Goal: Task Accomplishment & Management: Manage account settings

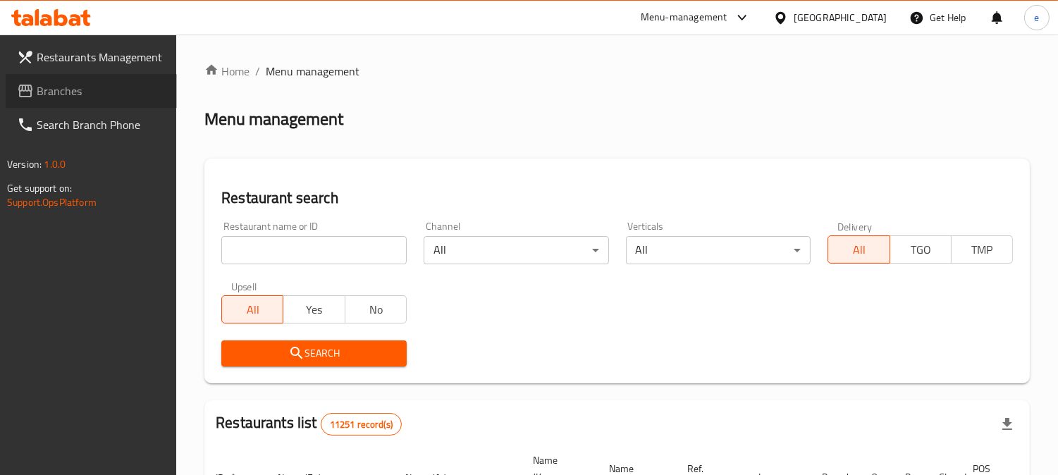
click at [56, 89] on span "Branches" at bounding box center [101, 90] width 129 height 17
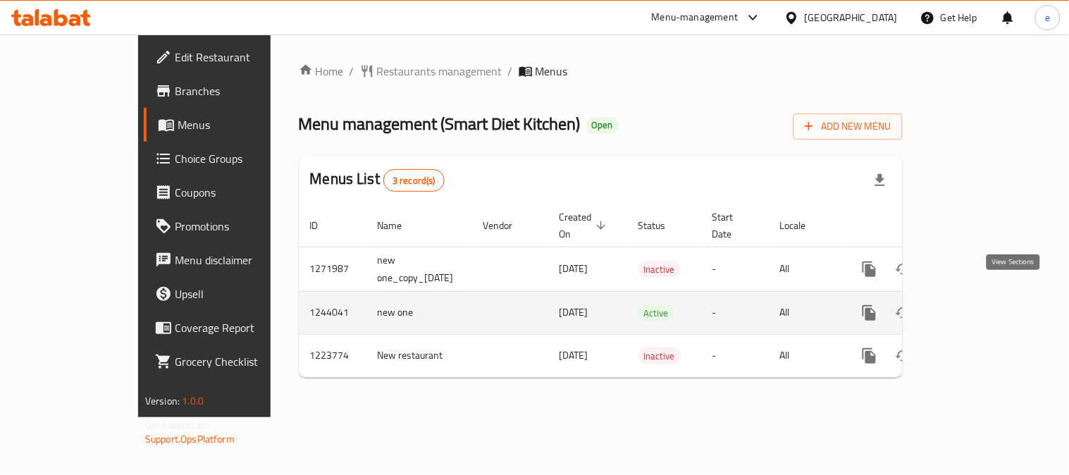
click at [988, 306] on link "enhanced table" at bounding box center [971, 313] width 34 height 34
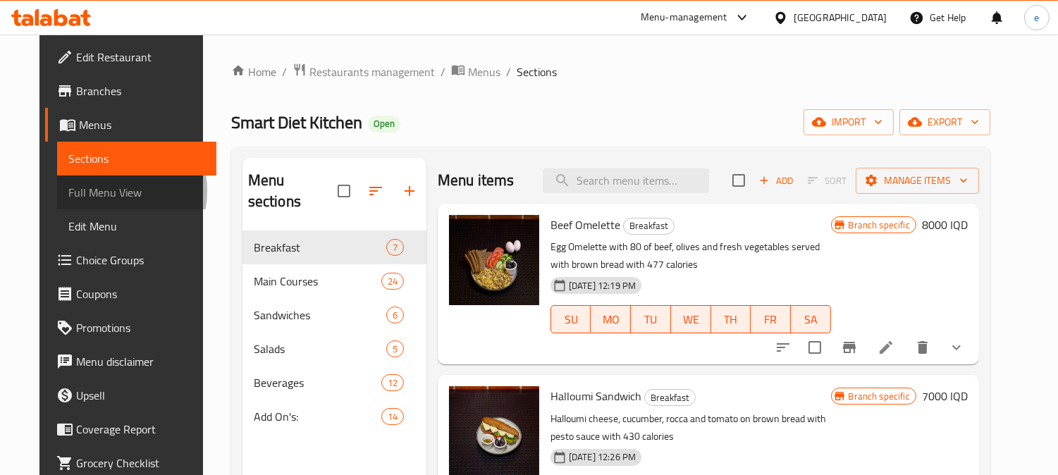
click at [68, 191] on span "Full Menu View" at bounding box center [136, 192] width 137 height 17
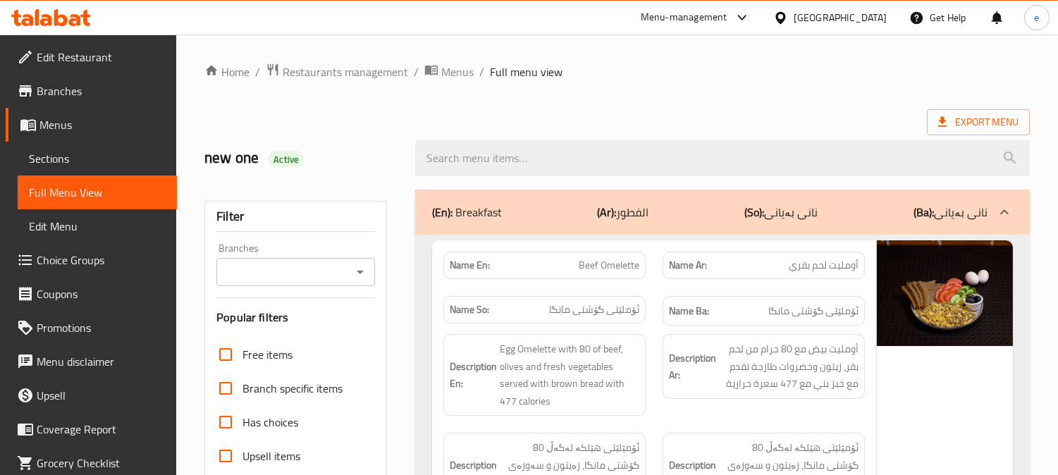
click at [367, 277] on icon "Open" at bounding box center [360, 272] width 17 height 17
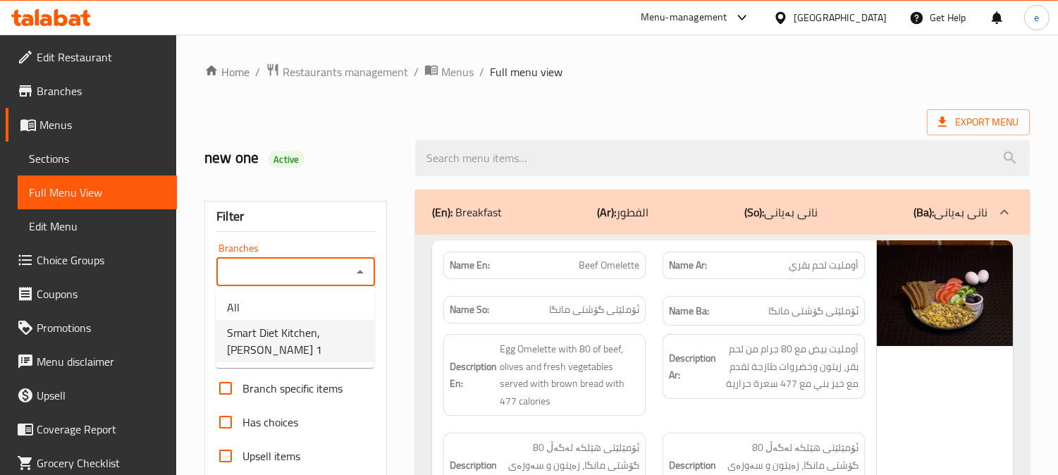
click at [327, 320] on li "Smart Diet Kitchen, Gulan 1" at bounding box center [295, 341] width 159 height 42
type input "Smart Diet Kitchen, Gulan 1"
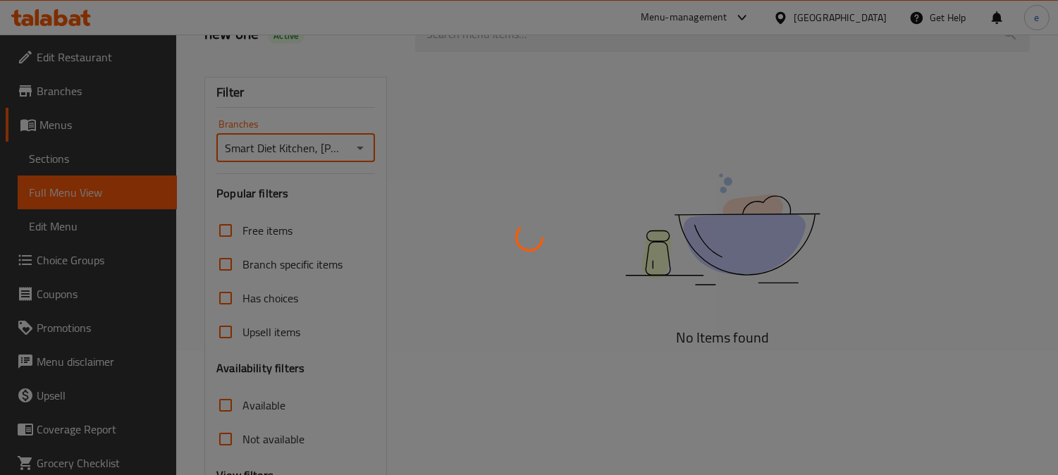
scroll to position [275, 0]
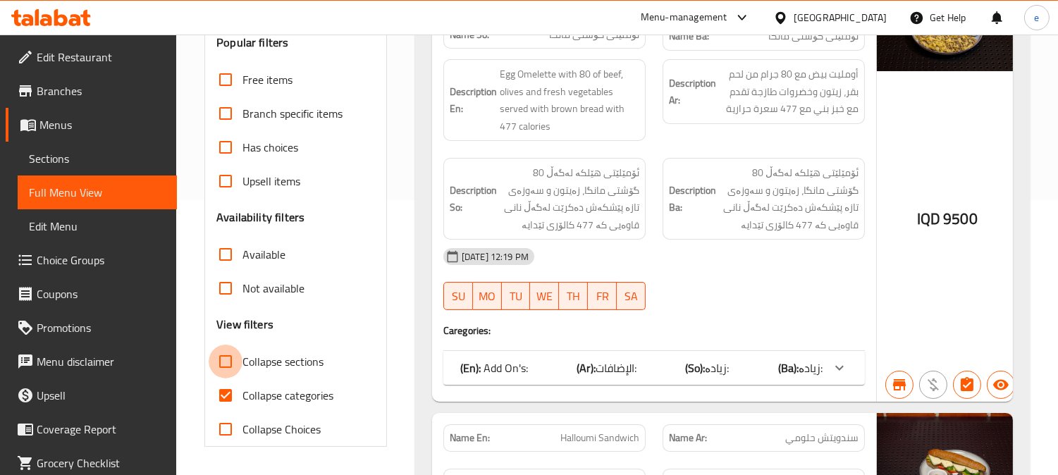
click at [227, 362] on input "Collapse sections" at bounding box center [226, 362] width 34 height 34
checkbox input "true"
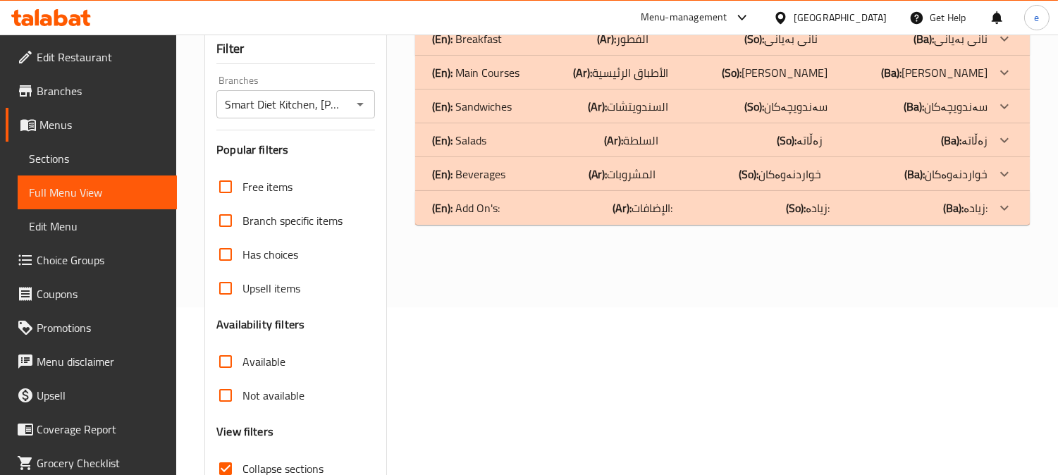
scroll to position [118, 0]
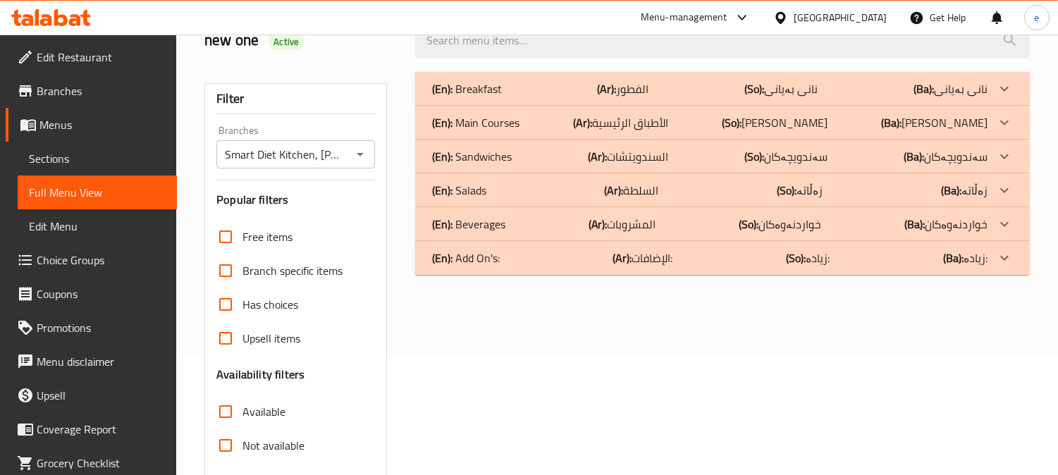
click at [533, 97] on div "(En): Main Courses (Ar): الأطباق الرئيسية (So): ژەمە سەرەکییەکان (Ba): ژەمە سەر…" at bounding box center [709, 88] width 555 height 17
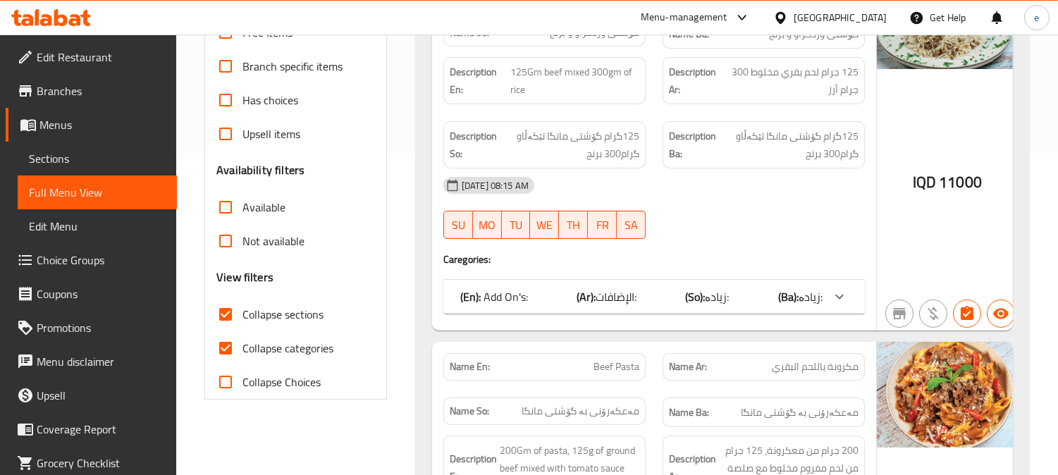
scroll to position [431, 0]
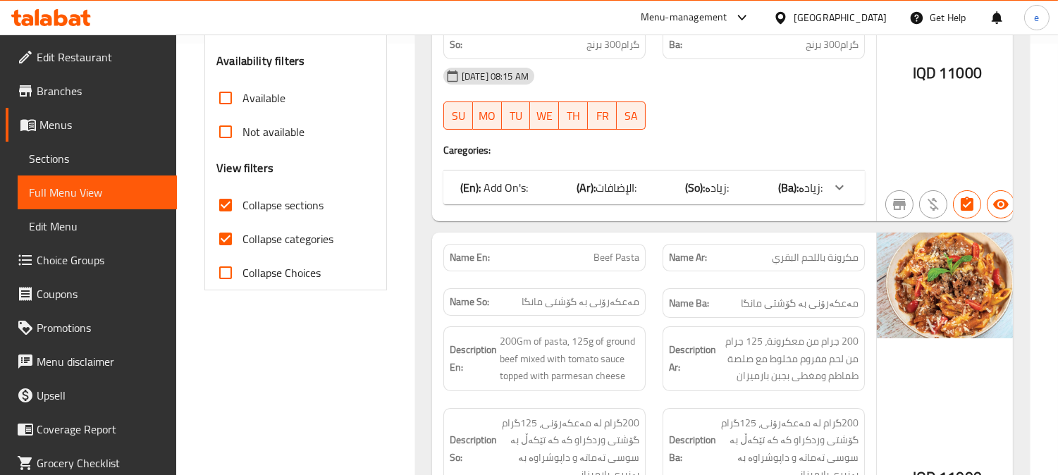
click at [738, 172] on div "(En): Add On's: (Ar): الإضافات: (So): زیادە: (Ba): زیادە:" at bounding box center [654, 188] width 422 height 34
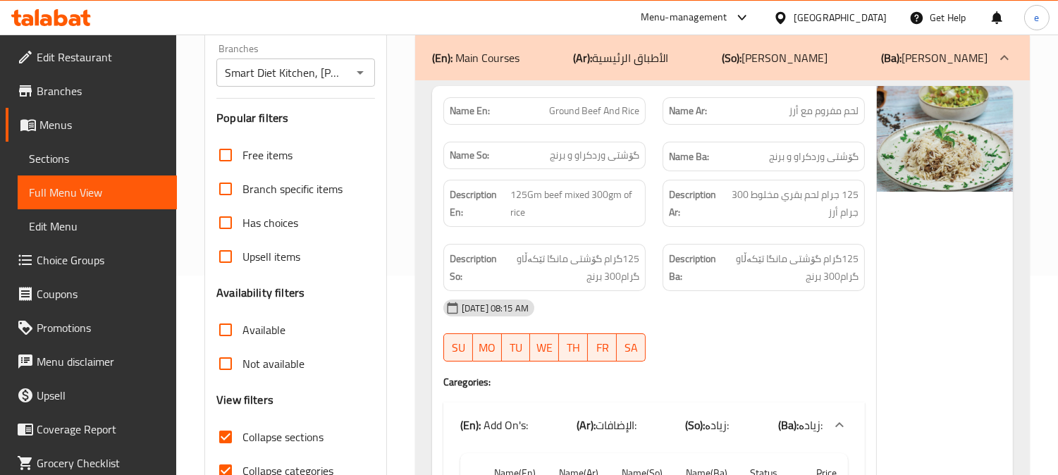
scroll to position [0, 0]
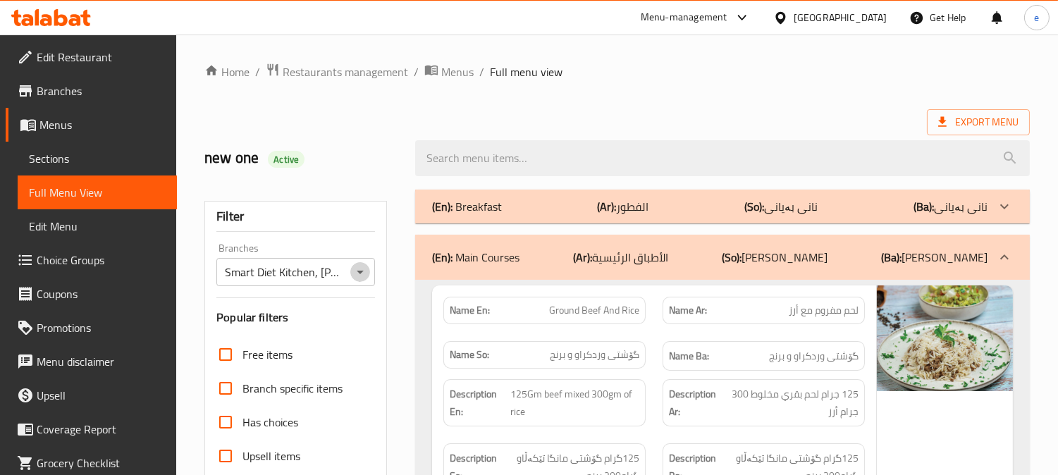
click at [364, 272] on icon "Open" at bounding box center [360, 272] width 17 height 17
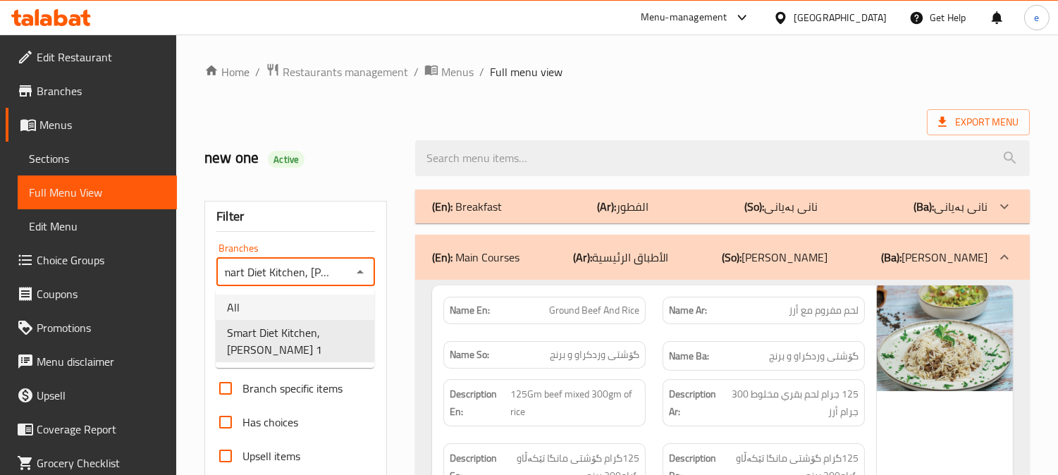
click at [324, 301] on li "All" at bounding box center [295, 307] width 159 height 25
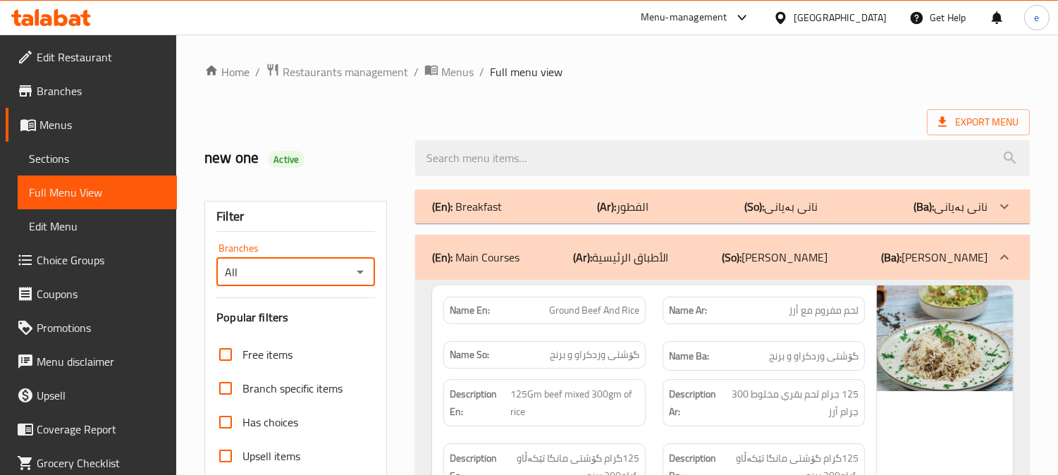
scroll to position [0, 0]
click at [356, 278] on icon "Open" at bounding box center [360, 272] width 17 height 17
click at [363, 272] on icon "Close" at bounding box center [360, 272] width 17 height 17
click at [363, 273] on icon "Open" at bounding box center [360, 272] width 17 height 17
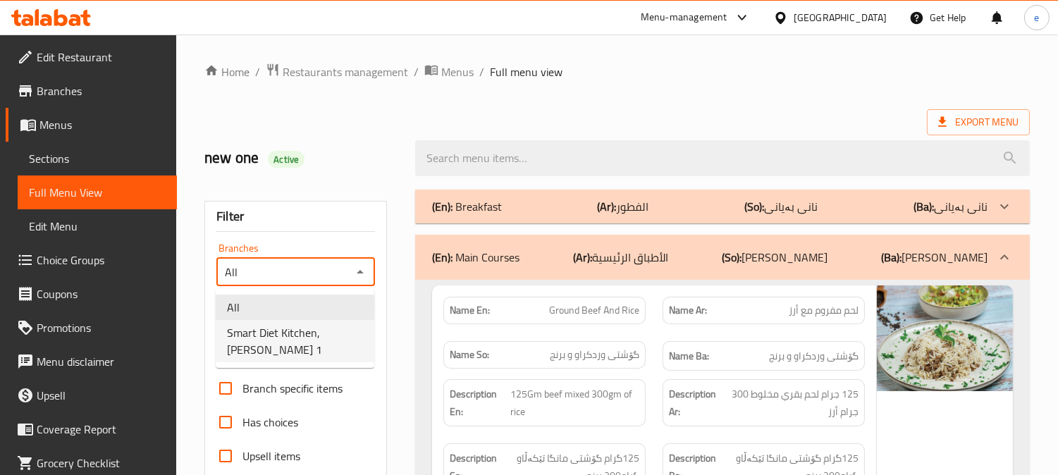
click at [343, 326] on span "Smart Diet Kitchen, Gulan 1" at bounding box center [295, 341] width 136 height 34
type input "Smart Diet Kitchen, Gulan 1"
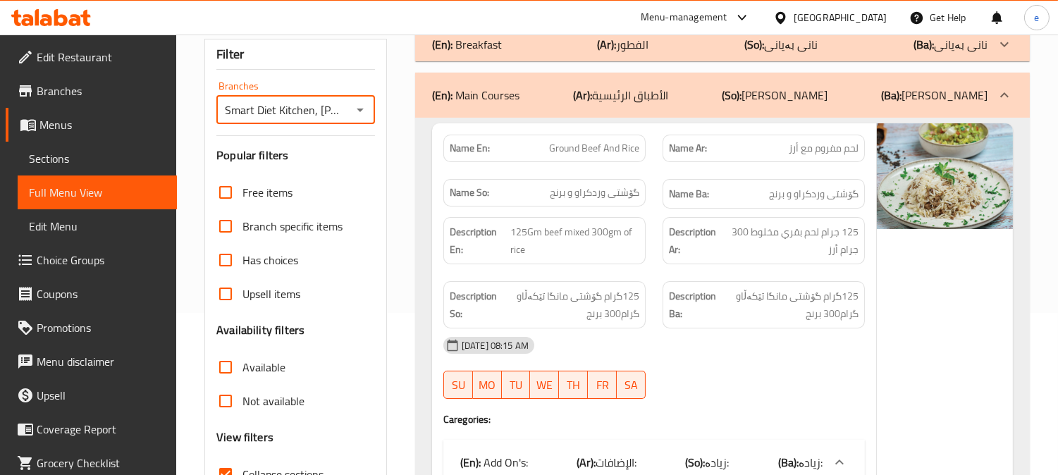
scroll to position [313, 0]
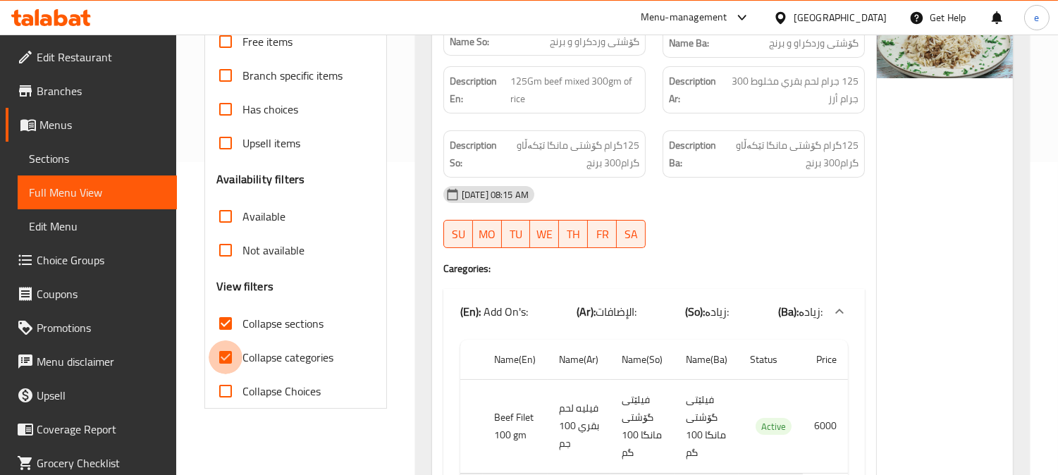
click at [224, 355] on input "Collapse categories" at bounding box center [226, 357] width 34 height 34
checkbox input "false"
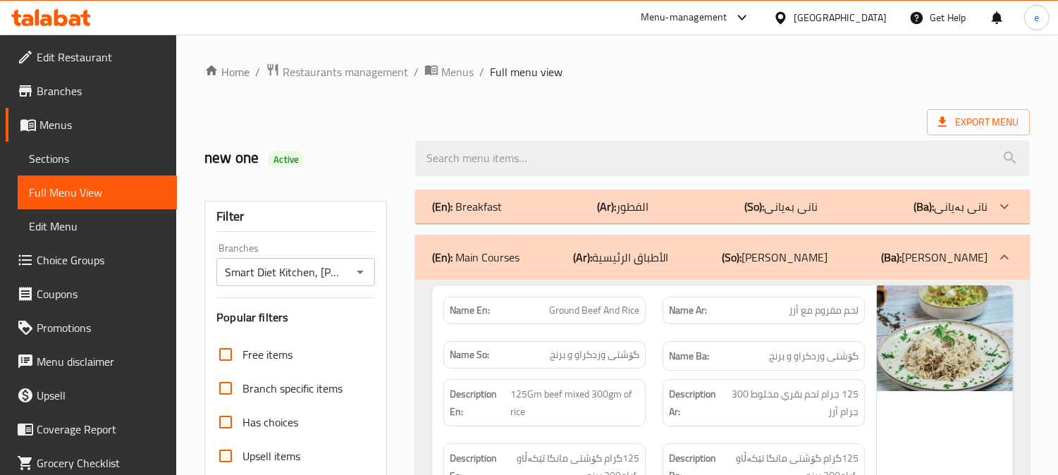
click at [367, 266] on icon "Open" at bounding box center [360, 272] width 17 height 17
click at [368, 271] on icon "Open" at bounding box center [360, 272] width 17 height 17
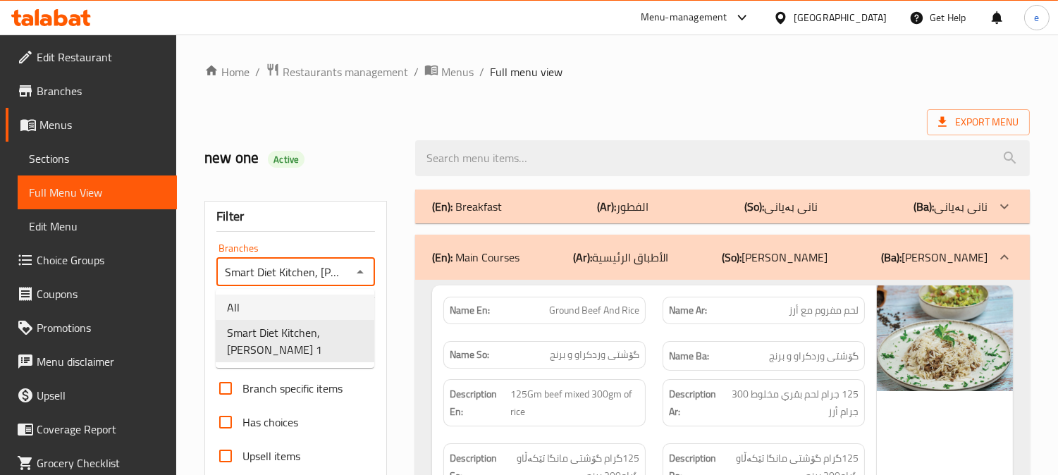
click at [314, 297] on li "All" at bounding box center [295, 307] width 159 height 25
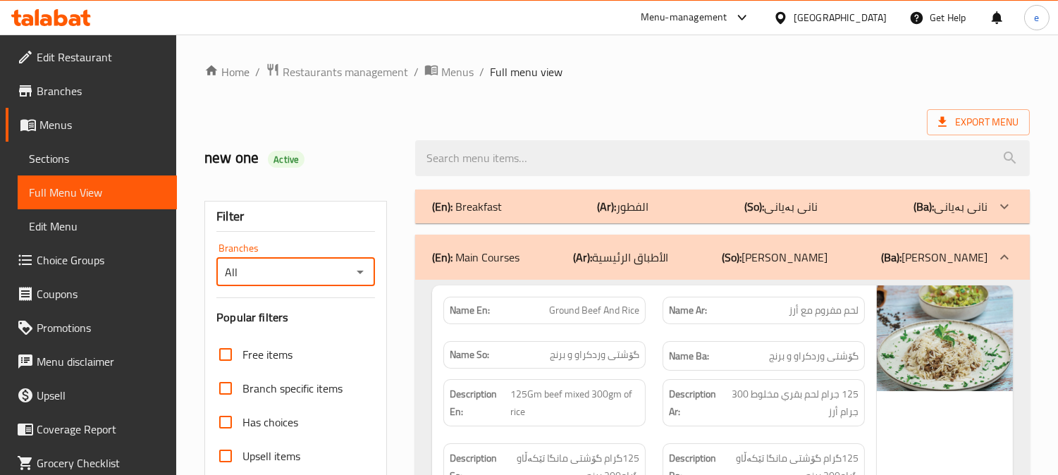
click at [359, 273] on icon "Open" at bounding box center [360, 273] width 7 height 4
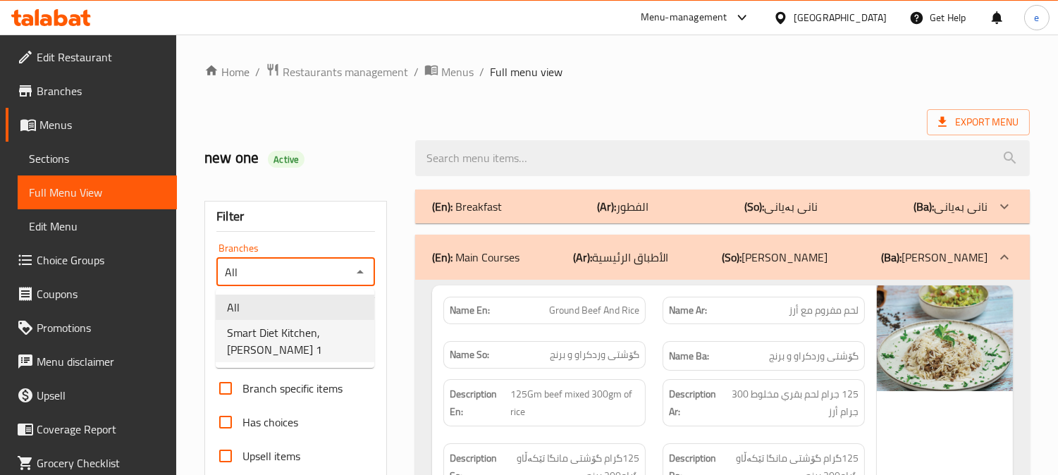
click at [339, 325] on span "Smart Diet Kitchen, Gulan 1" at bounding box center [295, 341] width 136 height 34
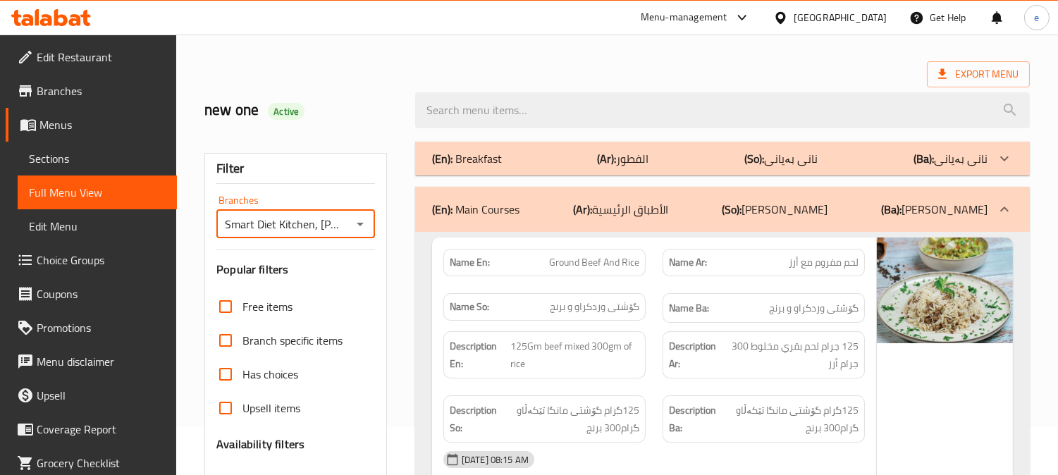
scroll to position [156, 0]
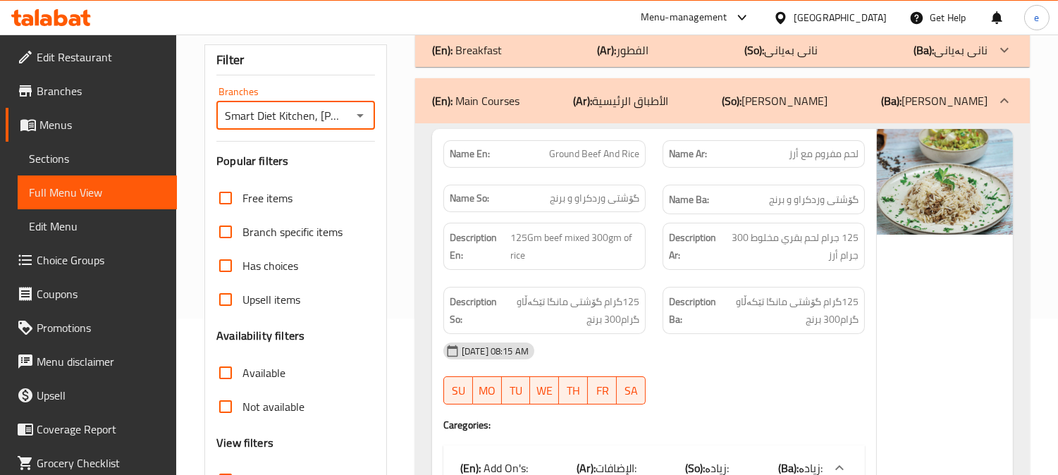
click at [353, 116] on icon "Open" at bounding box center [360, 115] width 17 height 17
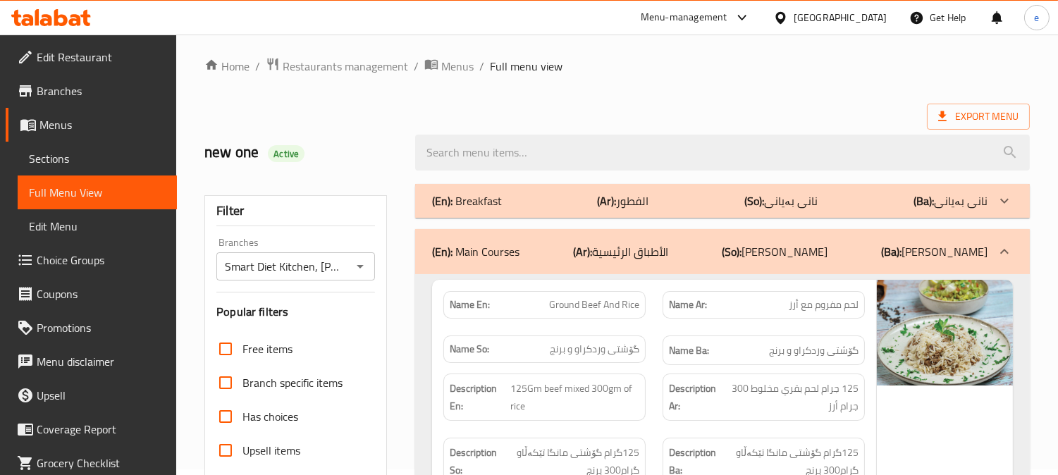
scroll to position [0, 0]
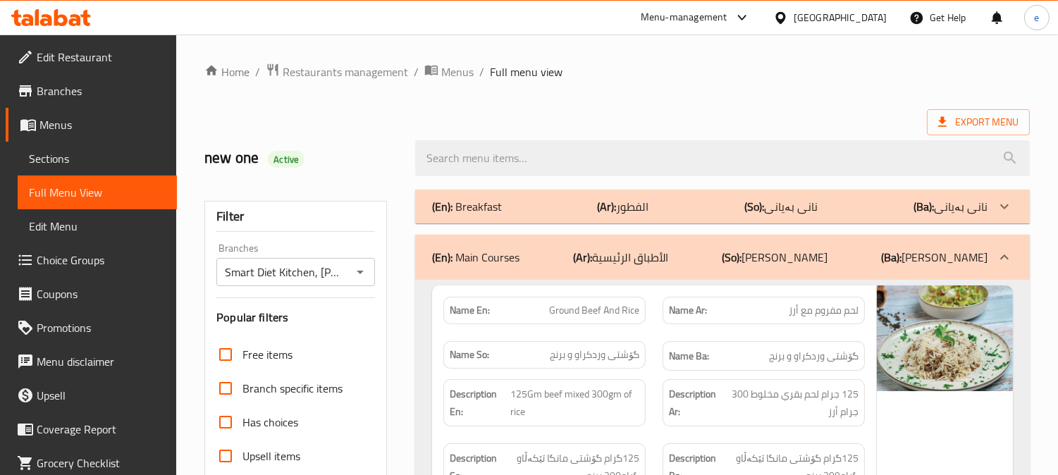
click at [359, 273] on icon "Open" at bounding box center [360, 273] width 7 height 4
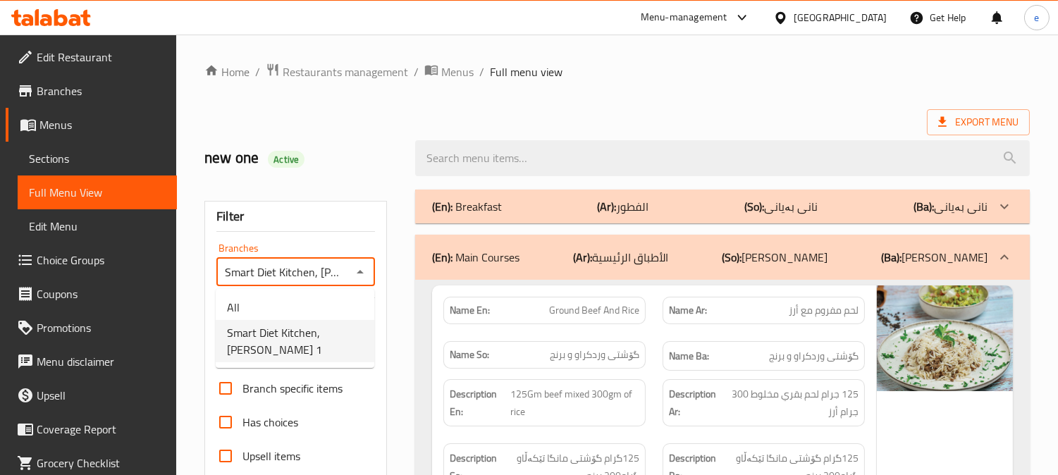
click at [332, 291] on ul "All Smart Diet Kitchen, Gulan 1" at bounding box center [295, 328] width 159 height 79
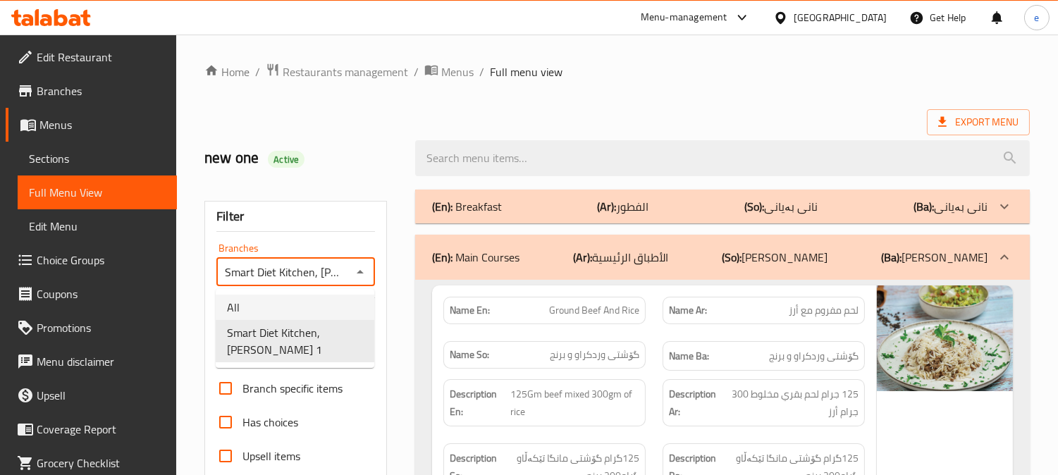
click at [333, 305] on li "All" at bounding box center [295, 307] width 159 height 25
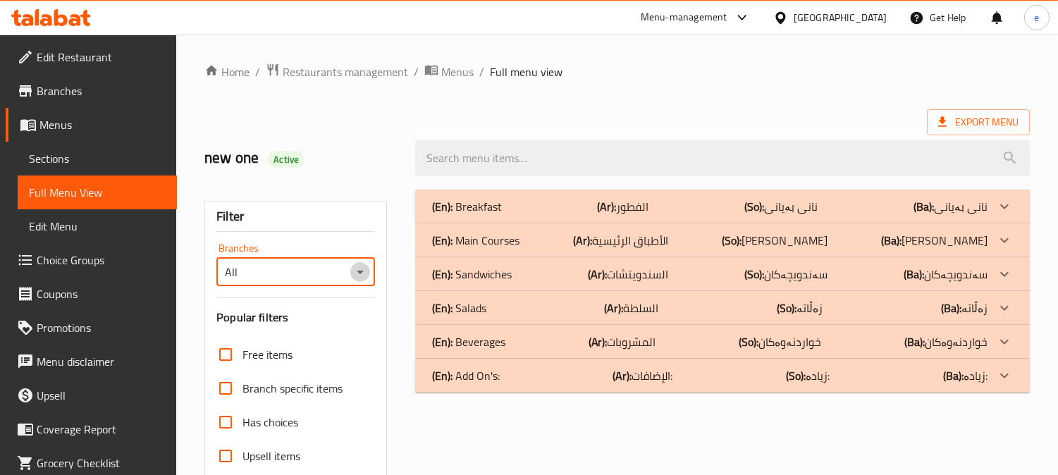
click at [355, 268] on icon "Open" at bounding box center [360, 272] width 17 height 17
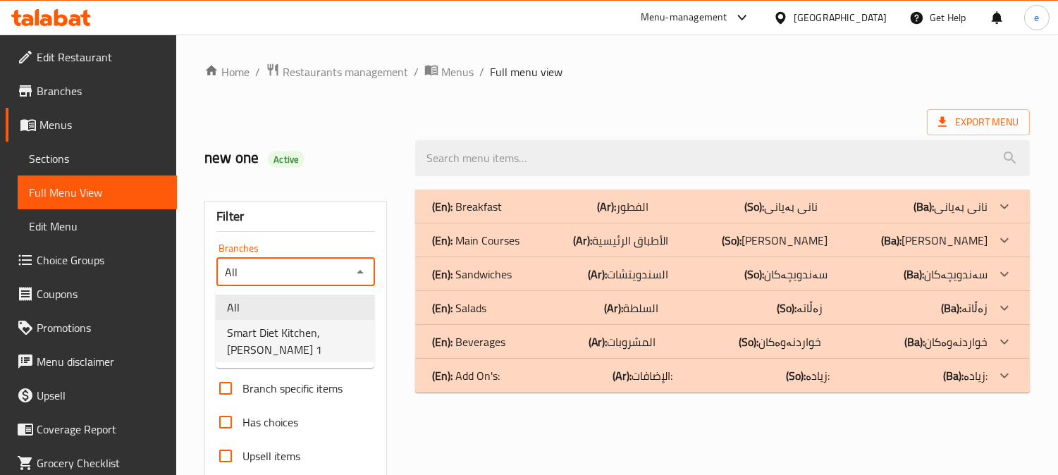
click at [305, 328] on span "Smart Diet Kitchen, Gulan 1" at bounding box center [295, 341] width 136 height 34
type input "Smart Diet Kitchen, Gulan 1"
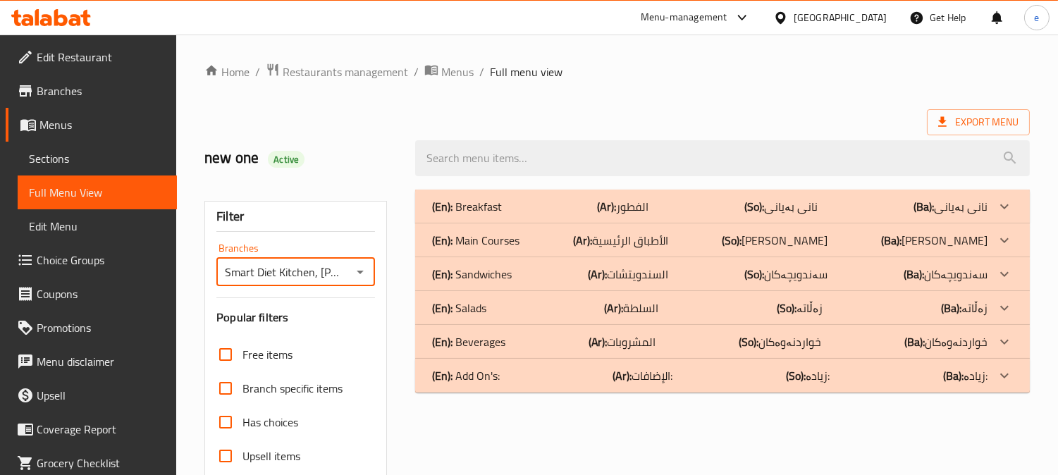
click at [502, 215] on p "(En): Main Courses" at bounding box center [467, 206] width 70 height 17
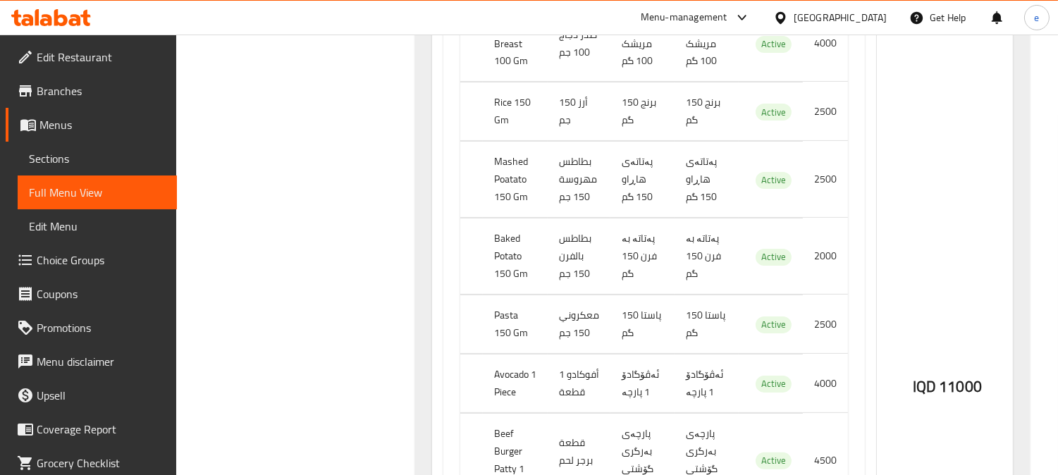
scroll to position [625, 0]
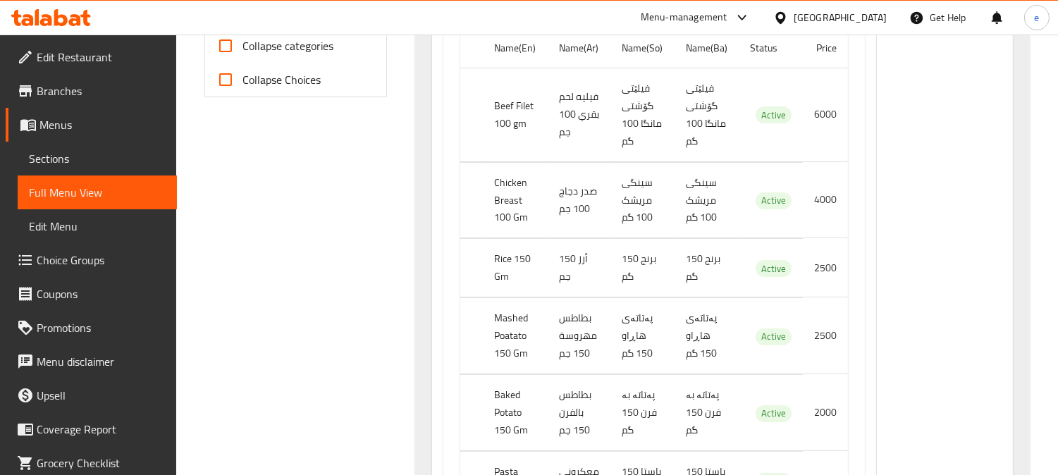
click at [54, 20] on icon at bounding box center [51, 17] width 80 height 17
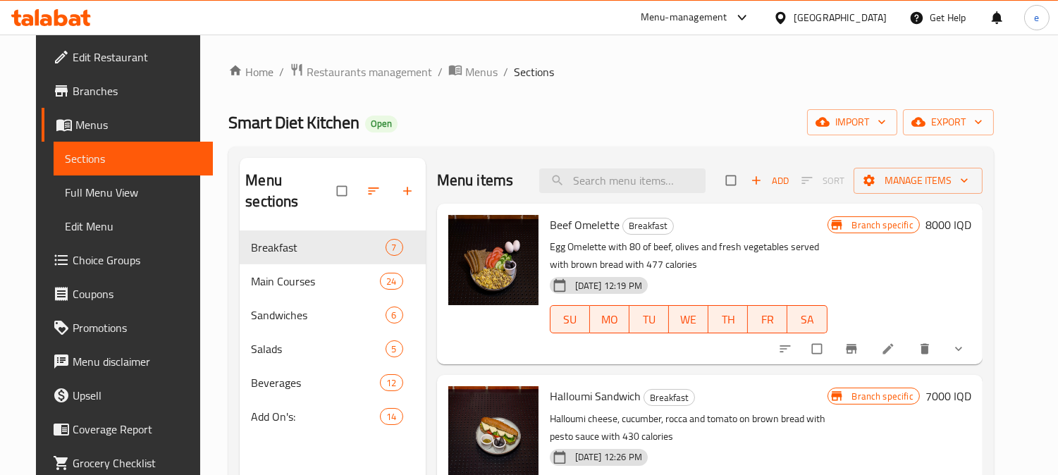
click at [66, 243] on link "Choice Groups" at bounding box center [127, 260] width 171 height 34
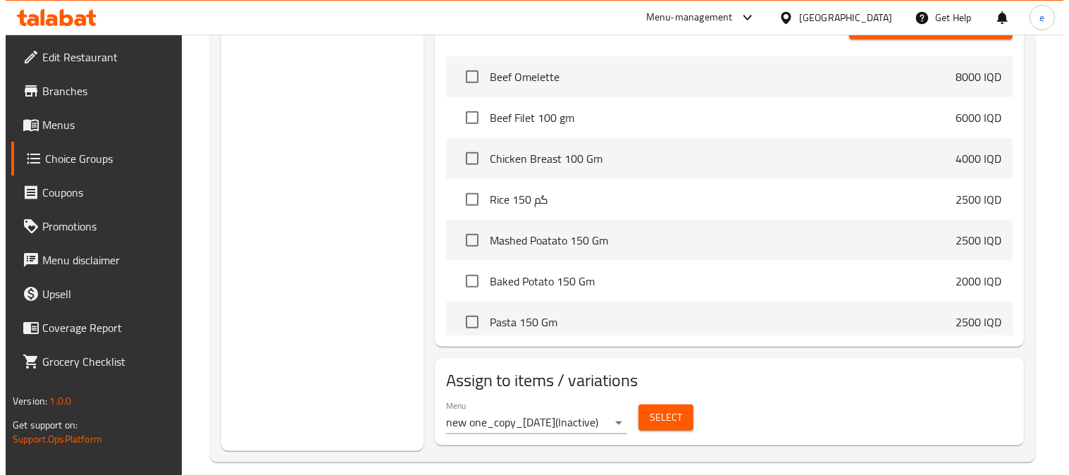
scroll to position [1375, 0]
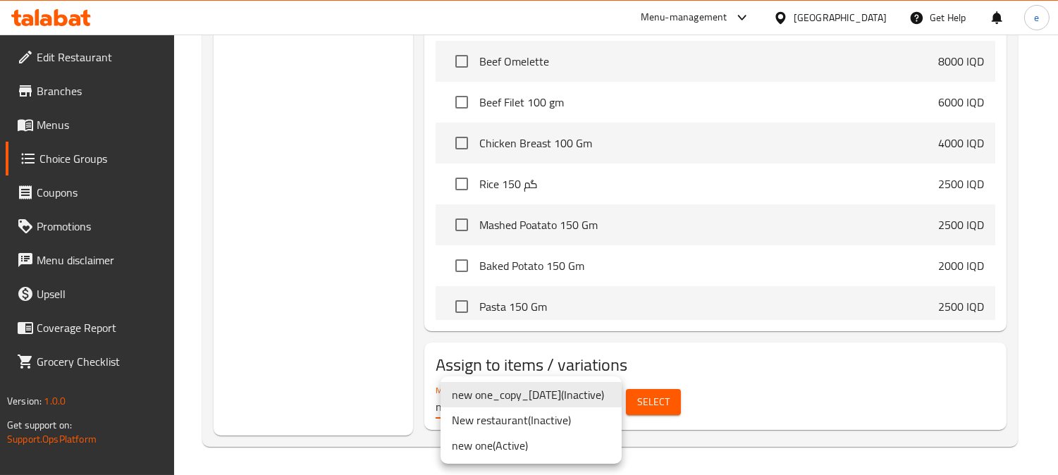
click at [502, 445] on li "new one ( Active )" at bounding box center [531, 445] width 181 height 25
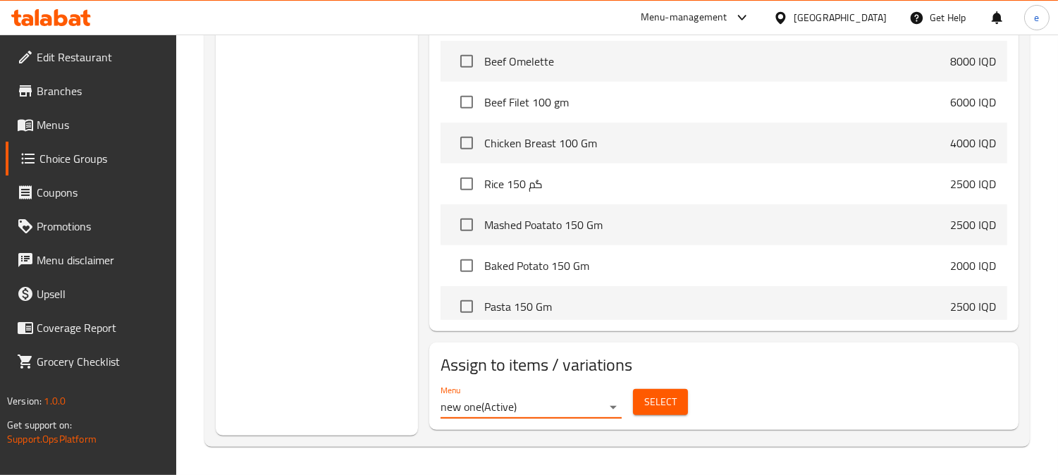
click at [654, 398] on span "Select" at bounding box center [660, 402] width 32 height 18
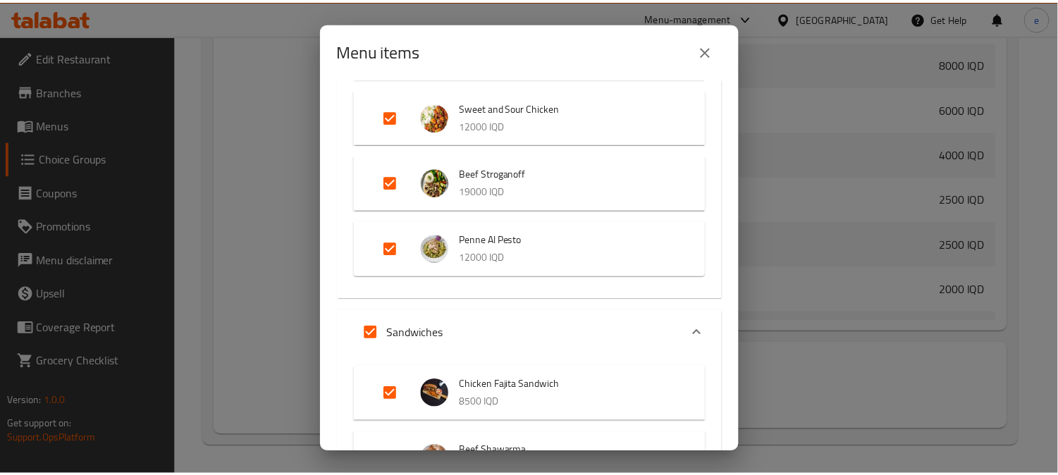
scroll to position [2349, 0]
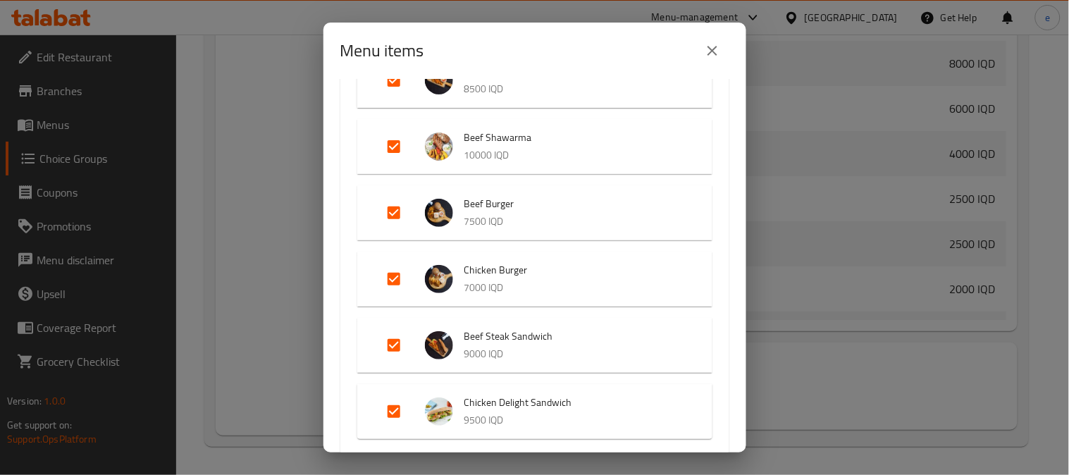
click at [716, 54] on icon "close" at bounding box center [713, 51] width 10 height 10
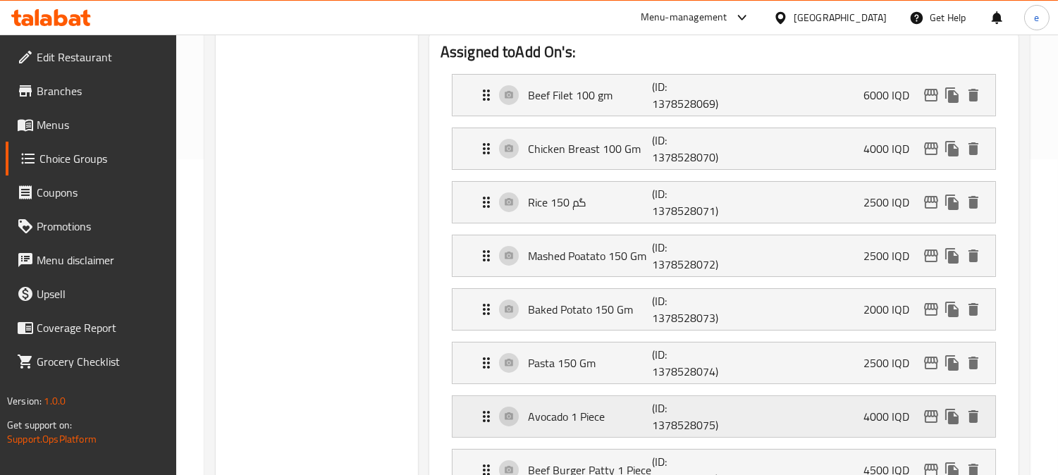
scroll to position [278, 0]
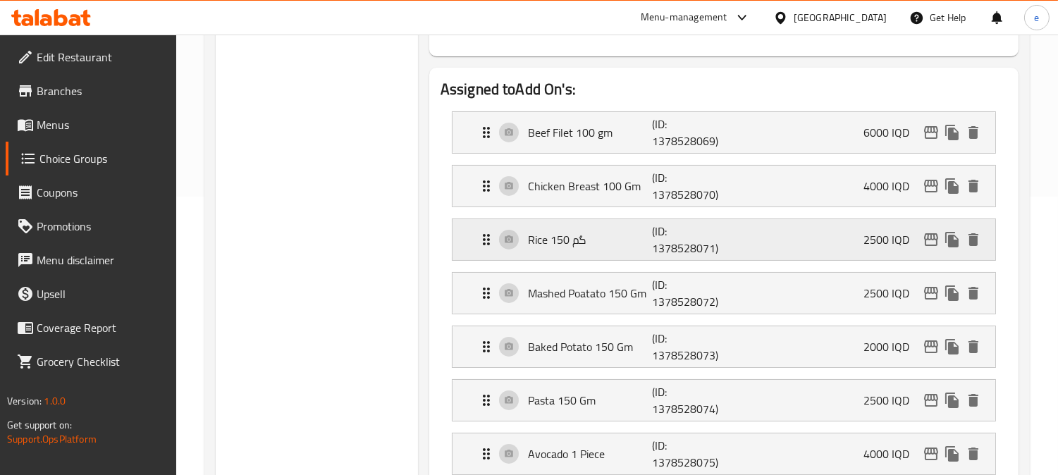
click at [709, 228] on p "(ID: 1378528071)" at bounding box center [693, 240] width 83 height 34
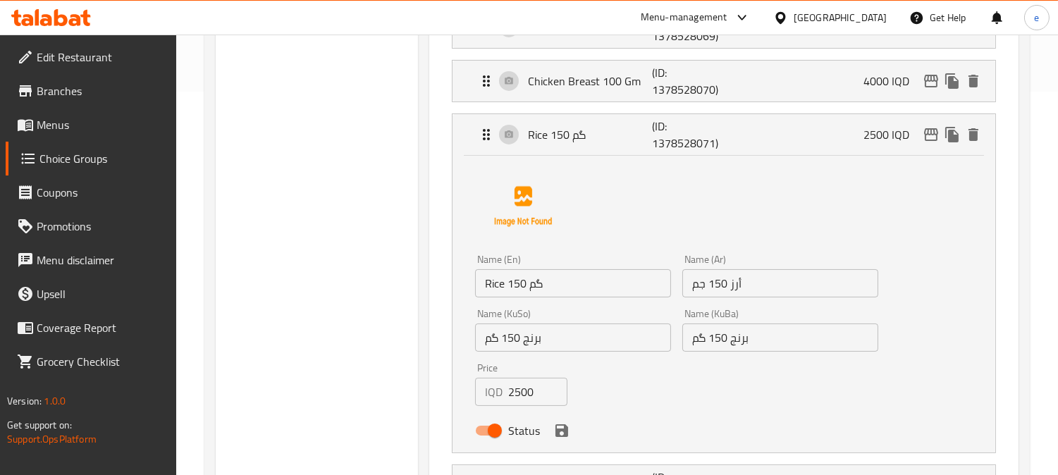
scroll to position [435, 0]
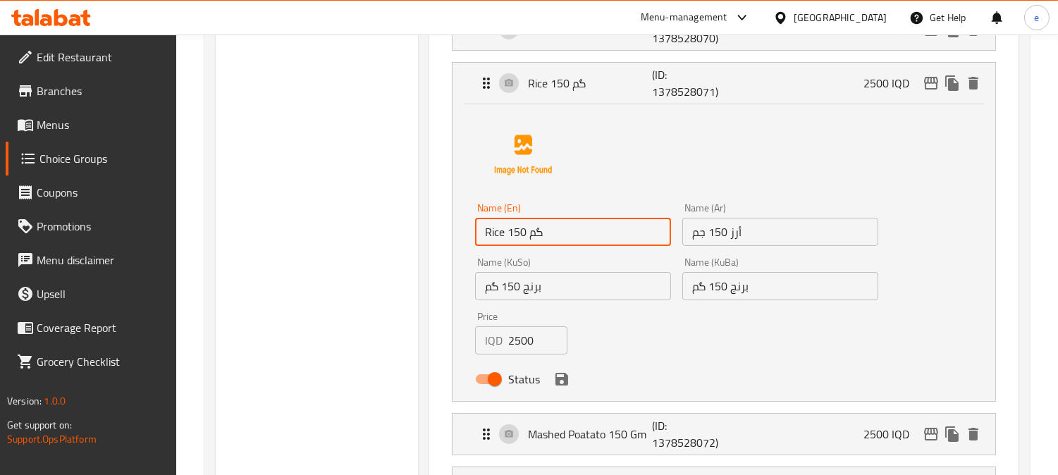
click at [537, 235] on input "Rice 150 گم" at bounding box center [573, 232] width 196 height 28
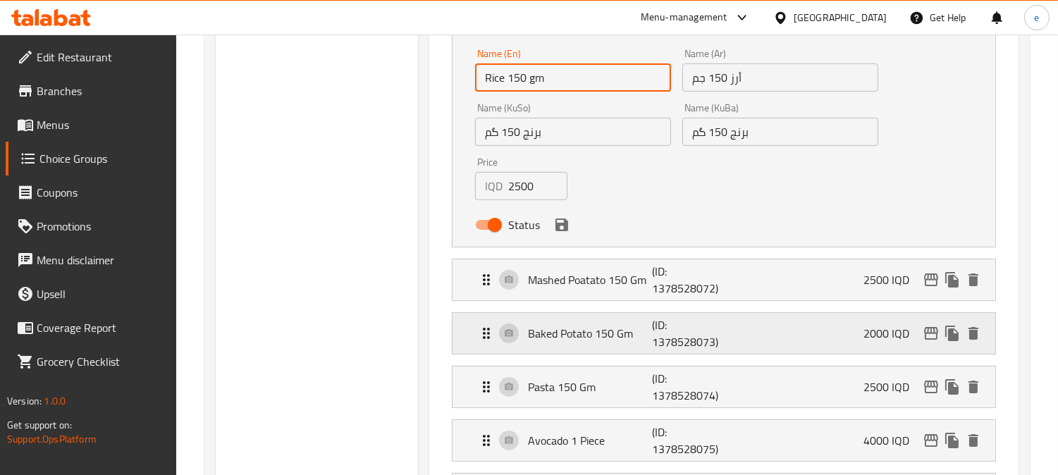
scroll to position [592, 0]
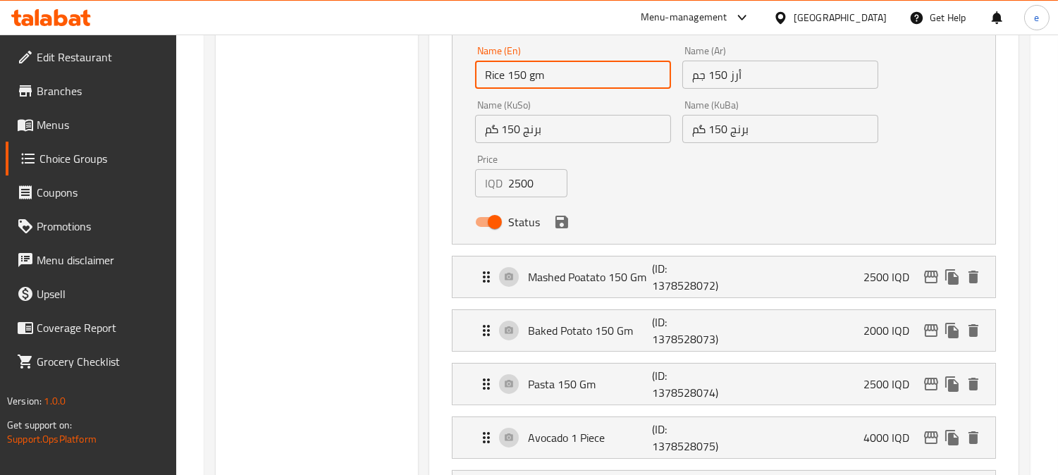
click at [559, 223] on icon "save" at bounding box center [561, 222] width 17 height 17
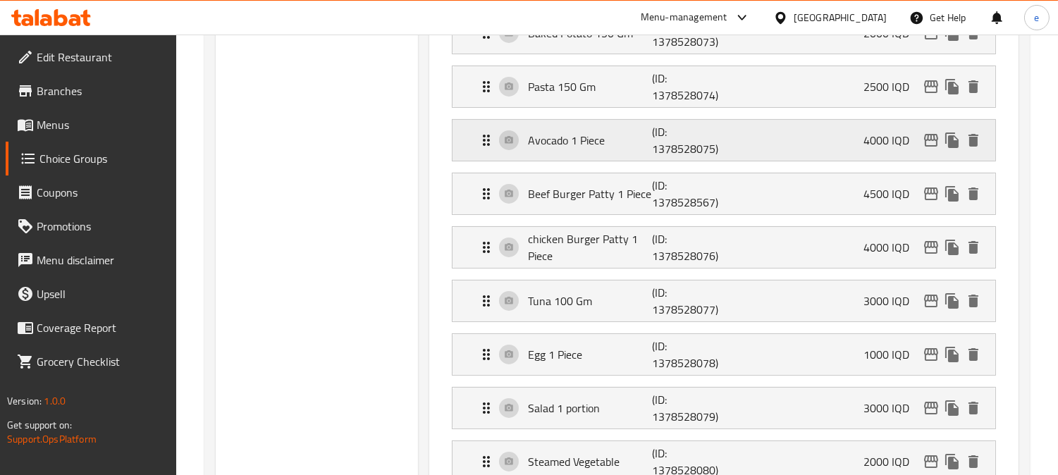
type input "Rice 150 gm"
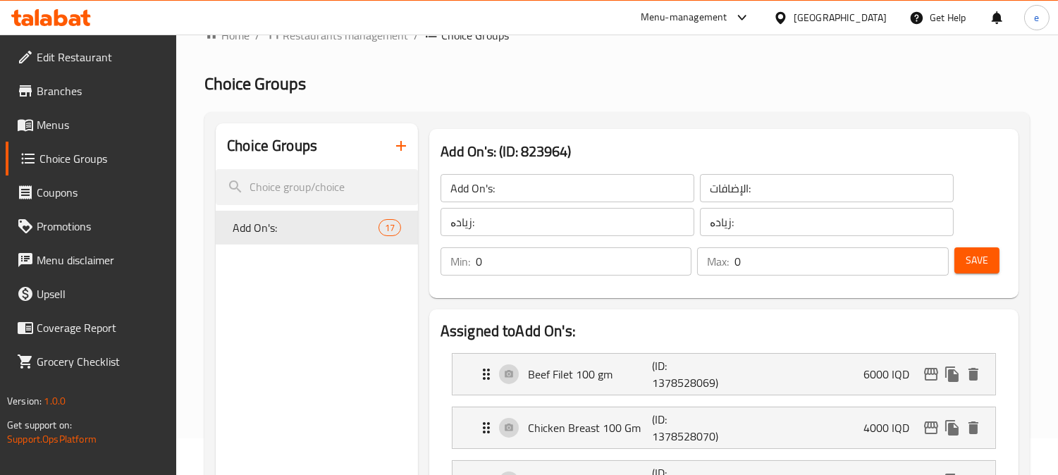
scroll to position [0, 0]
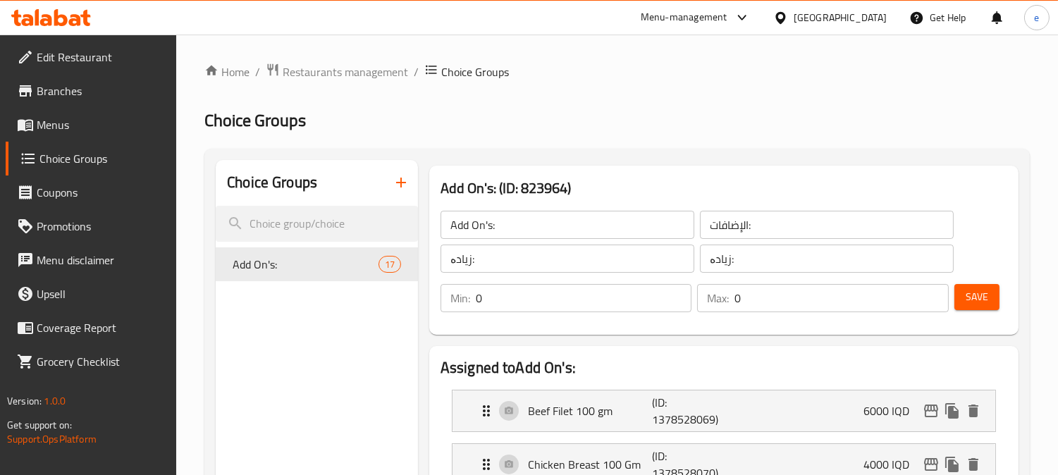
click at [977, 305] on span "Save" at bounding box center [977, 297] width 23 height 18
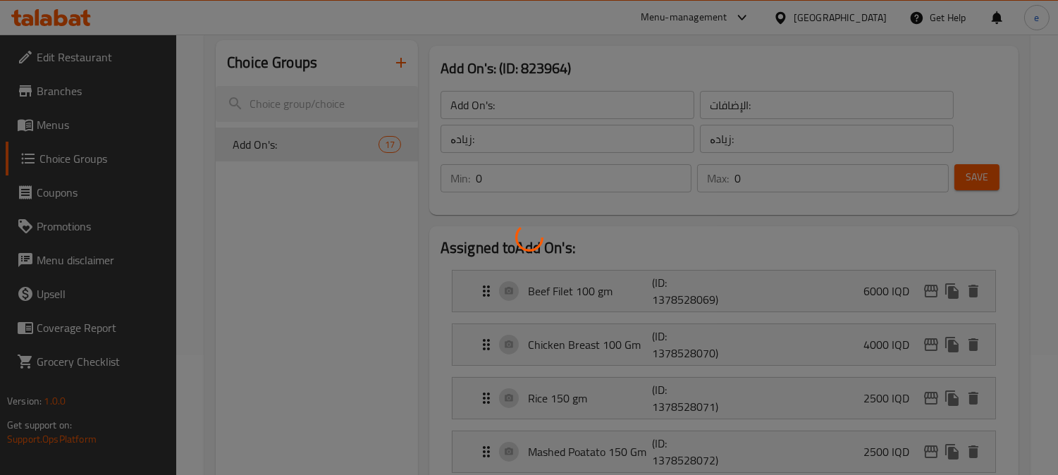
scroll to position [313, 0]
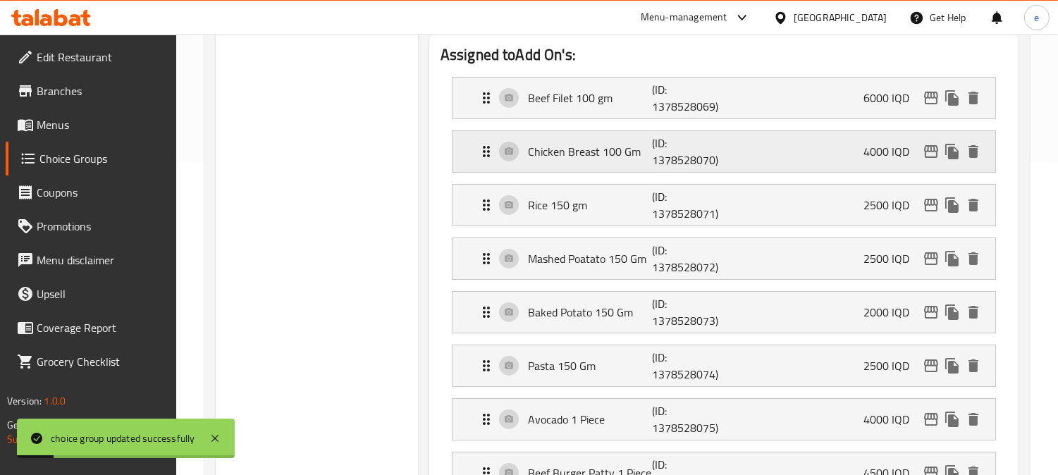
click at [691, 156] on p "(ID: 1378528070)" at bounding box center [693, 152] width 83 height 34
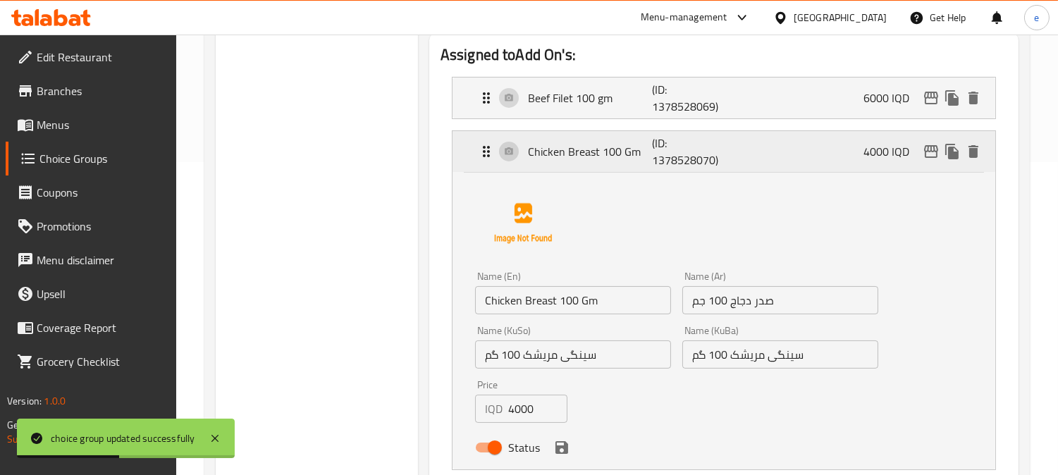
click at [691, 156] on p "(ID: 1378528070)" at bounding box center [693, 152] width 83 height 34
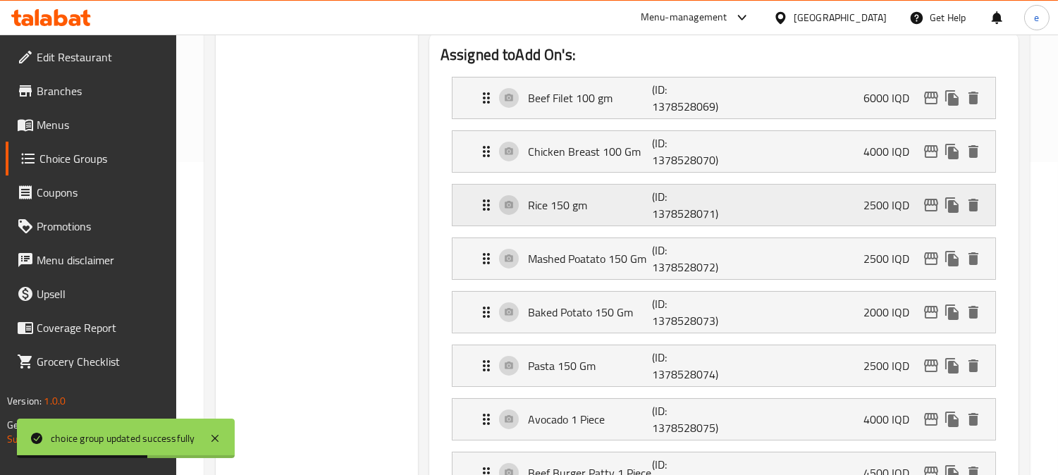
click at [692, 211] on p "(ID: 1378528071)" at bounding box center [693, 205] width 83 height 34
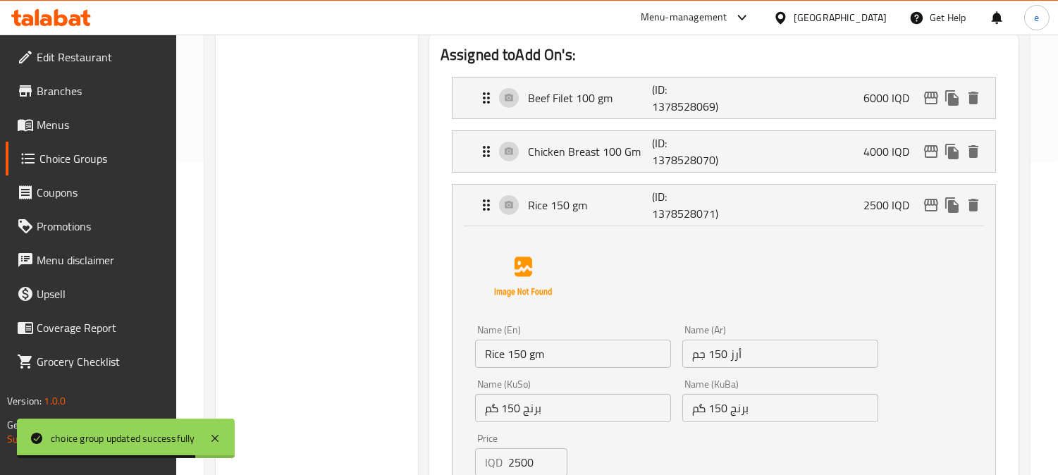
click at [534, 355] on input "Rice 150 gm" at bounding box center [573, 354] width 196 height 28
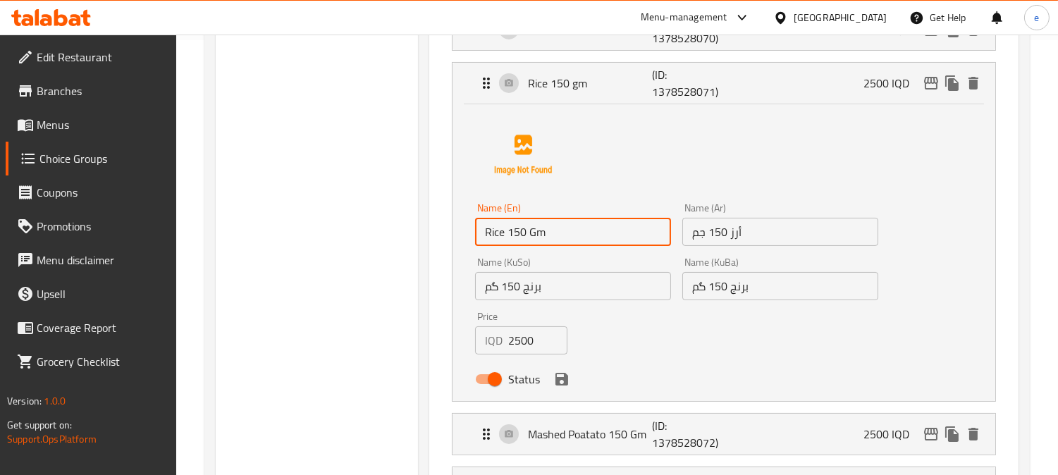
scroll to position [469, 0]
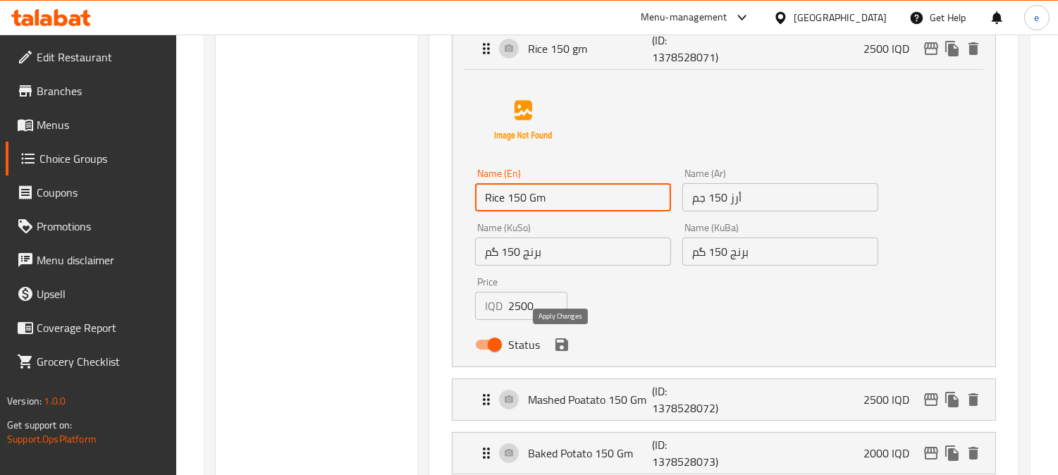
click at [557, 350] on icon "save" at bounding box center [561, 344] width 17 height 17
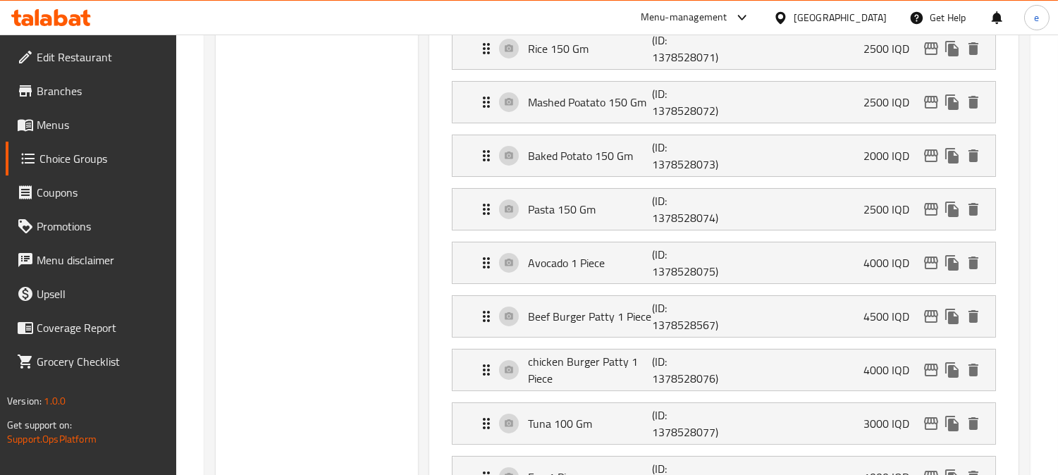
type input "Rice 150 Gm"
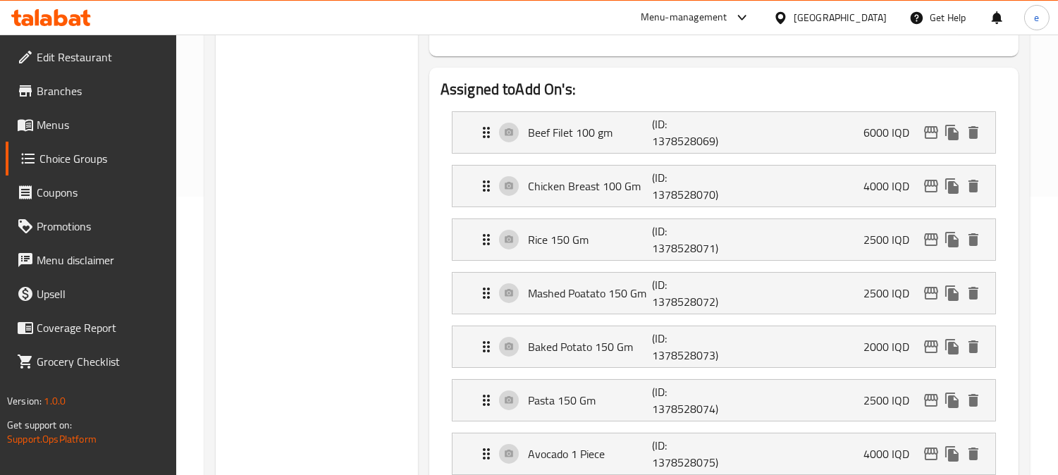
scroll to position [156, 0]
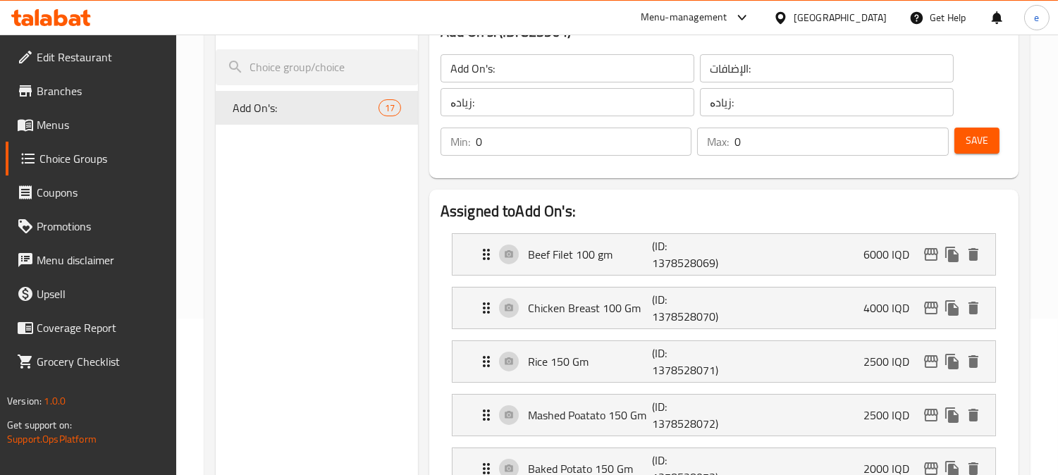
click at [978, 142] on span "Save" at bounding box center [977, 141] width 23 height 18
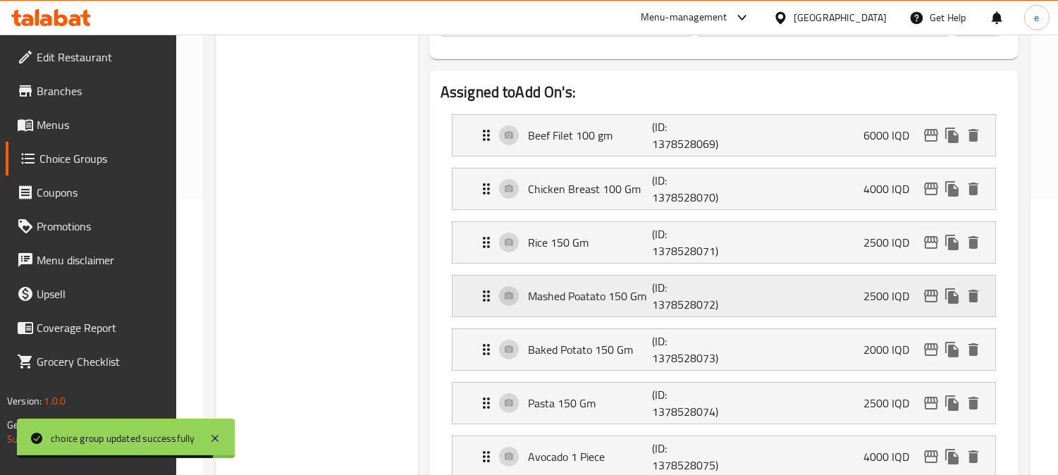
scroll to position [313, 0]
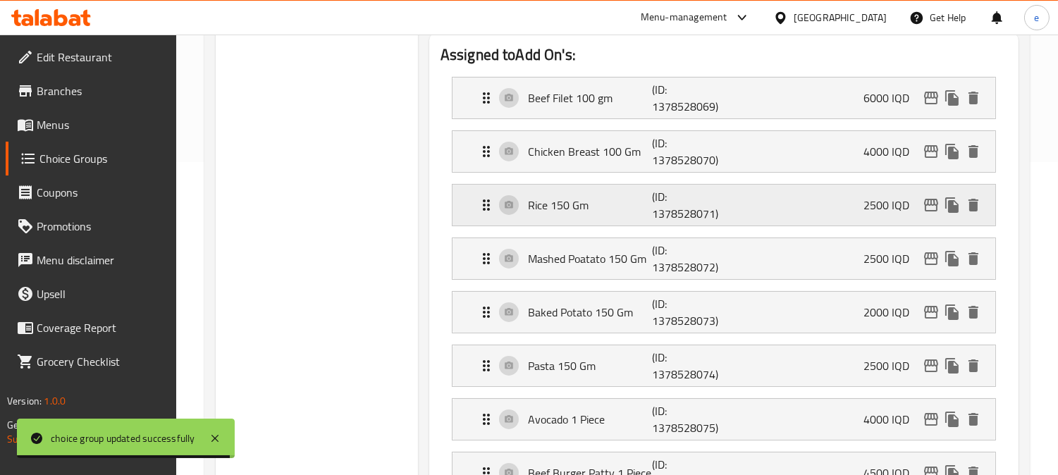
click at [679, 219] on p "(ID: 1378528071)" at bounding box center [693, 205] width 83 height 34
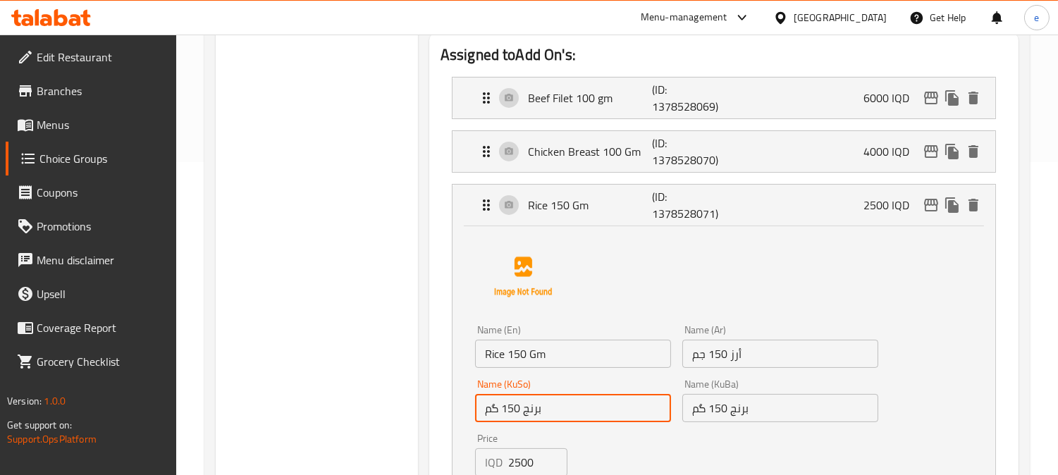
click at [585, 416] on input "برنج 150 گم" at bounding box center [573, 408] width 196 height 28
drag, startPoint x: 599, startPoint y: 412, endPoint x: 616, endPoint y: 405, distance: 18.3
click at [616, 405] on input "برنج 150 گم" at bounding box center [573, 408] width 196 height 28
click at [536, 354] on input "Rice 150 Gm" at bounding box center [573, 354] width 196 height 28
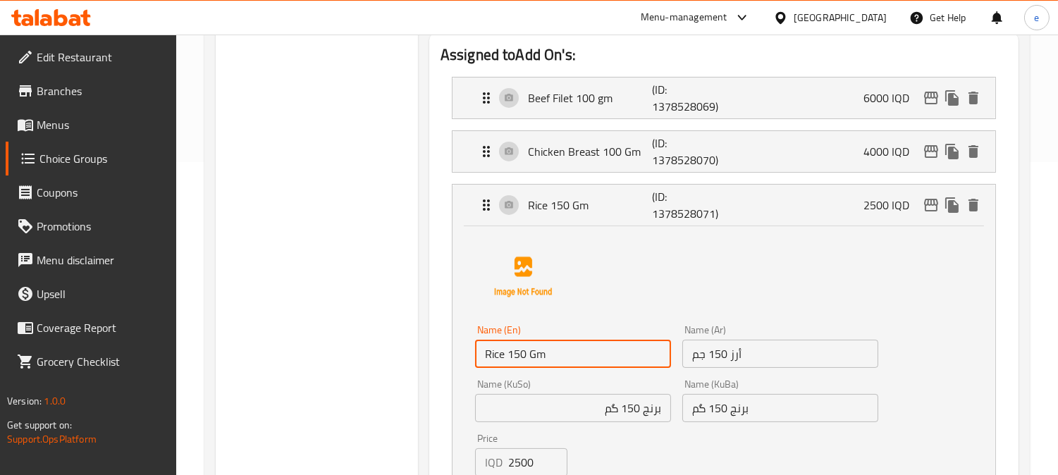
click at [536, 354] on input "Rice 150 Gm" at bounding box center [573, 354] width 196 height 28
paste input "گم"
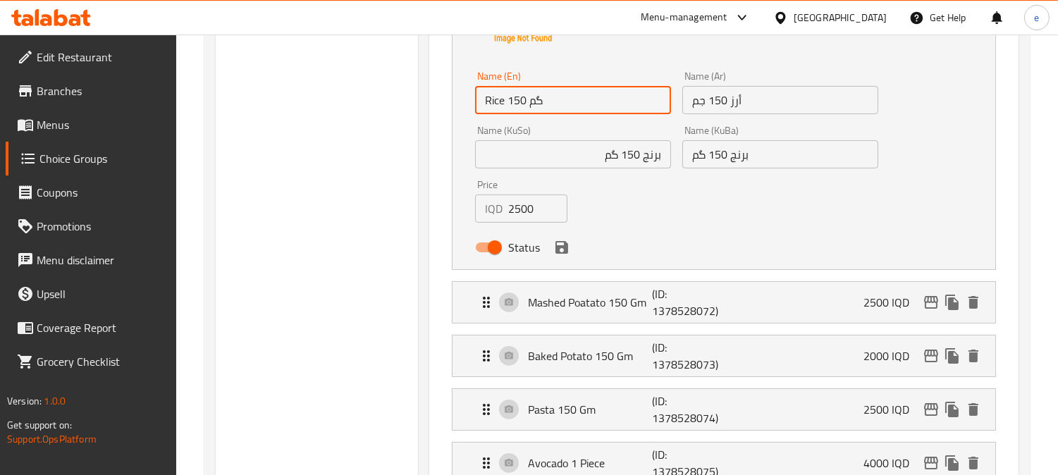
scroll to position [626, 0]
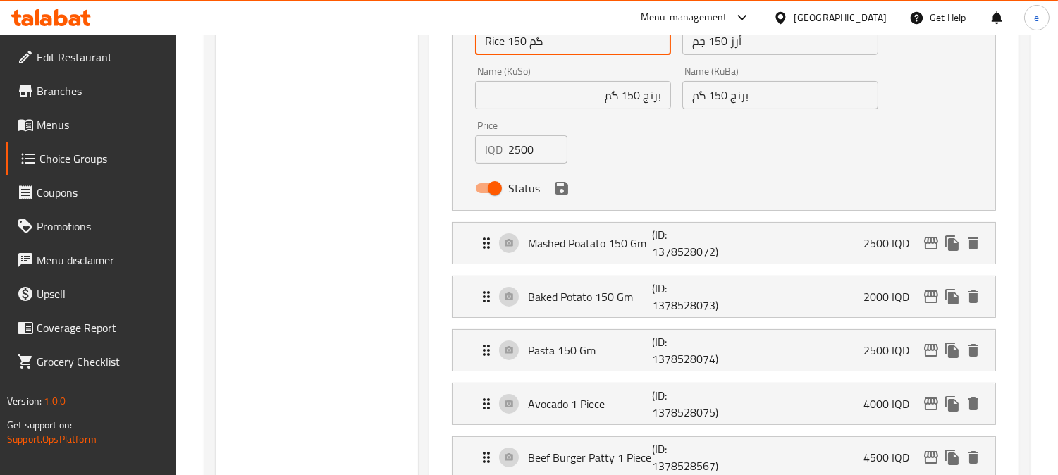
click at [564, 192] on icon "save" at bounding box center [561, 188] width 13 height 13
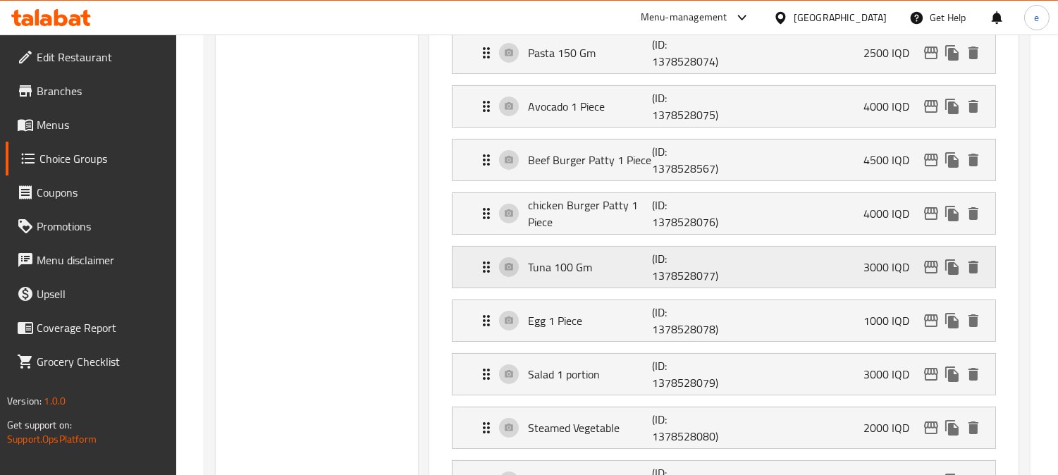
type input "Rice 150 گم"
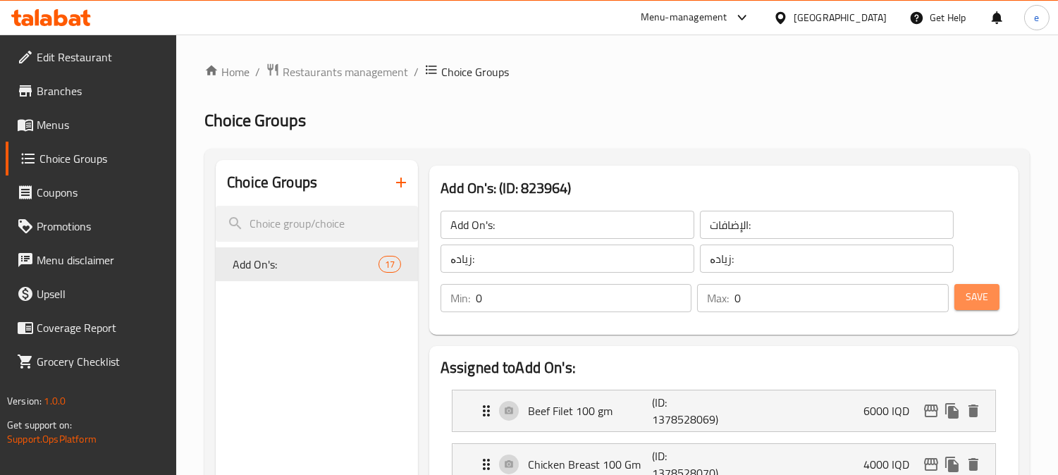
click at [982, 291] on span "Save" at bounding box center [977, 297] width 23 height 18
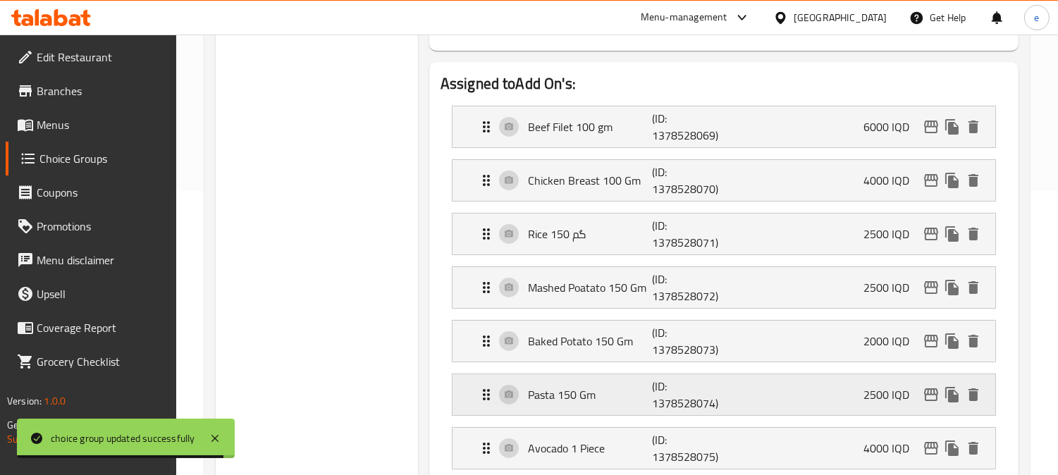
scroll to position [313, 0]
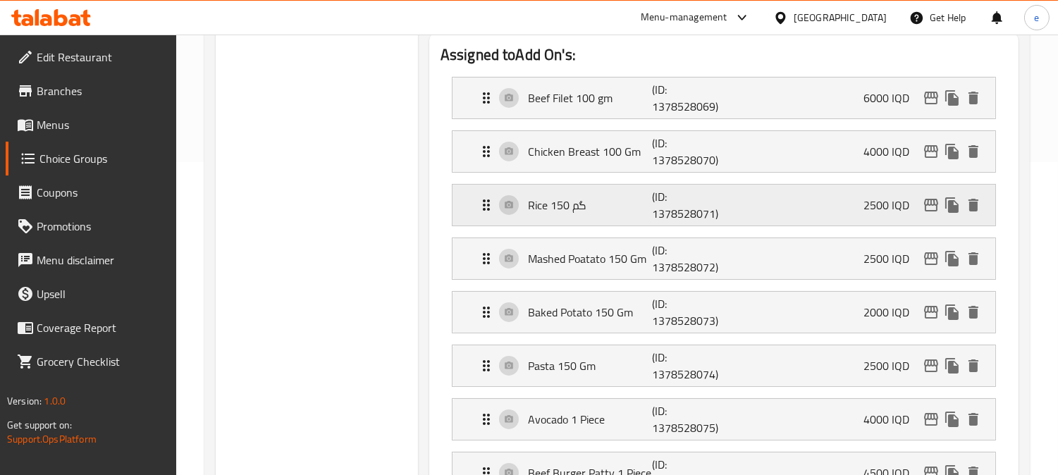
click at [660, 202] on p "(ID: 1378528071)" at bounding box center [693, 205] width 83 height 34
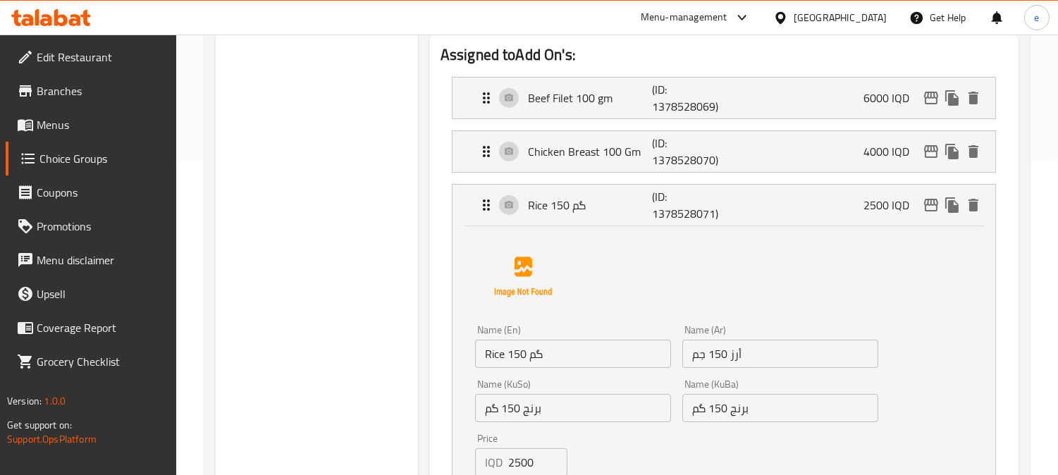
click at [554, 355] on input "Rice 150 گم" at bounding box center [573, 354] width 196 height 28
click at [538, 356] on input "Rice 150 گم" at bounding box center [573, 354] width 196 height 28
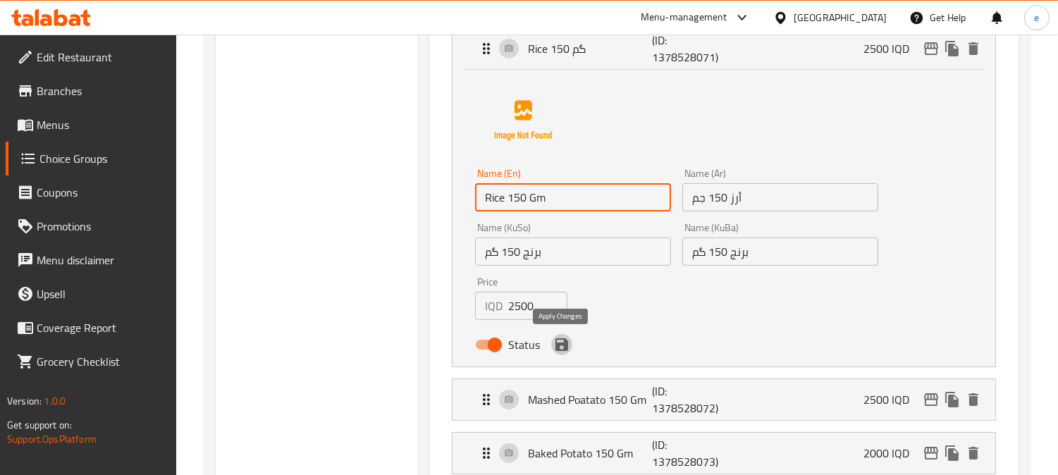
click at [565, 351] on icon "save" at bounding box center [561, 344] width 17 height 17
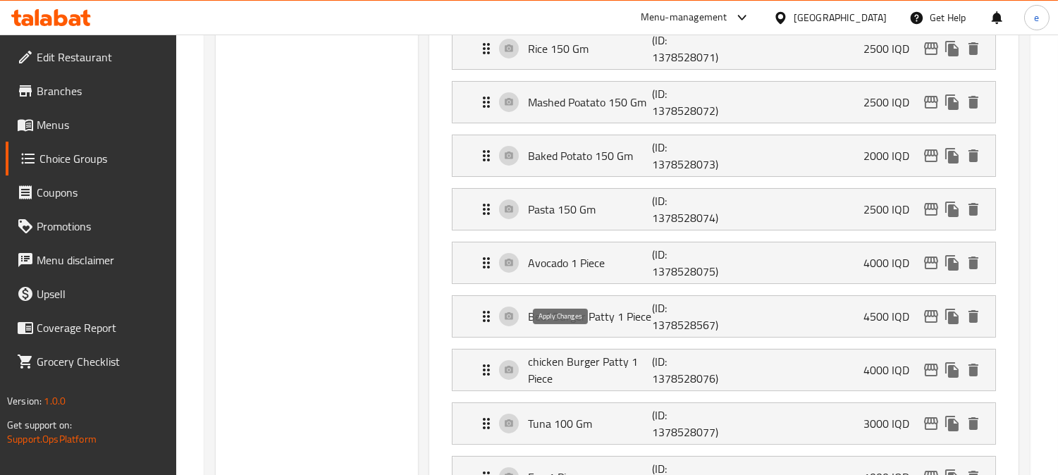
type input "Rice 150 Gm"
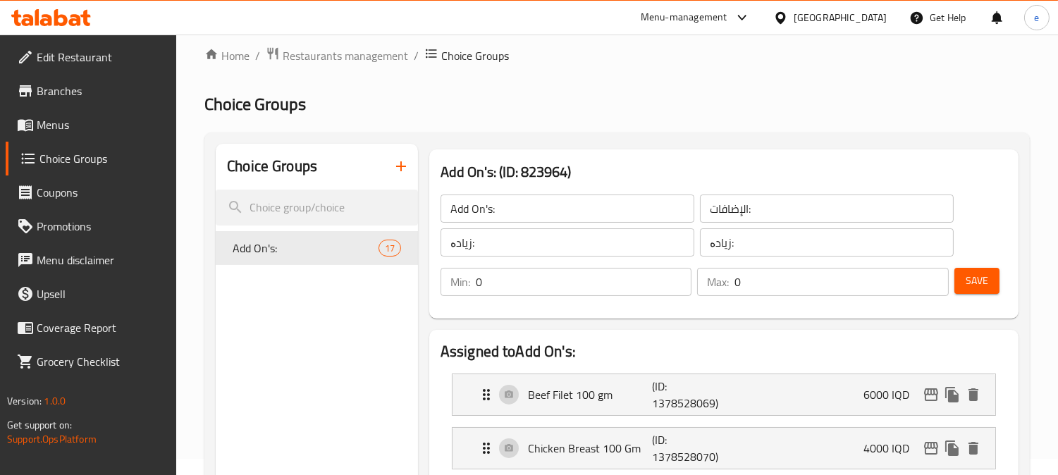
scroll to position [0, 0]
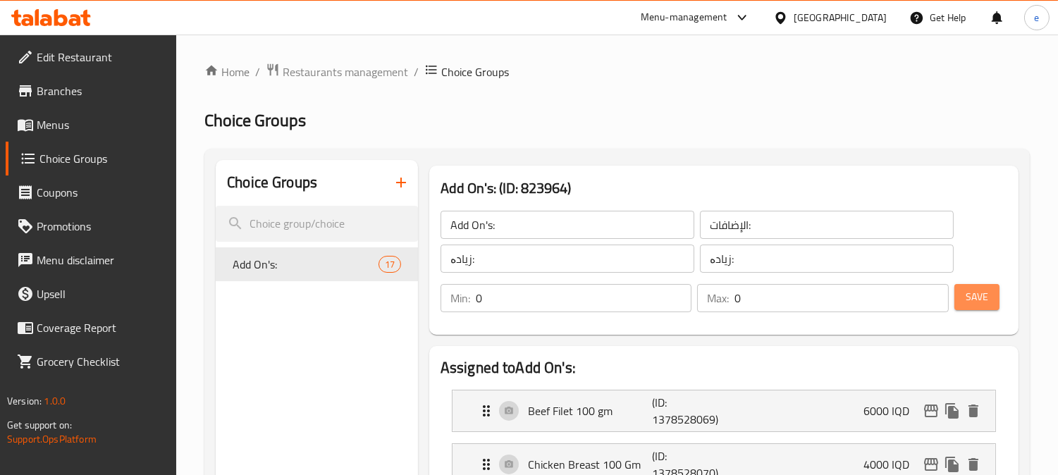
click at [989, 297] on button "Save" at bounding box center [976, 297] width 45 height 26
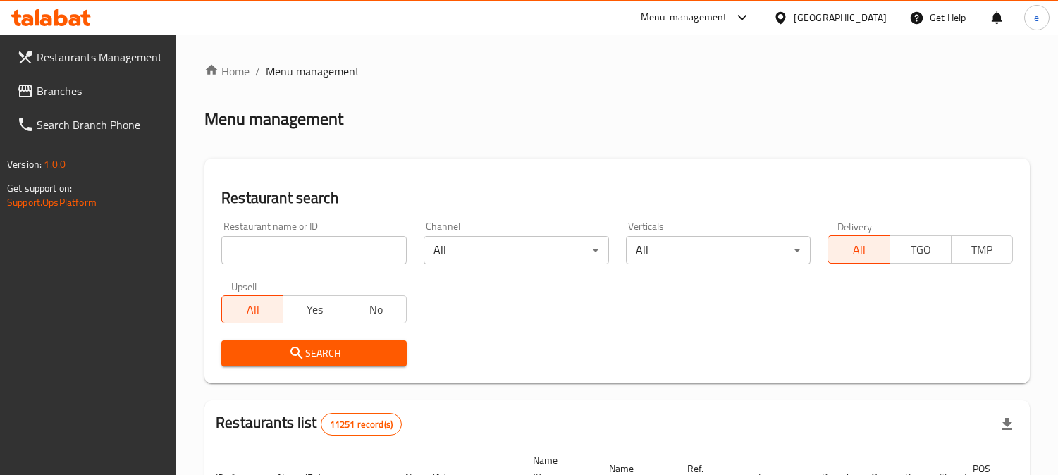
scroll to position [254, 0]
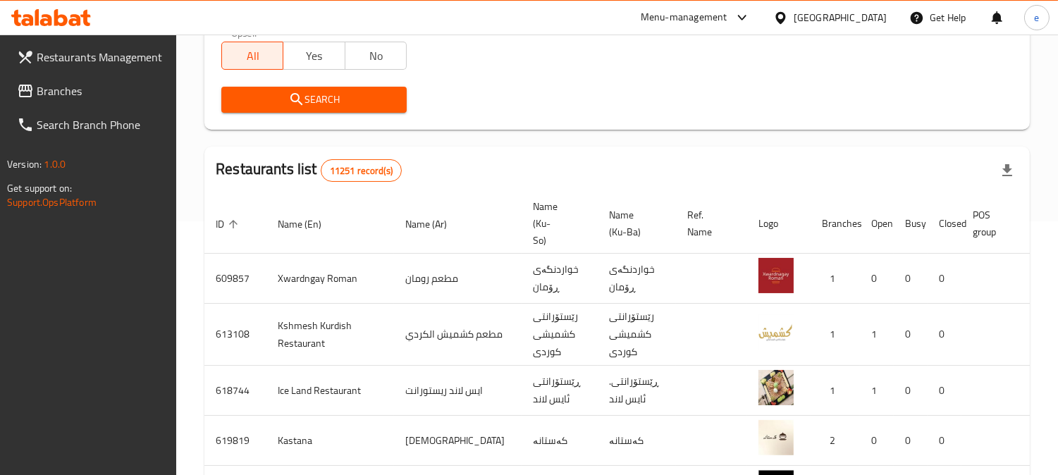
click at [99, 104] on link "Branches" at bounding box center [91, 91] width 171 height 34
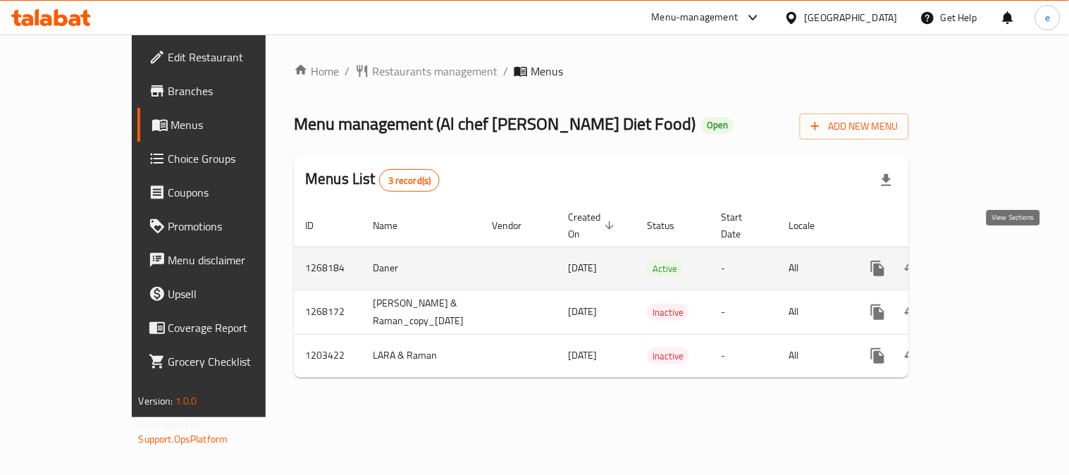
click at [997, 252] on link "enhanced table" at bounding box center [980, 269] width 34 height 34
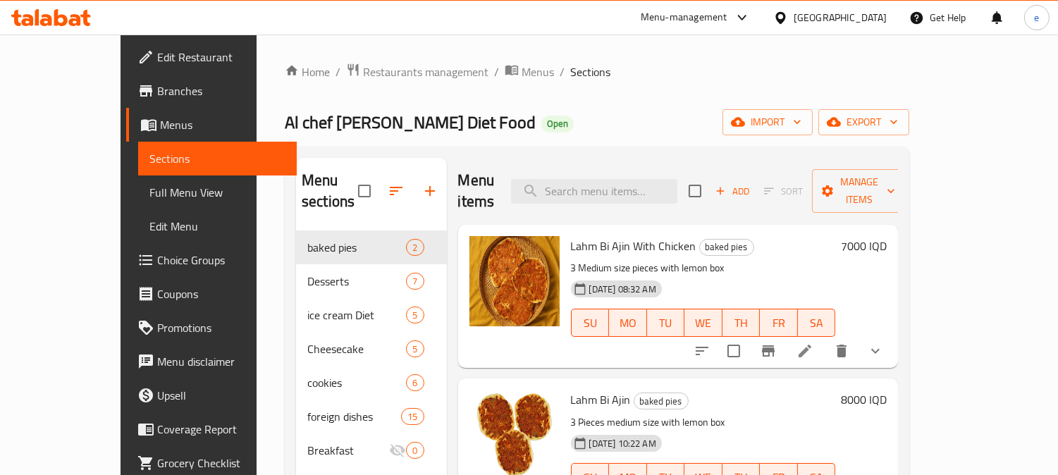
click at [149, 187] on span "Full Menu View" at bounding box center [217, 192] width 137 height 17
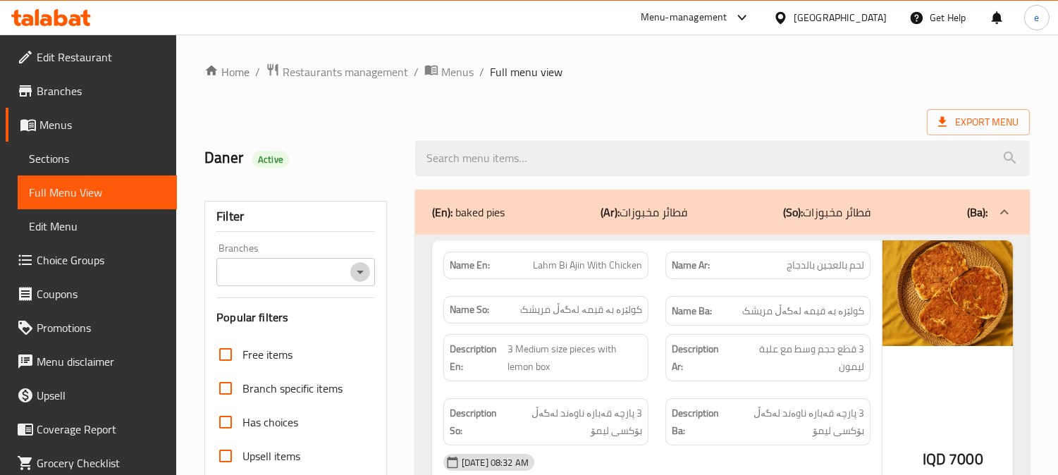
click at [361, 265] on icon "Open" at bounding box center [360, 272] width 17 height 17
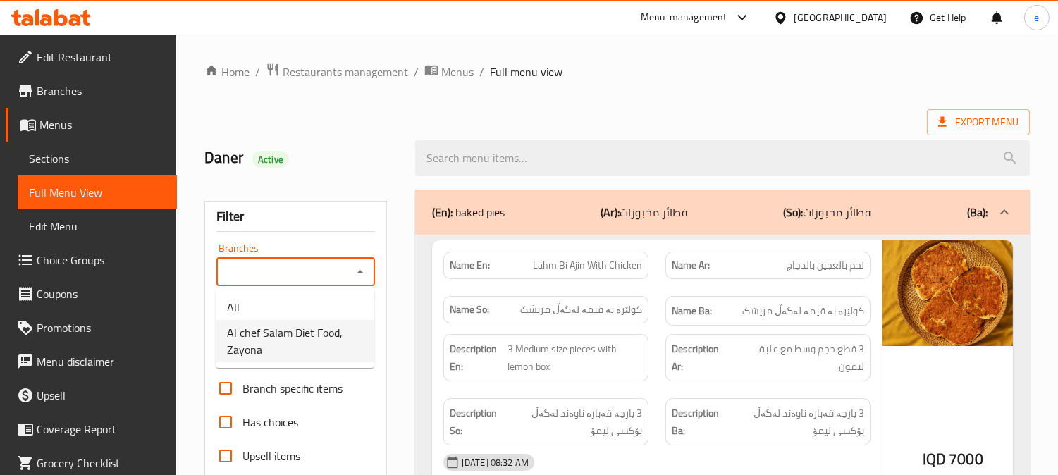
click at [328, 342] on span "Al chef Salam Diet Food, Zayona" at bounding box center [295, 341] width 136 height 34
type input "Al chef Salam Diet Food, Zayona"
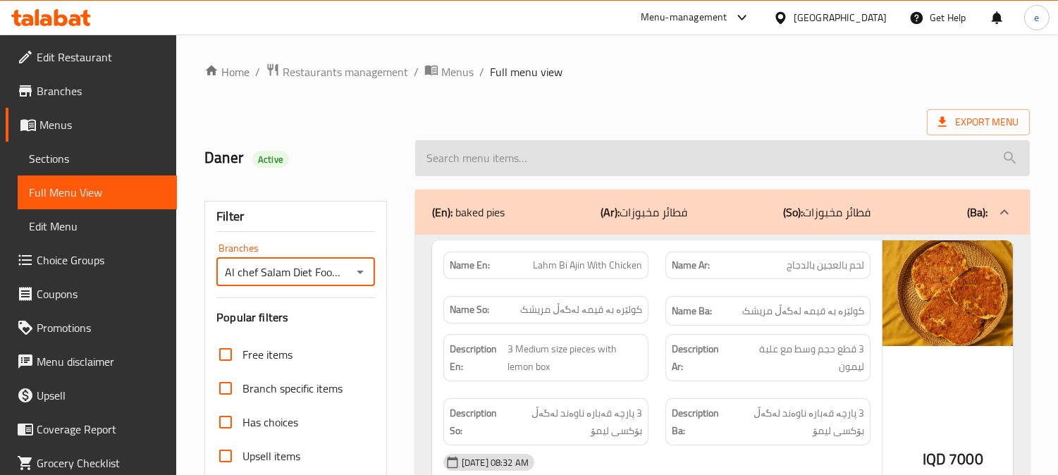
click at [537, 161] on input "search" at bounding box center [722, 158] width 615 height 36
paste input "Lahm Bi Ajin"
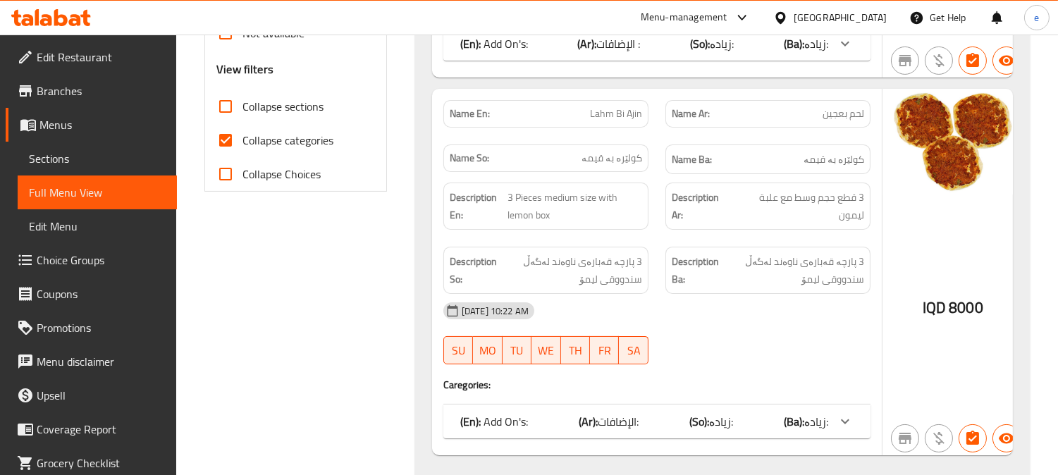
scroll to position [567, 0]
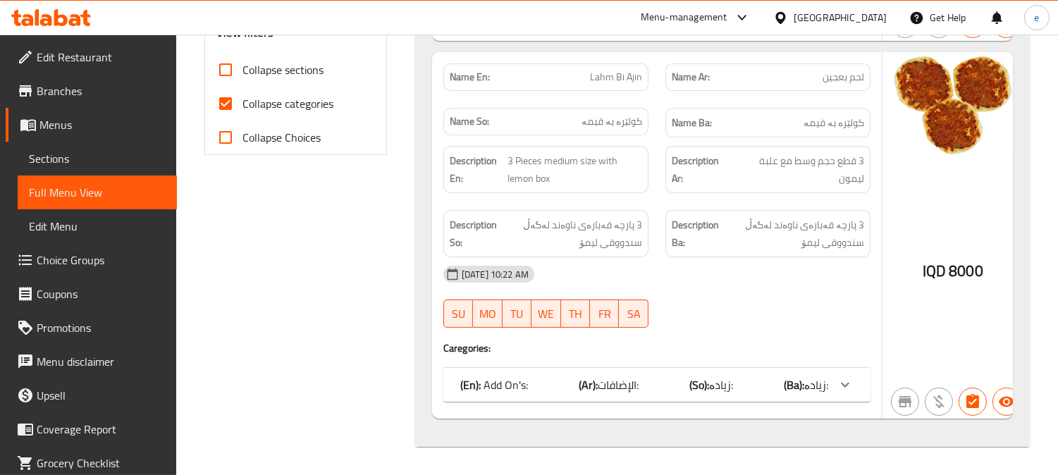
type input "Lahm Bi Ajin"
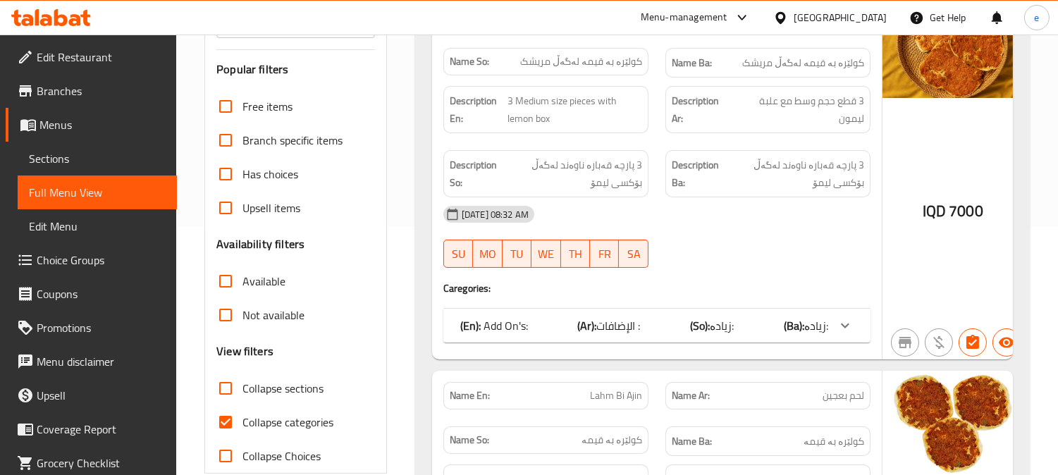
scroll to position [0, 0]
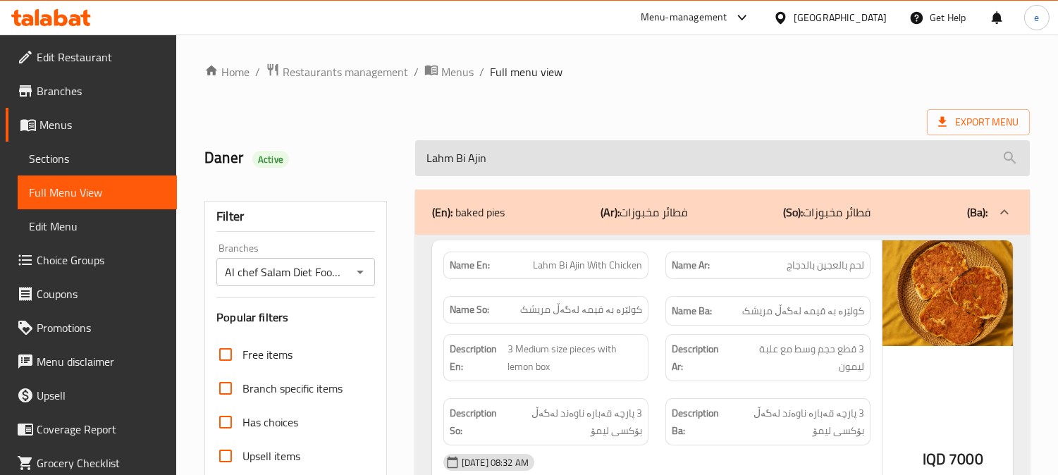
click at [467, 167] on input "Lahm Bi Ajin" at bounding box center [722, 158] width 615 height 36
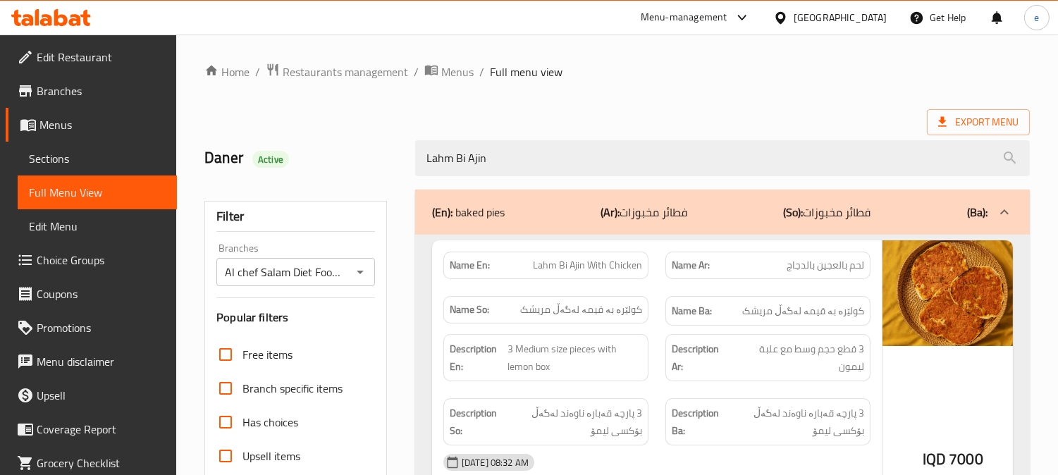
click at [362, 264] on icon "Open" at bounding box center [360, 272] width 17 height 17
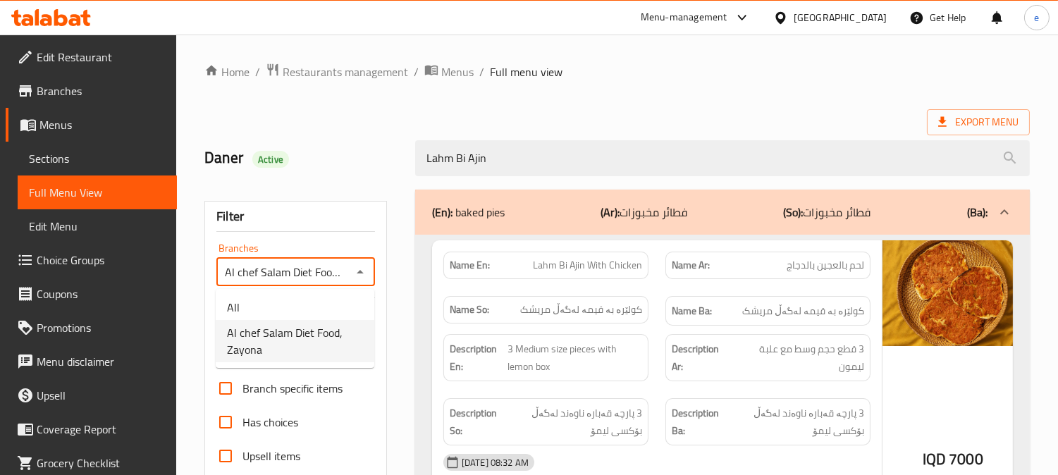
scroll to position [0, 32]
click at [320, 298] on li "All" at bounding box center [295, 307] width 159 height 25
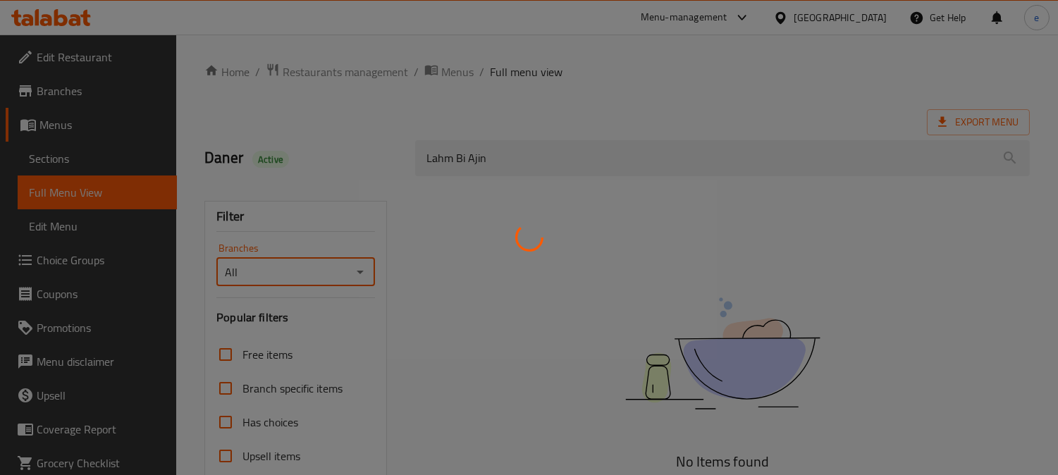
scroll to position [0, 0]
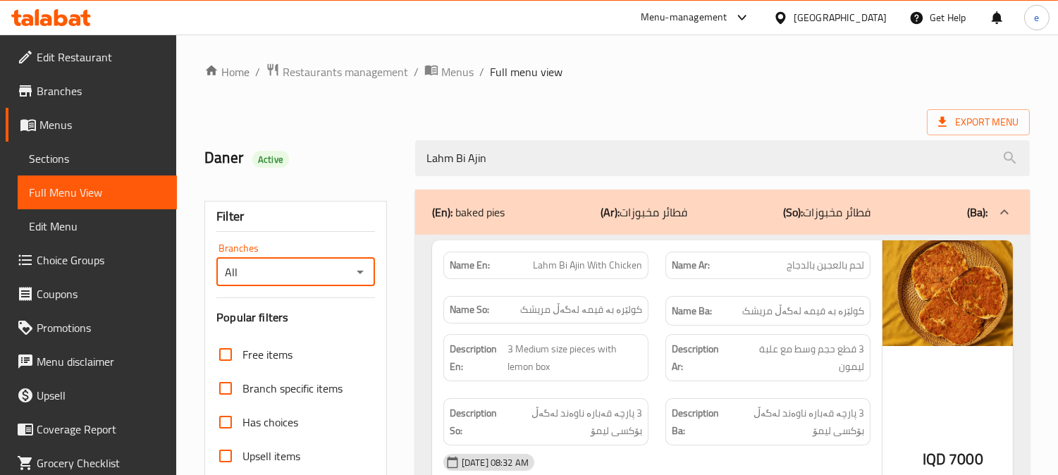
click at [369, 273] on button "Open" at bounding box center [360, 272] width 20 height 20
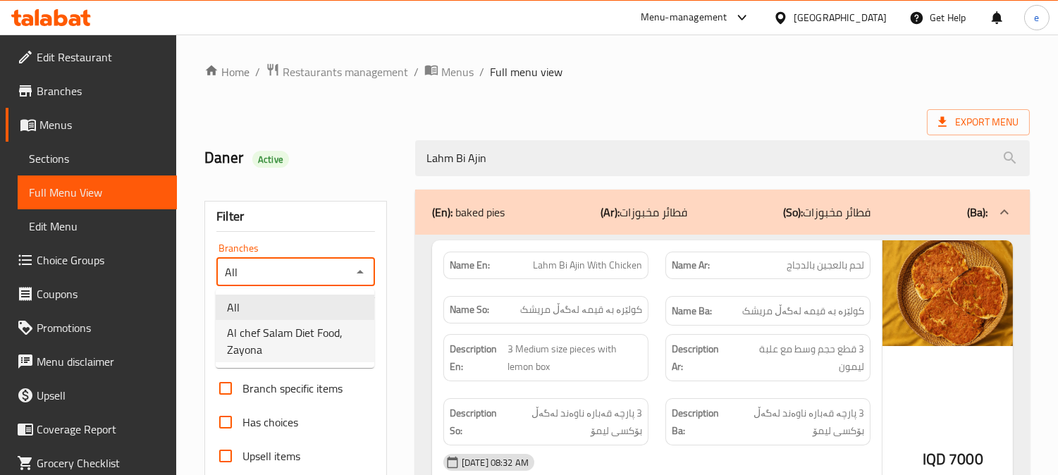
click at [303, 354] on span "Al chef Salam Diet Food, Zayona" at bounding box center [295, 341] width 136 height 34
type input "Al chef Salam Diet Food, Zayona"
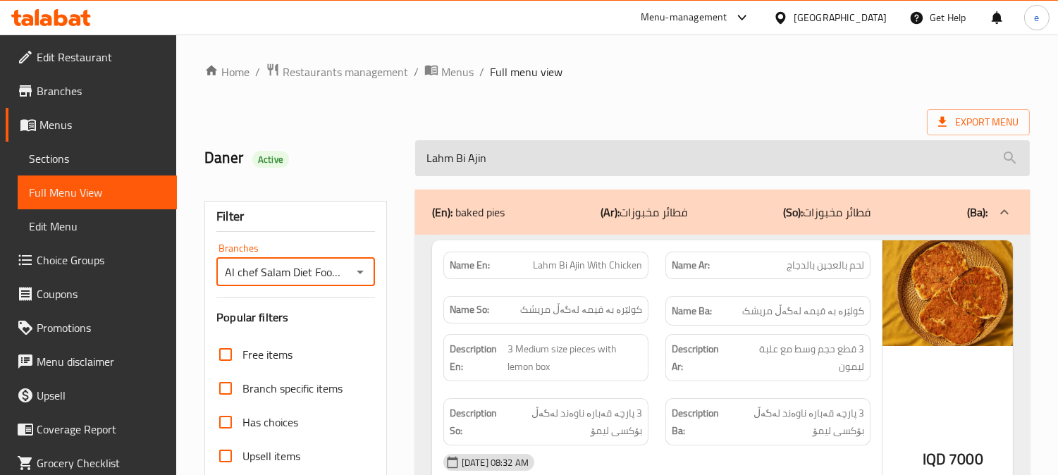
click at [501, 164] on input "Lahm Bi Ajin" at bounding box center [722, 158] width 615 height 36
click at [420, 159] on input "Lahm Bi Ajin" at bounding box center [722, 158] width 615 height 36
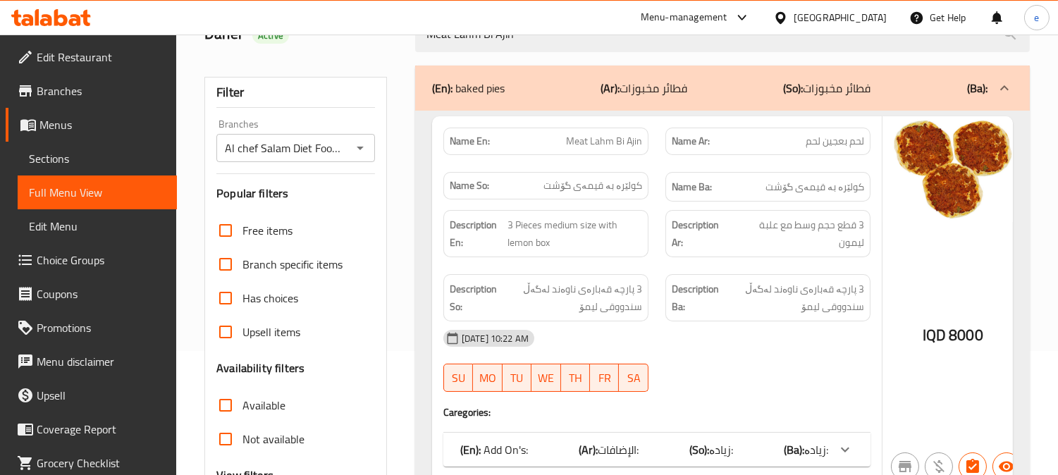
scroll to position [156, 0]
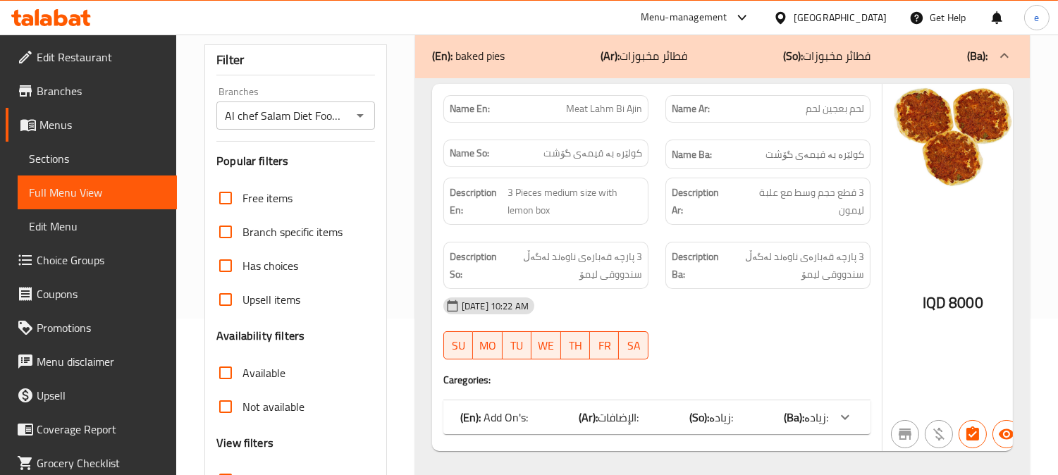
type input "Meat Lahm Bi Ajin"
click at [743, 419] on div "(En): Add On's: (Ar): الإضافات: (So): زیادە: (Ba): زیادە:" at bounding box center [644, 417] width 368 height 17
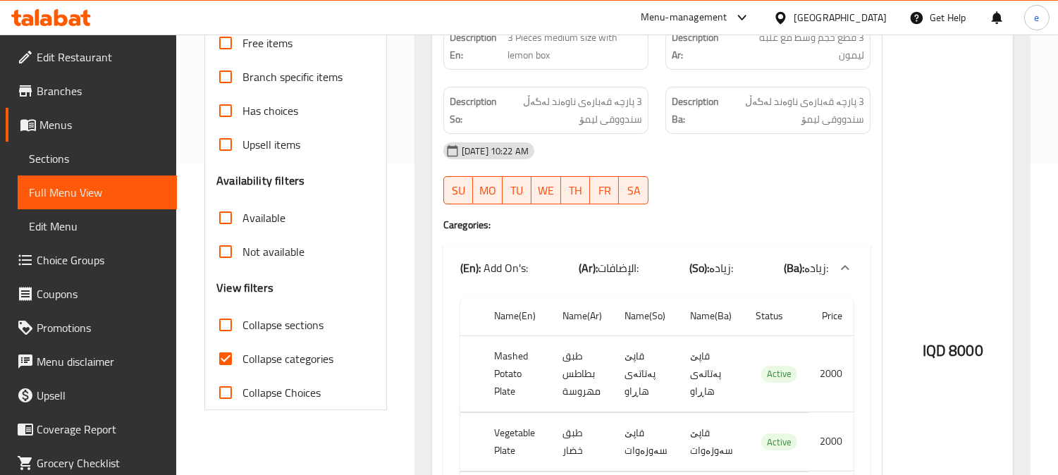
scroll to position [281, 0]
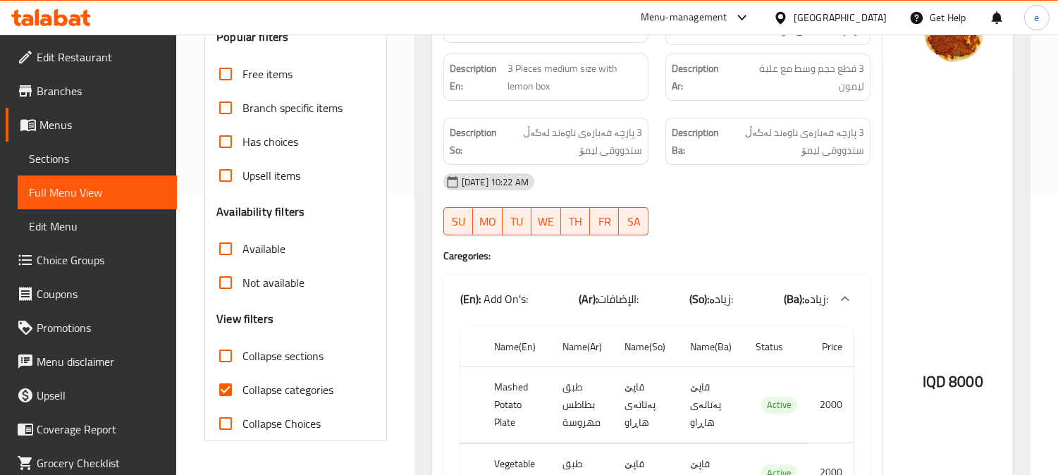
drag, startPoint x: 660, startPoint y: 153, endPoint x: 658, endPoint y: 195, distance: 42.3
click at [658, 195] on div "Name En: Meat Lahm Bi Ajin Name Ar: لحم بعجين لحم Name So: کولێرە بە قیمەی گۆشت…" at bounding box center [657, 346] width 450 height 773
click at [665, 300] on div "(En): Add On's: (Ar): الإضافات: (So): زیادە: (Ba): زیادە:" at bounding box center [644, 298] width 368 height 17
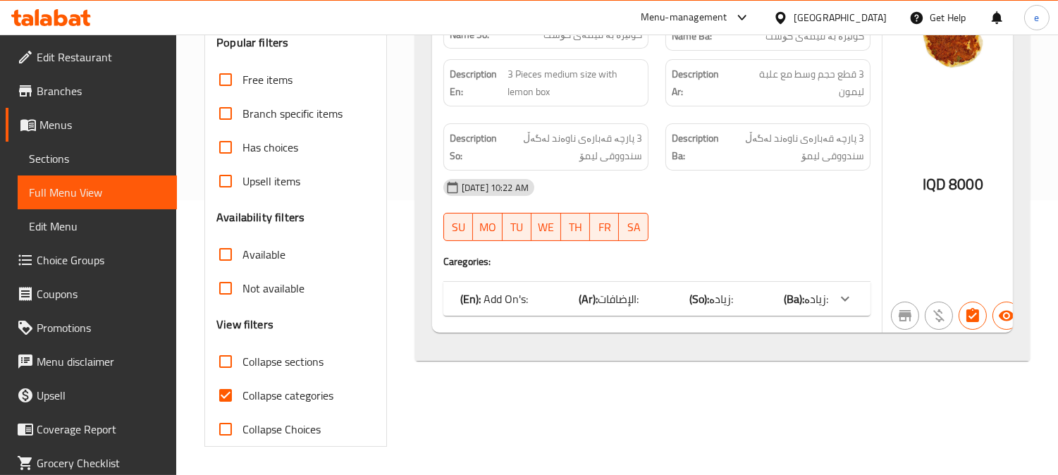
click at [716, 240] on div at bounding box center [768, 241] width 222 height 17
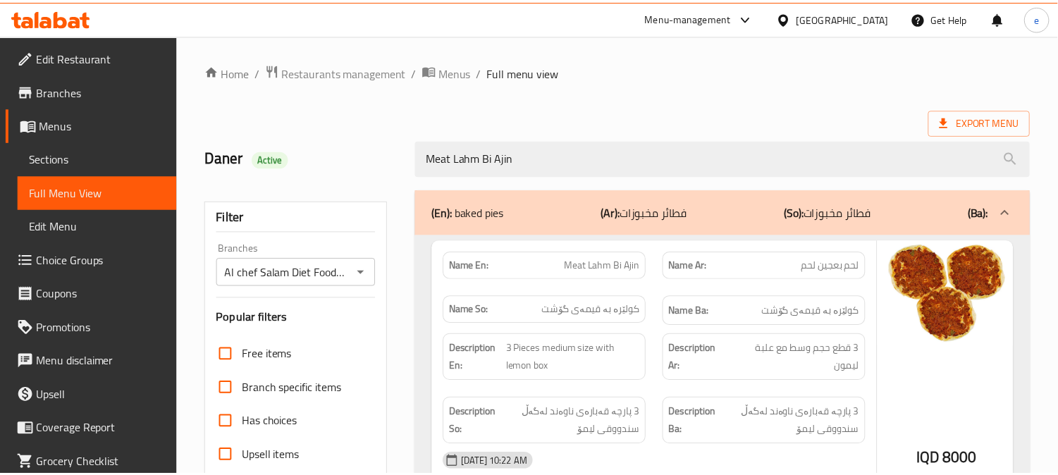
scroll to position [275, 0]
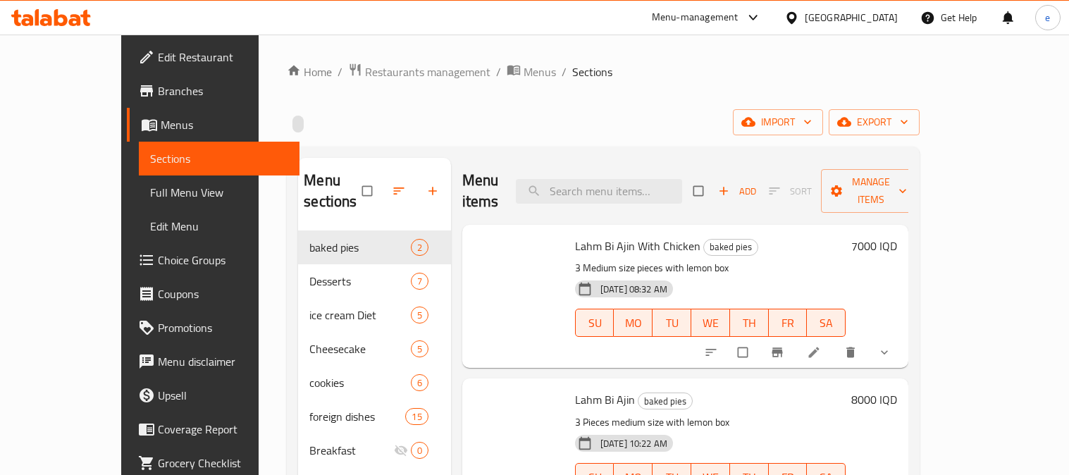
drag, startPoint x: 0, startPoint y: 0, endPoint x: 321, endPoint y: 8, distance: 320.8
click at [287, 134] on span at bounding box center [287, 122] width 0 height 32
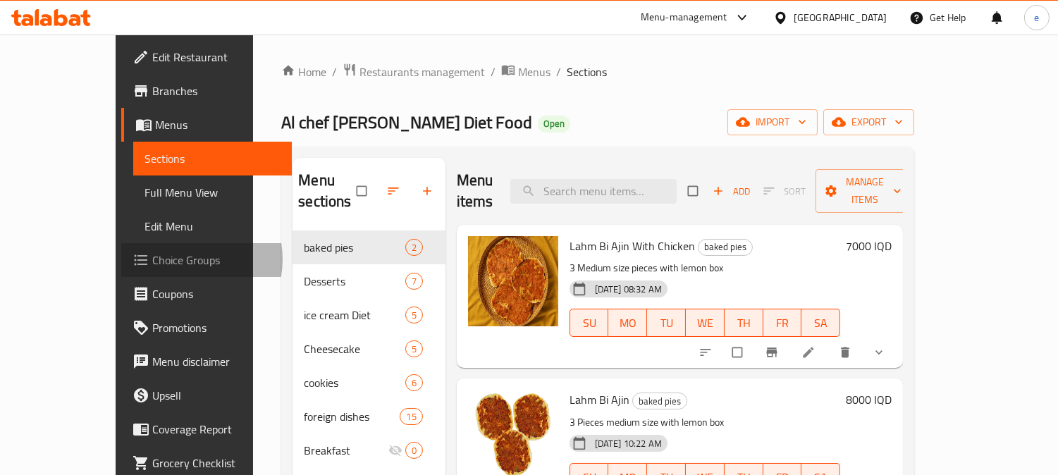
click at [152, 259] on span "Choice Groups" at bounding box center [216, 260] width 129 height 17
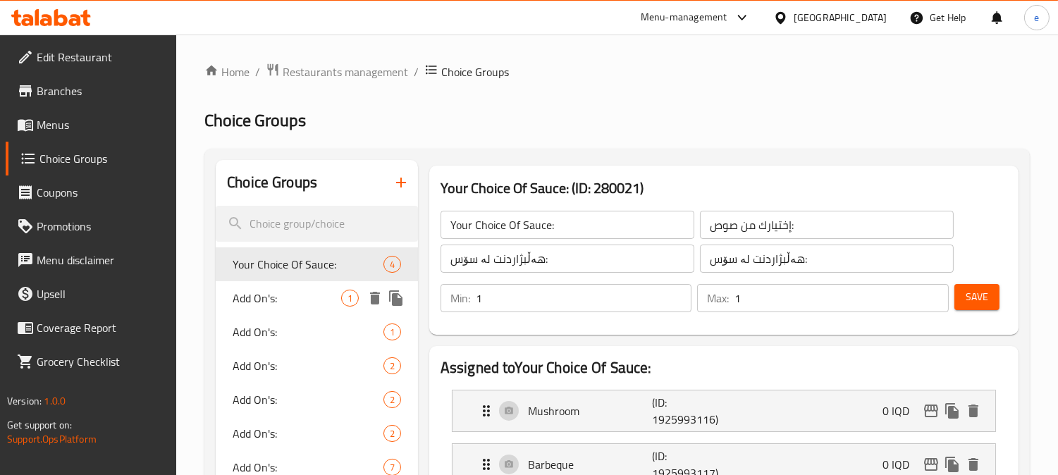
click at [271, 298] on span "Add On's:" at bounding box center [287, 298] width 109 height 17
type input "Add On's:"
type input "الإضافات:"
type input "زیادە:"
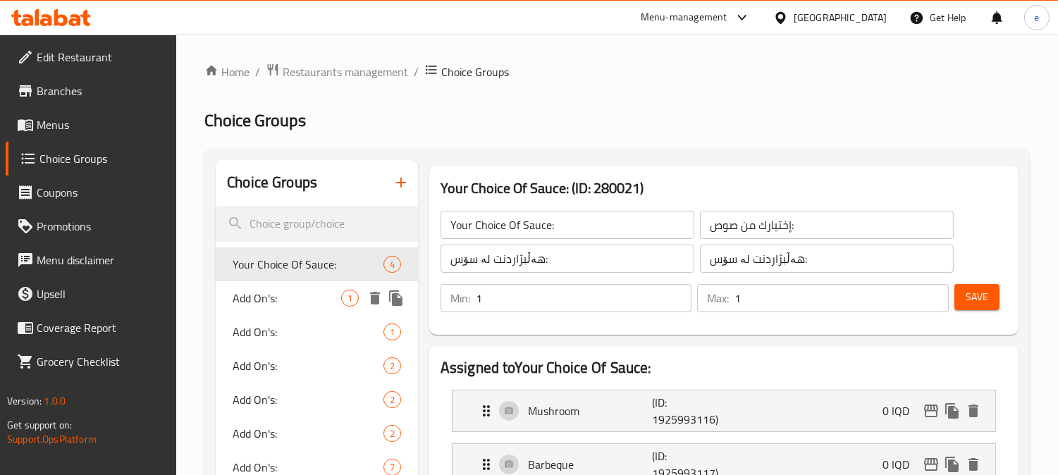
type input "0"
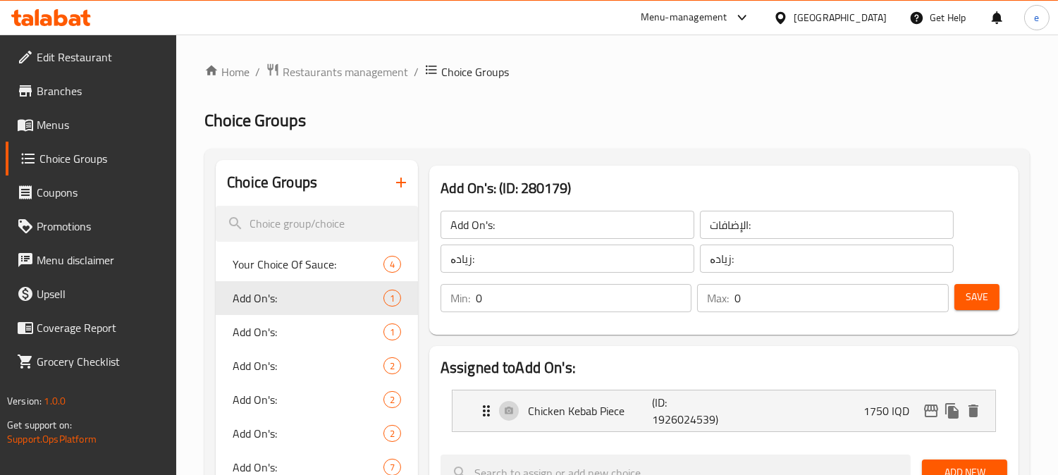
click at [481, 235] on input "Add On's:" at bounding box center [568, 225] width 254 height 28
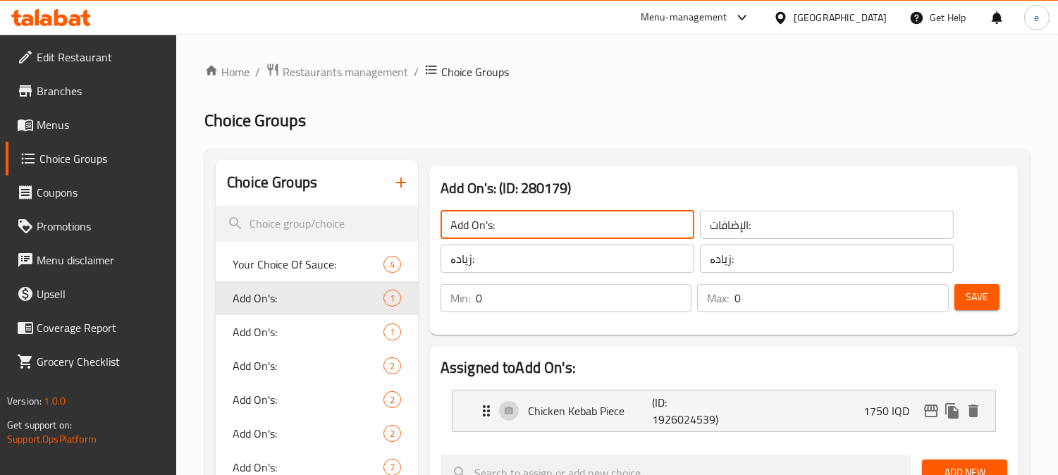
click at [481, 235] on input "Add On's:" at bounding box center [568, 225] width 254 height 28
click at [285, 214] on input "search" at bounding box center [317, 224] width 202 height 36
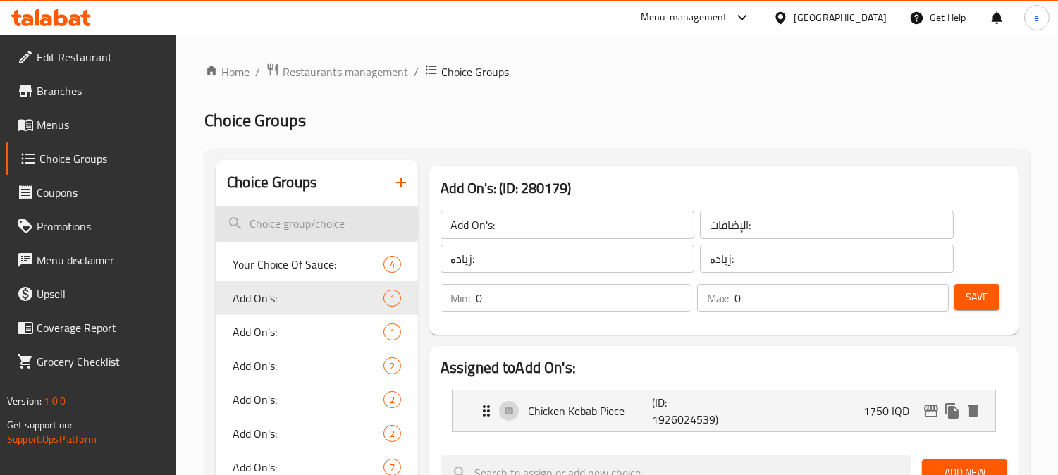
paste input "Add On's:"
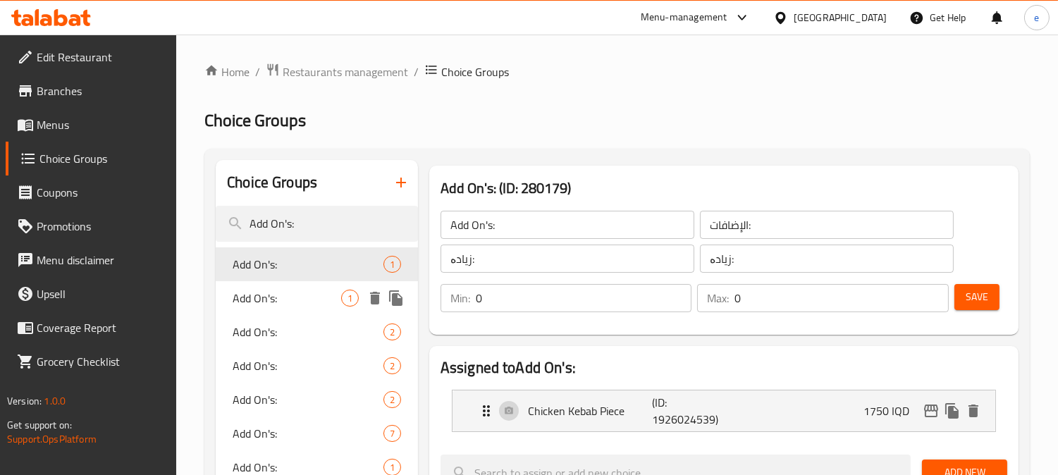
type input "Add On's:"
click at [270, 300] on span "Add On's:" at bounding box center [287, 298] width 109 height 17
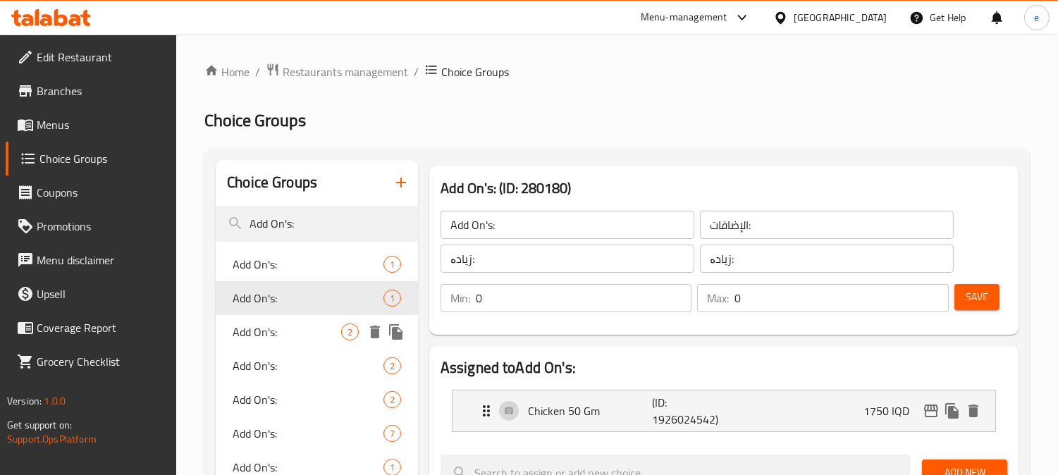
click at [272, 326] on span "Add On's:" at bounding box center [287, 332] width 109 height 17
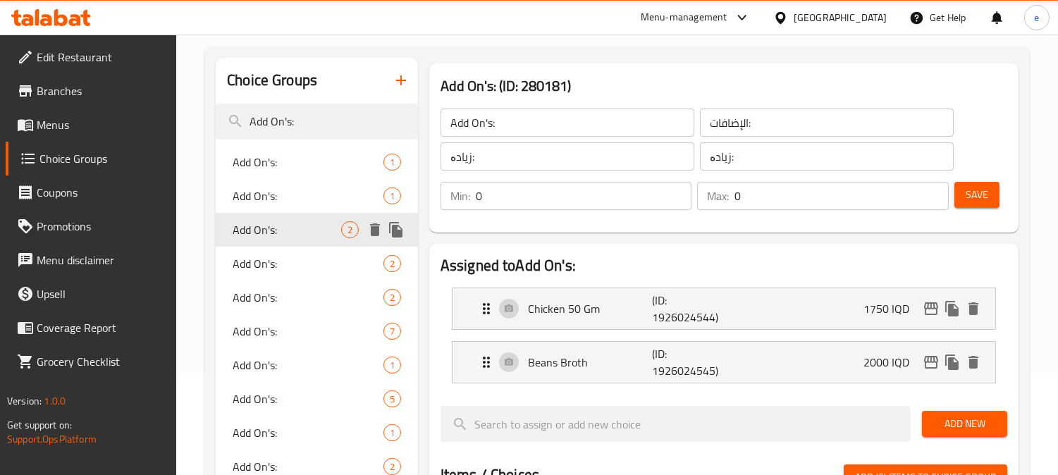
scroll to position [156, 0]
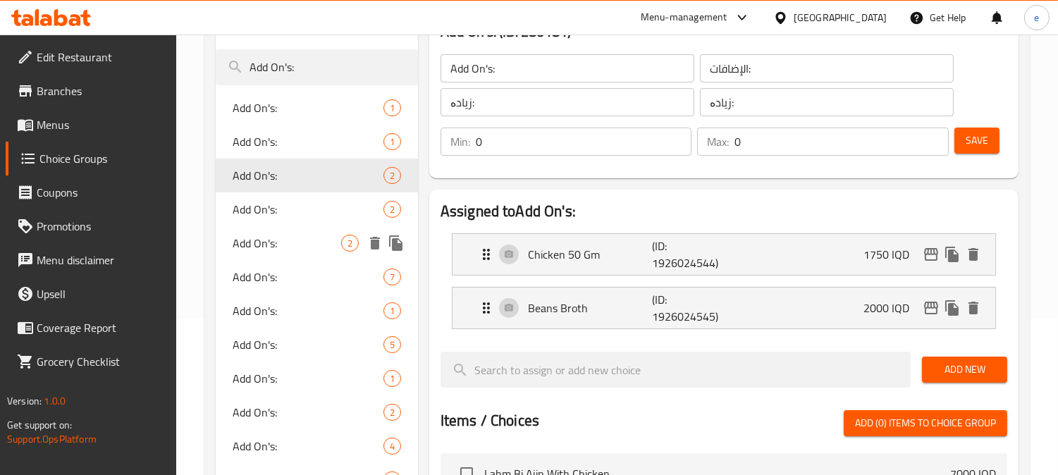
click at [259, 226] on div "Add On's: 2" at bounding box center [317, 243] width 202 height 34
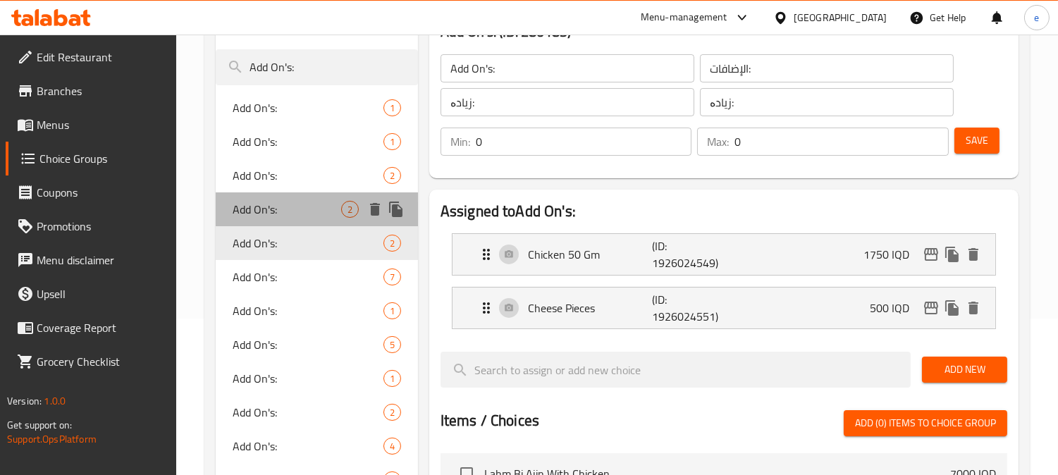
click at [259, 209] on span "Add On's:" at bounding box center [287, 209] width 109 height 17
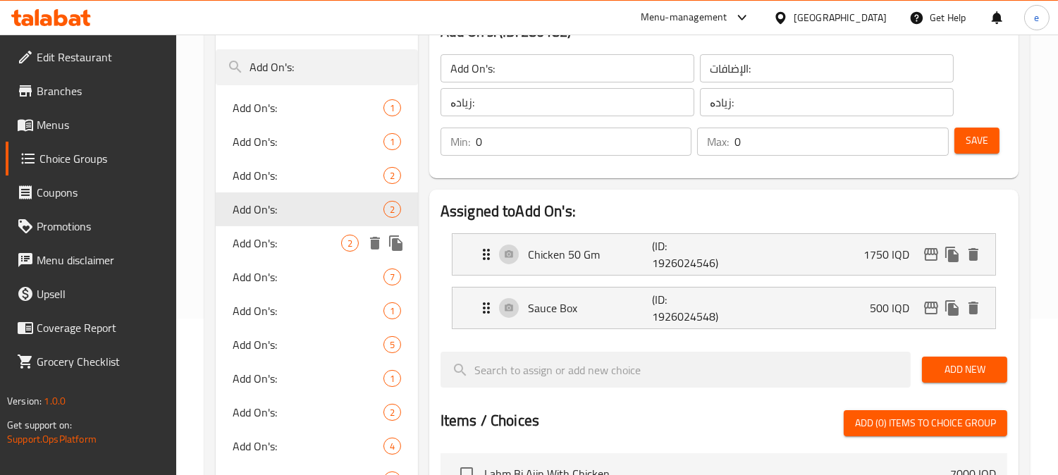
click at [259, 252] on span "Add On's:" at bounding box center [287, 243] width 109 height 17
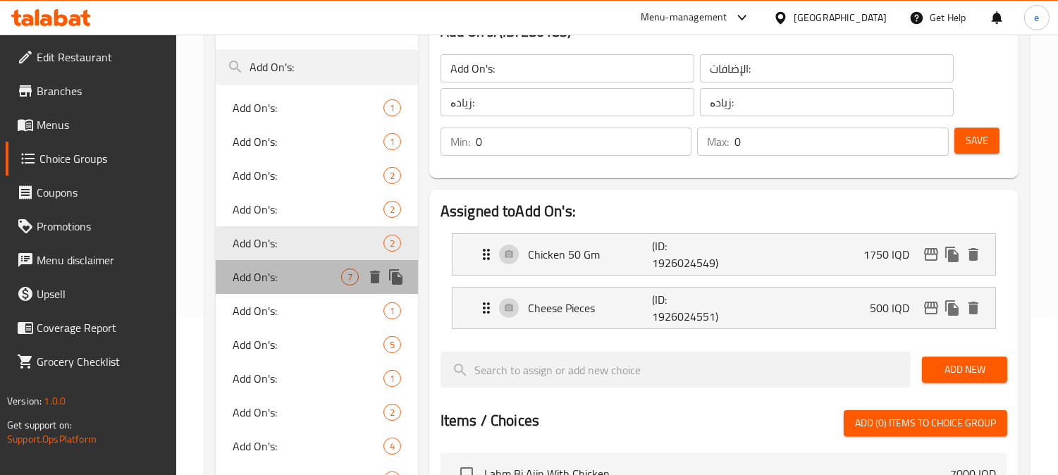
click at [259, 269] on span "Add On's:" at bounding box center [287, 277] width 109 height 17
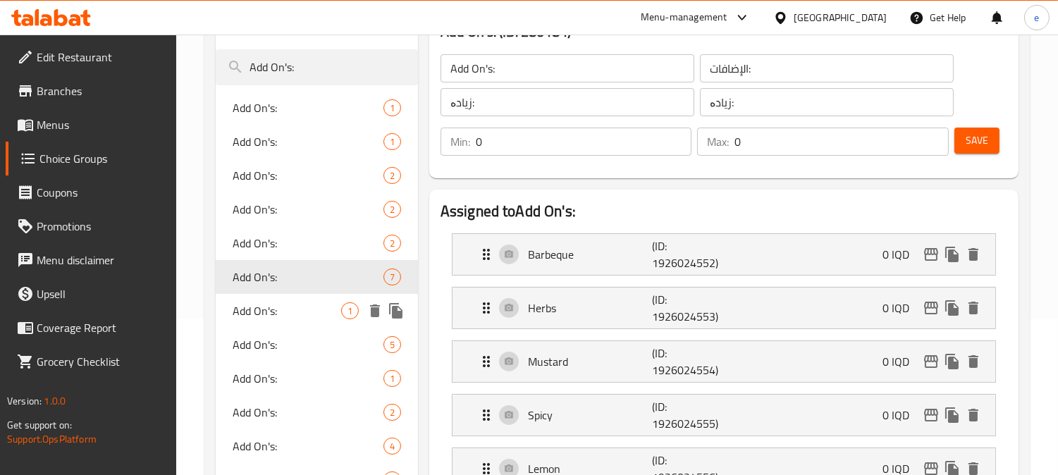
click at [255, 297] on div "Add On's: 1" at bounding box center [317, 311] width 202 height 34
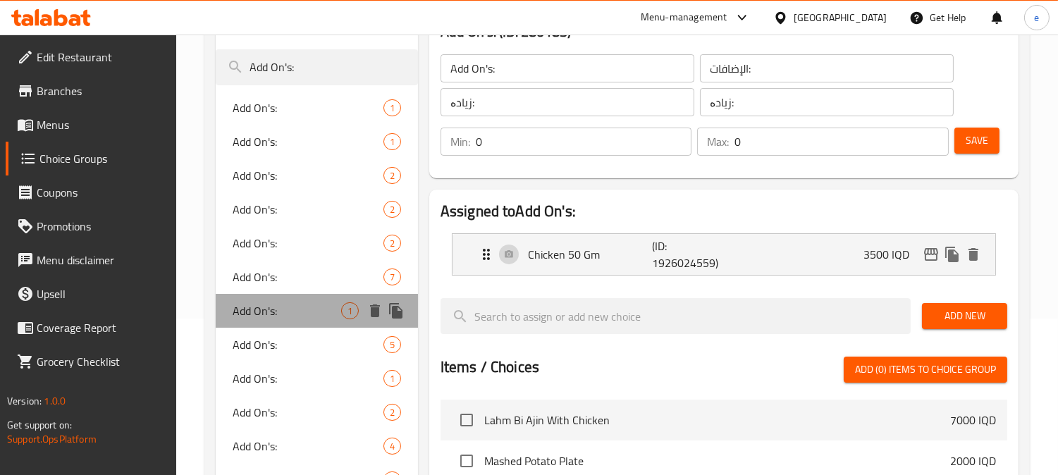
click at [255, 315] on span "Add On's:" at bounding box center [287, 310] width 109 height 17
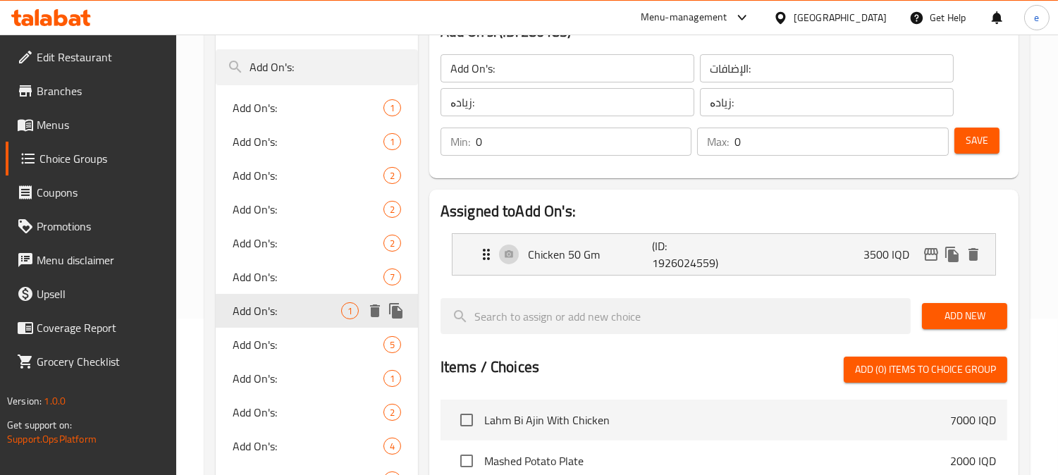
scroll to position [313, 0]
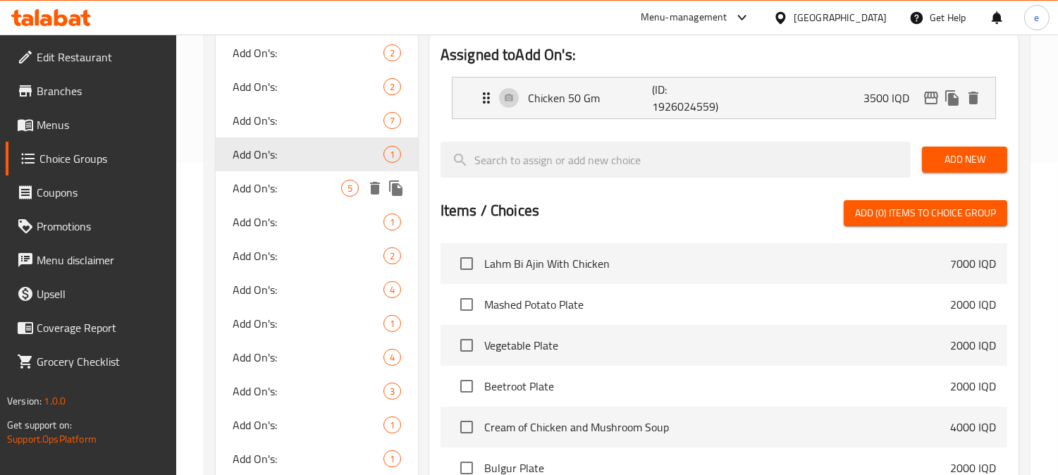
click at [264, 185] on span "Add On's:" at bounding box center [287, 188] width 109 height 17
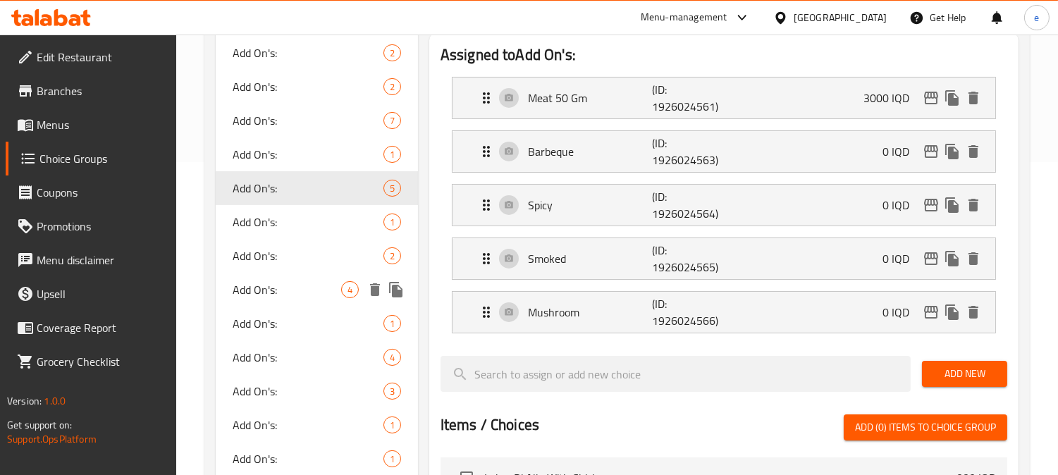
click at [262, 273] on div "Add On's: 4" at bounding box center [317, 290] width 202 height 34
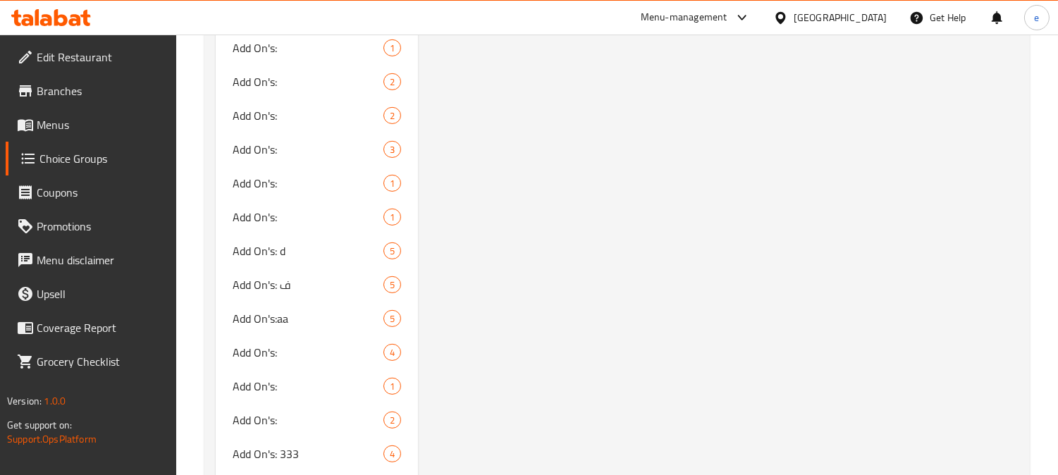
scroll to position [1507, 0]
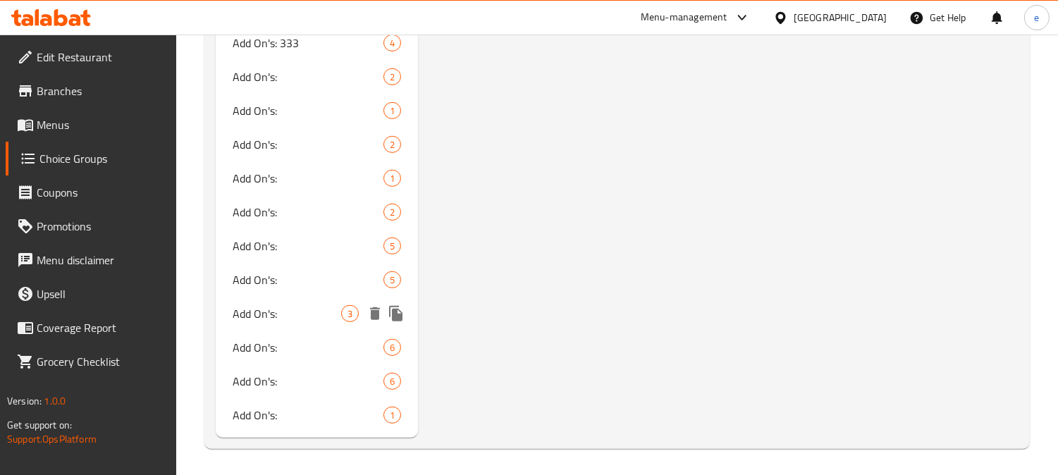
click at [261, 305] on span "Add On's:" at bounding box center [287, 313] width 109 height 17
type input "Add On's:"
type input "زیادە:"
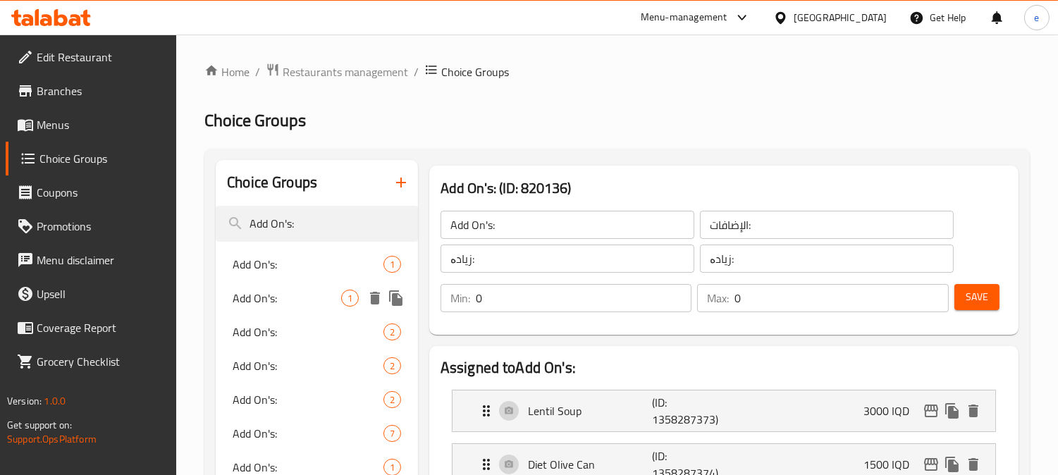
scroll to position [156, 0]
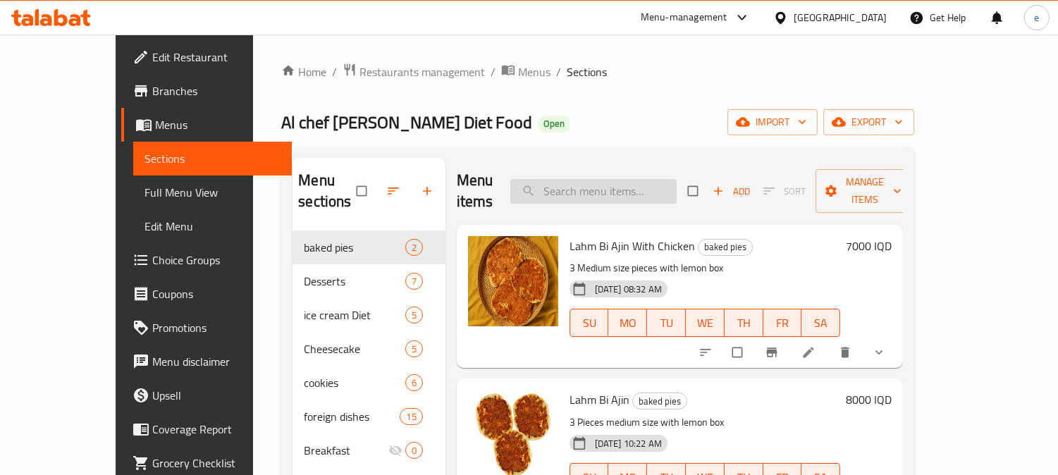
click at [601, 183] on input "search" at bounding box center [593, 191] width 166 height 25
paste input "Lahm Bi Ajin"
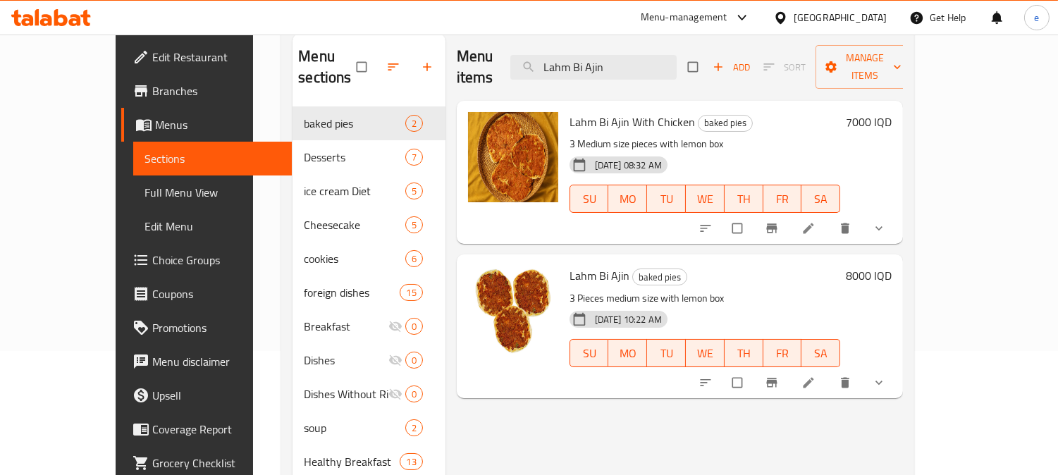
scroll to position [156, 0]
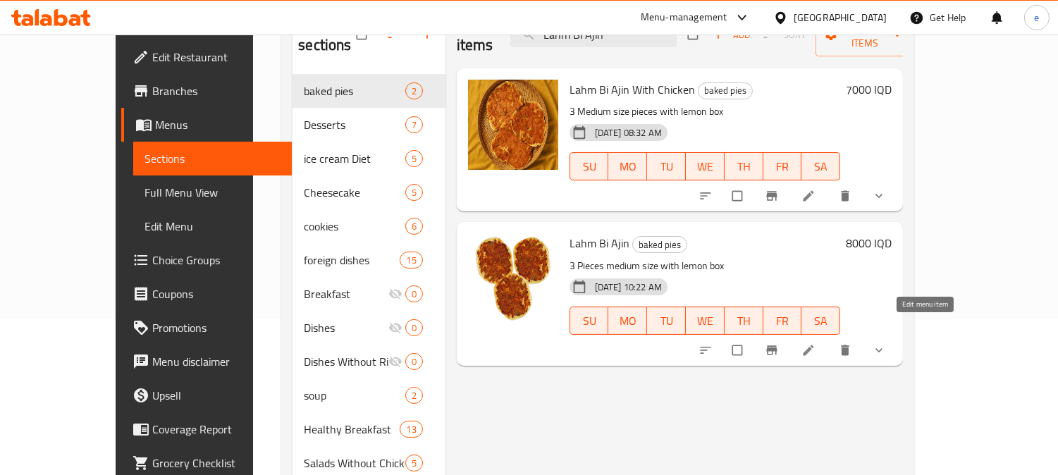
type input "Lahm Bi Ajin"
click at [816, 343] on icon at bounding box center [808, 350] width 14 height 14
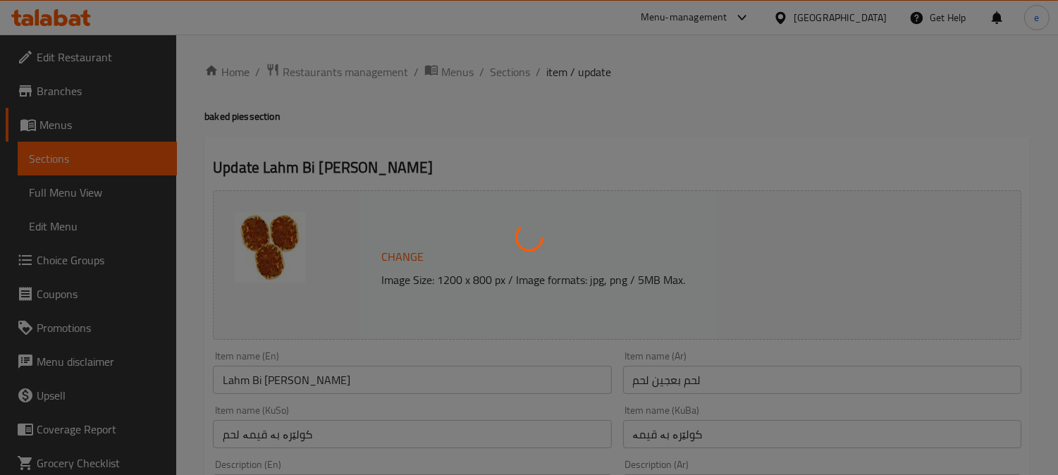
type input "الإضافات:"
type input "زیادە:"
type input "0"
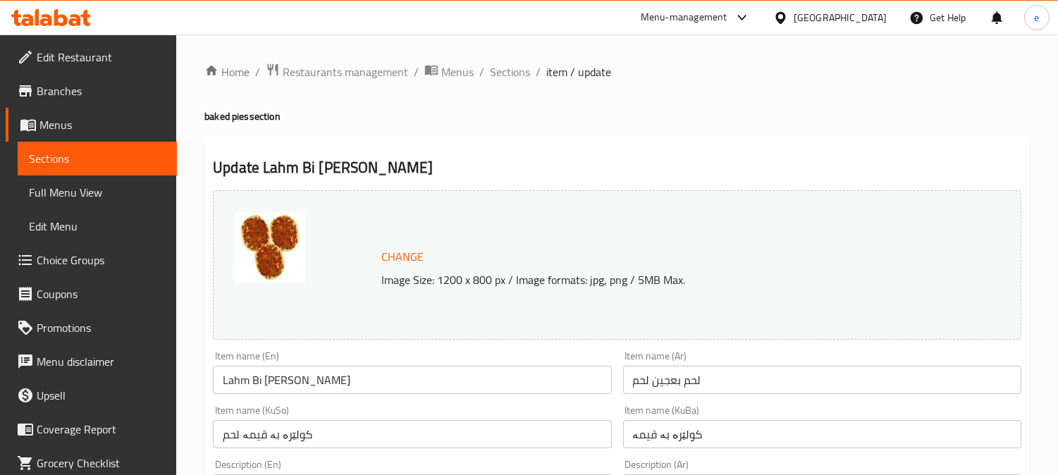
scroll to position [156, 0]
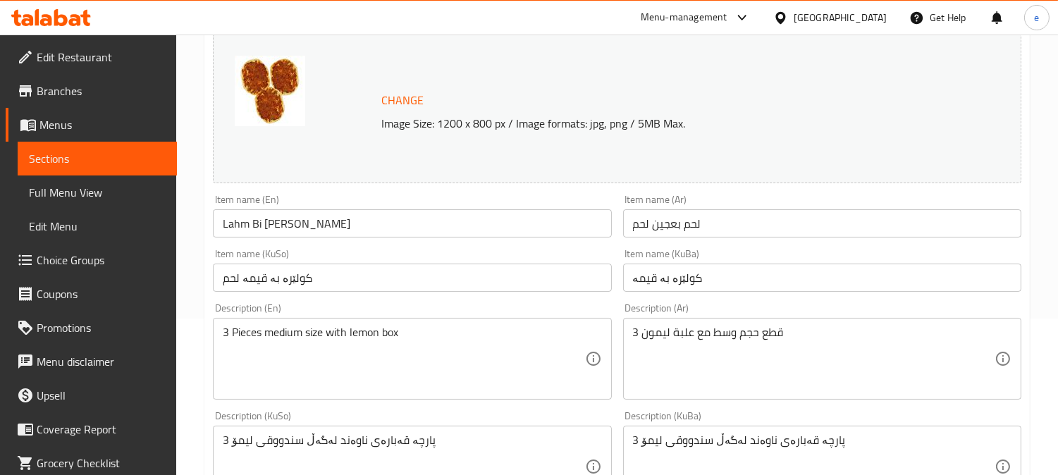
click at [716, 233] on input "لحم بعجين لحم" at bounding box center [822, 223] width 398 height 28
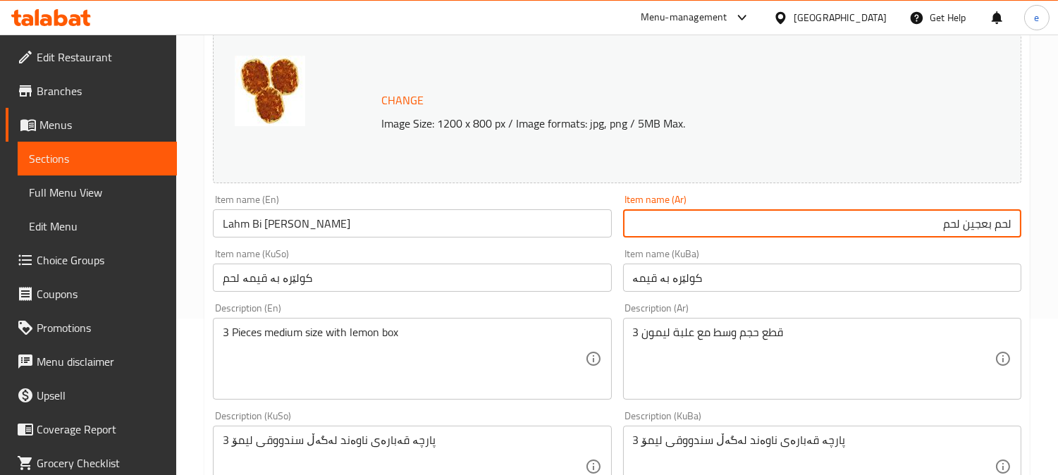
click at [462, 279] on input "کولێرە بە قیمە لحم" at bounding box center [412, 278] width 398 height 28
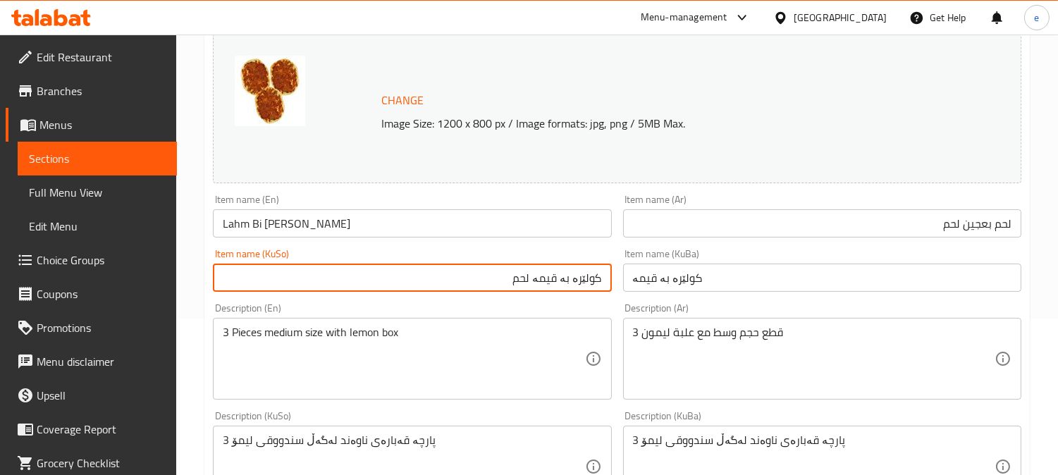
click at [296, 226] on input "Lahm Bi [PERSON_NAME]" at bounding box center [412, 223] width 398 height 28
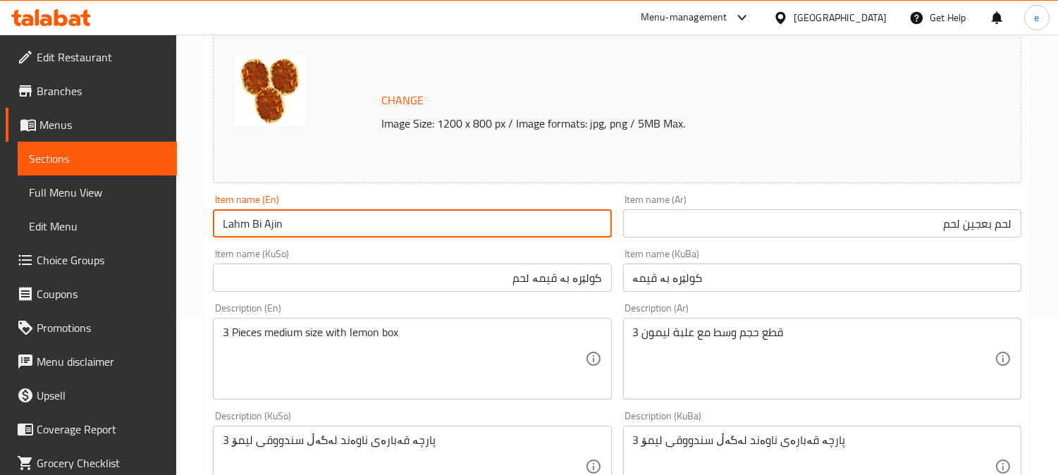
click at [223, 227] on input "Lahm Bi Ajin" at bounding box center [412, 223] width 398 height 28
type input "Meat Lahm Bi Ajin"
click at [529, 279] on input "کولێرە بە قیمە لحم" at bounding box center [412, 278] width 398 height 28
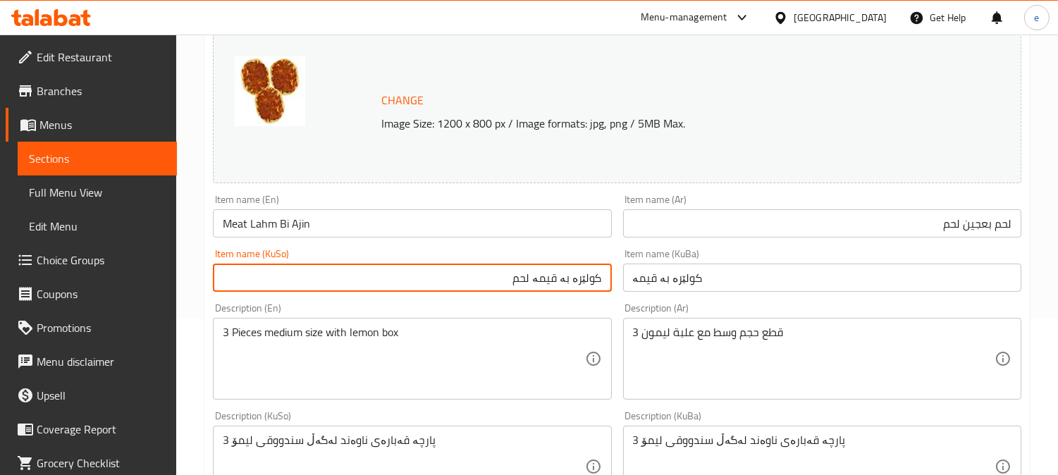
click at [529, 279] on input "کولێرە بە قیمە لحم" at bounding box center [412, 278] width 398 height 28
click at [541, 285] on input "کولێرە بە قیمەی گۆشت" at bounding box center [412, 278] width 398 height 28
type input "کولێرە بە قیمەی گۆشت"
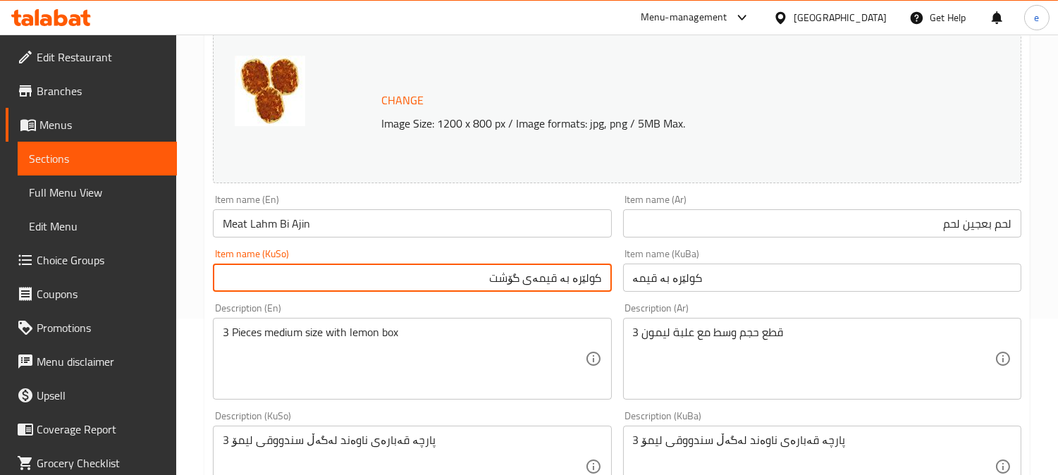
click at [663, 286] on input "کولێرە بە قیمە" at bounding box center [822, 278] width 398 height 28
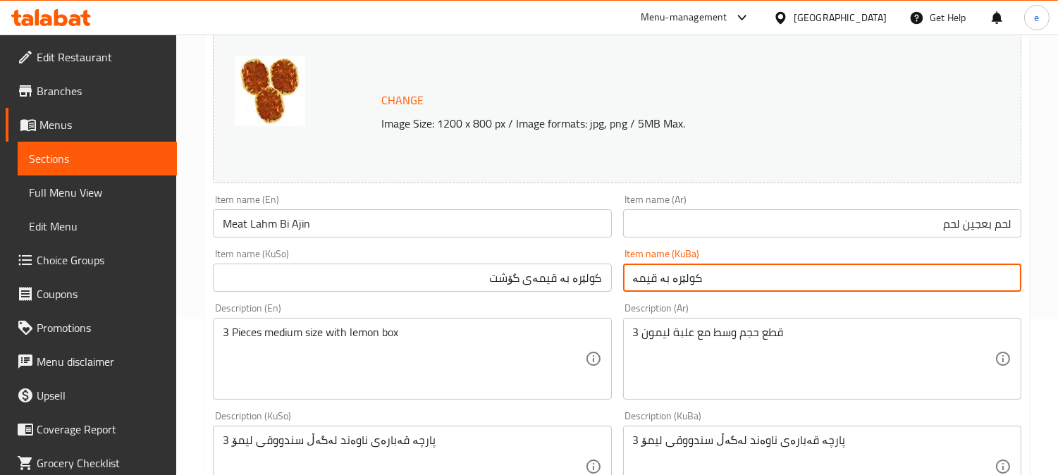
click at [663, 286] on input "کولێرە بە قیمە" at bounding box center [822, 278] width 398 height 28
paste input "ی گۆشت"
type input "کولێرە بە قیمەی گۆشت"
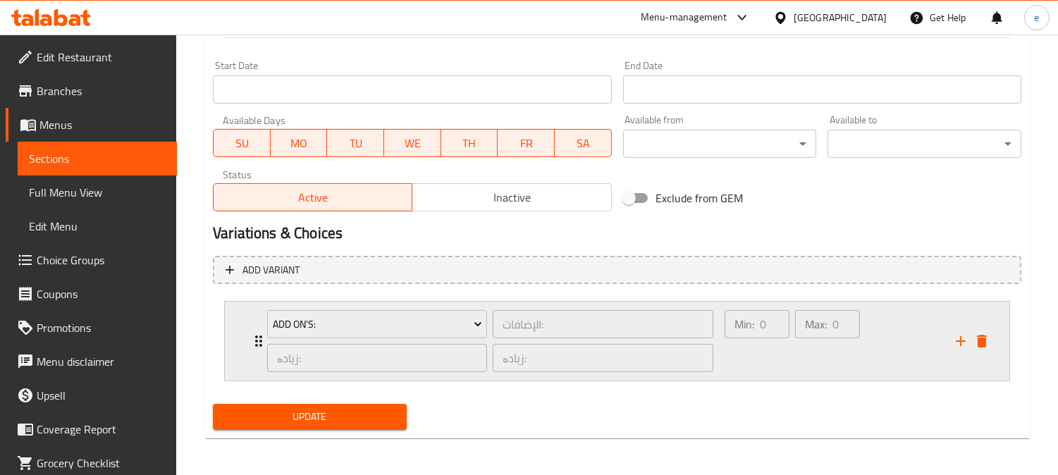
scroll to position [758, 0]
click at [347, 412] on span "Update" at bounding box center [309, 416] width 171 height 18
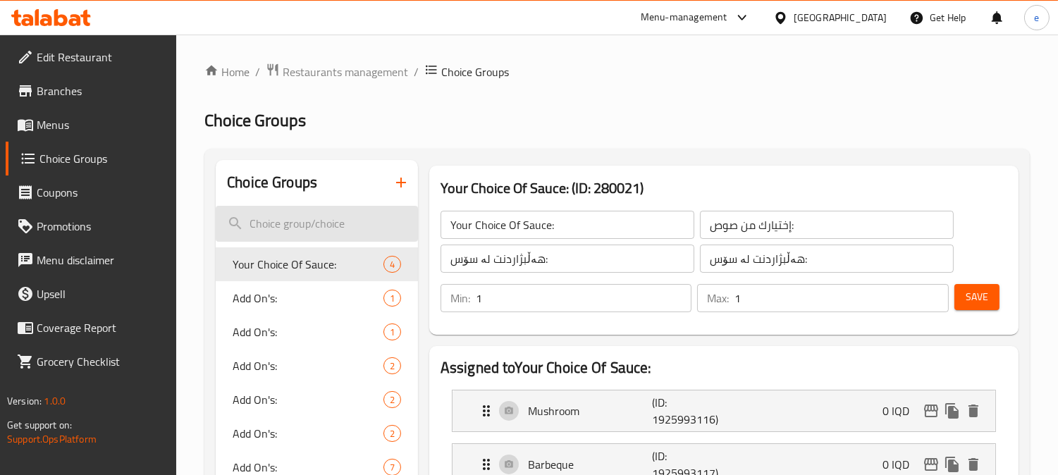
click at [312, 228] on input "search" at bounding box center [317, 224] width 202 height 36
paste input "Additions:"
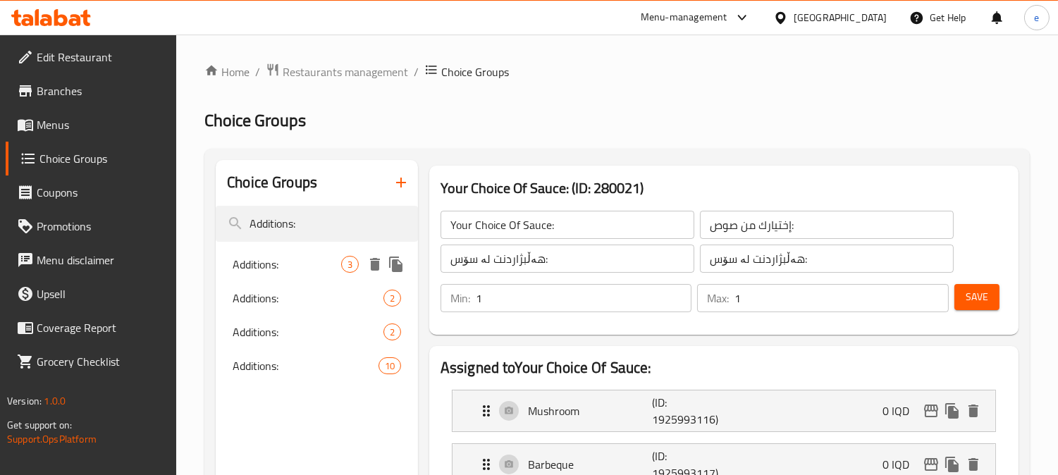
type input "Additions:"
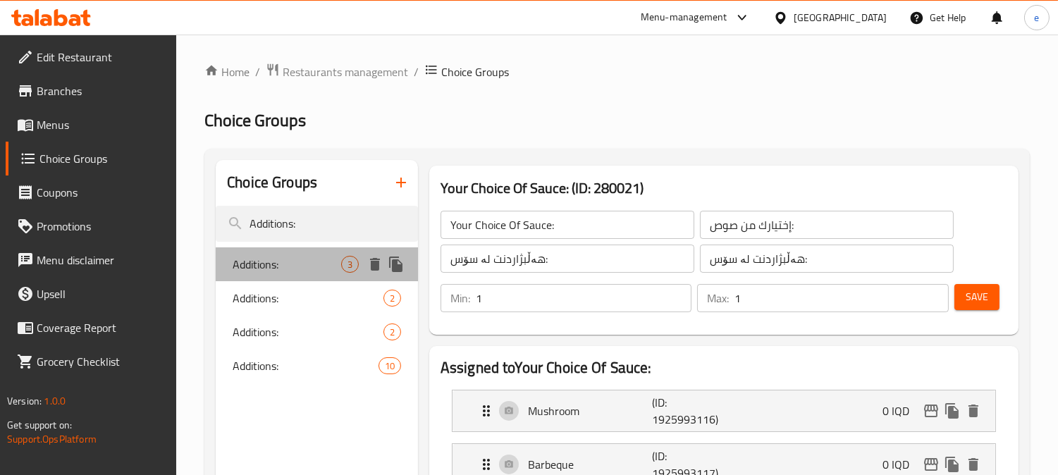
click at [252, 269] on span "Additions:" at bounding box center [287, 264] width 109 height 17
type input "Additions:"
type input "الإضافات:"
type input "زیادە :"
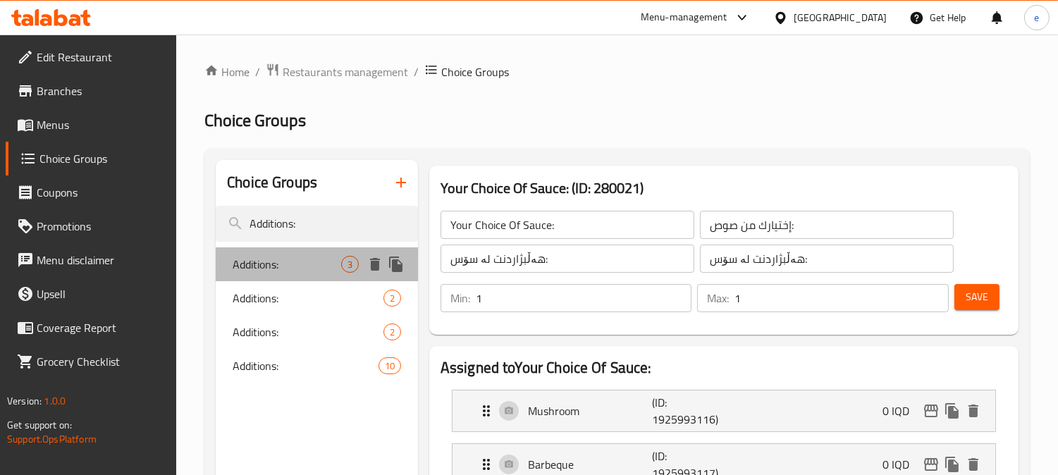
type input "3"
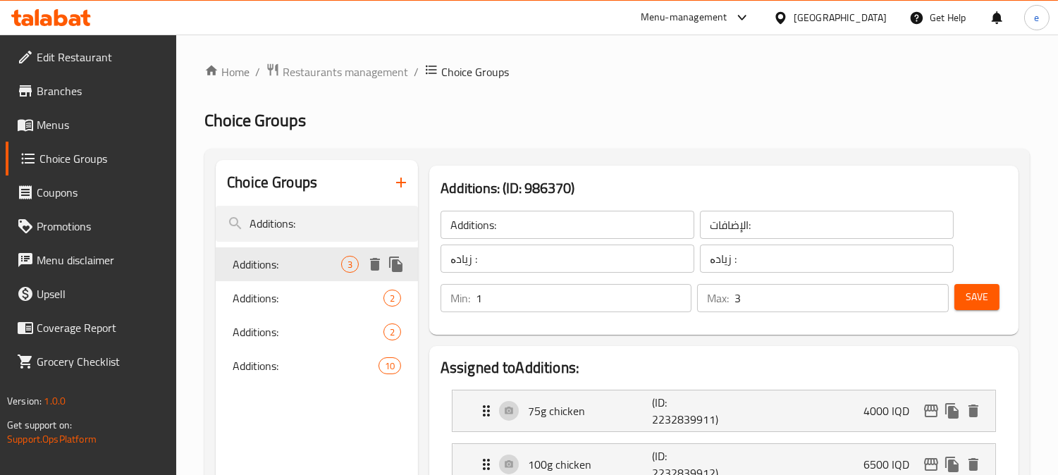
click at [255, 294] on span "Additions:" at bounding box center [308, 298] width 151 height 17
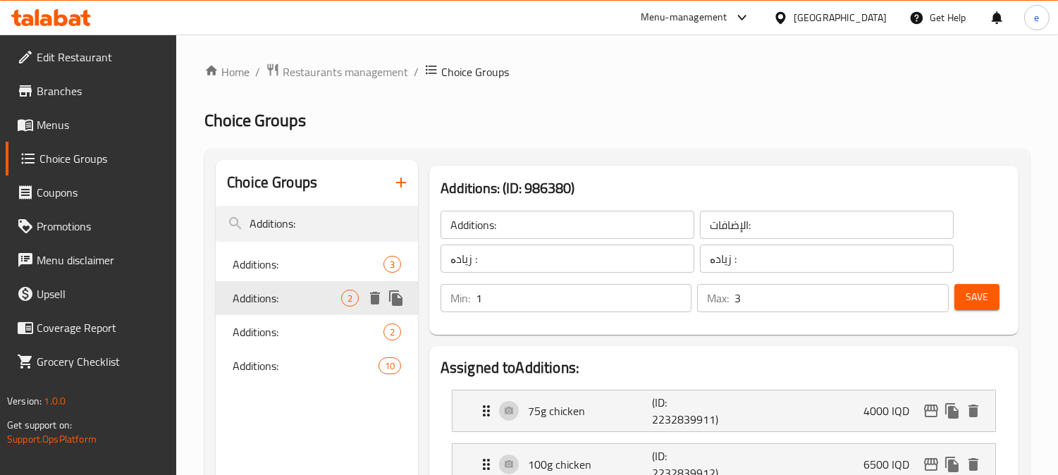
type input "Additions:"
type input "زیادە:"
type input "0"
type input "1"
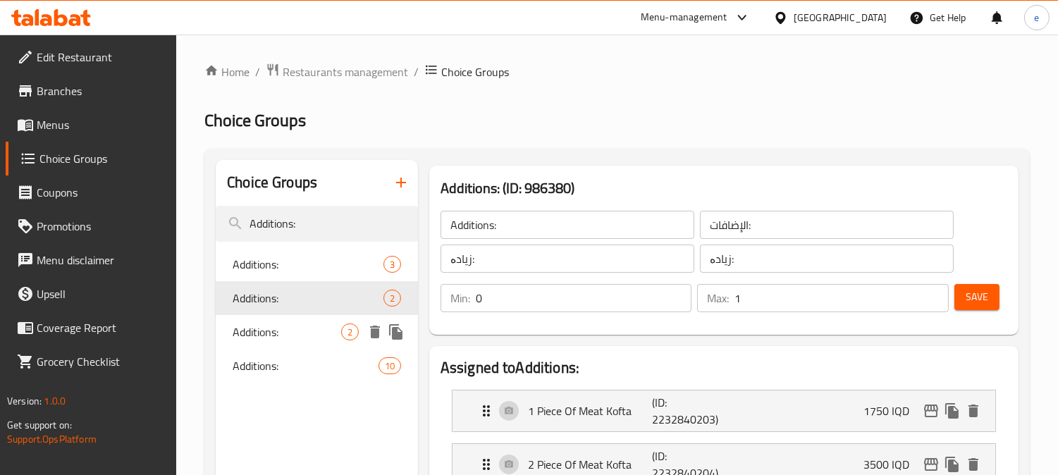
click at [257, 327] on span "Additions:" at bounding box center [287, 332] width 109 height 17
type input "Additions:"
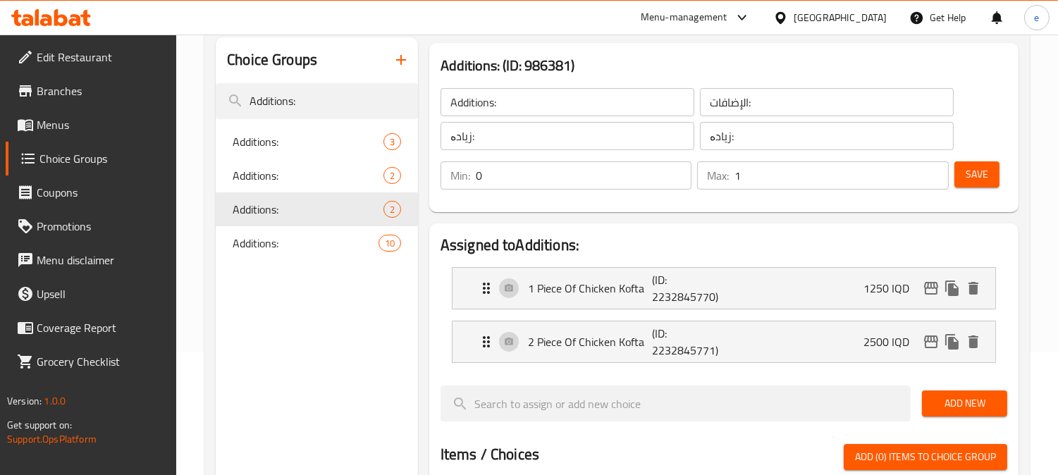
scroll to position [156, 0]
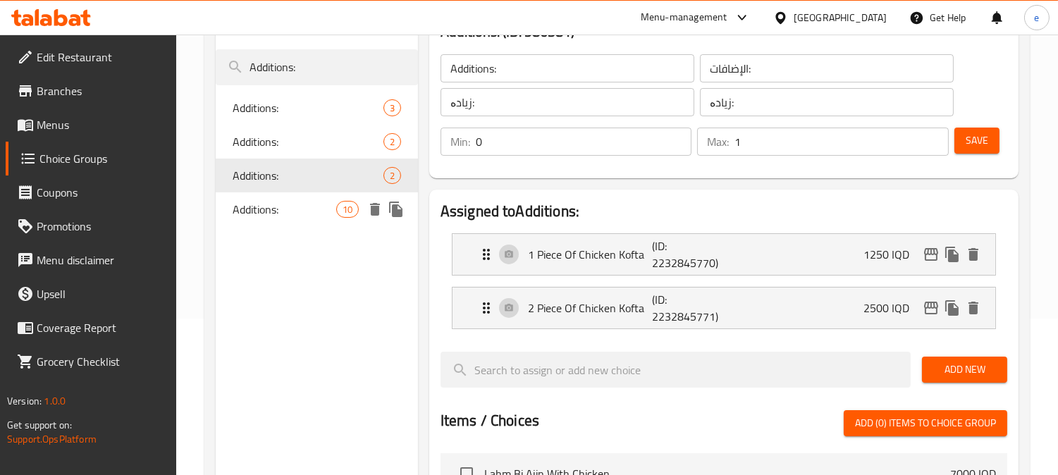
click at [259, 216] on span "Additions:" at bounding box center [284, 209] width 103 height 17
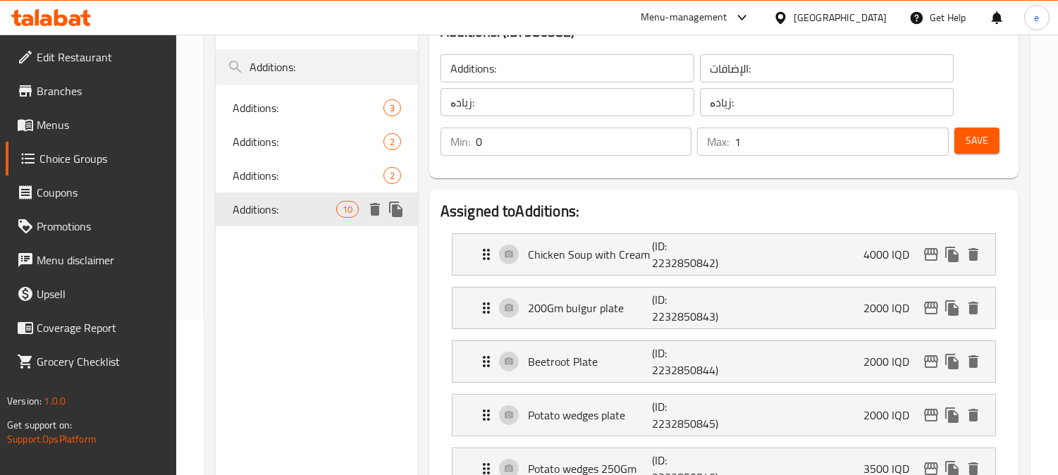
type input "اضافات:"
type input "زیادکردن:"
type input "10"
click at [482, 101] on input "زیادکردن:" at bounding box center [568, 102] width 254 height 28
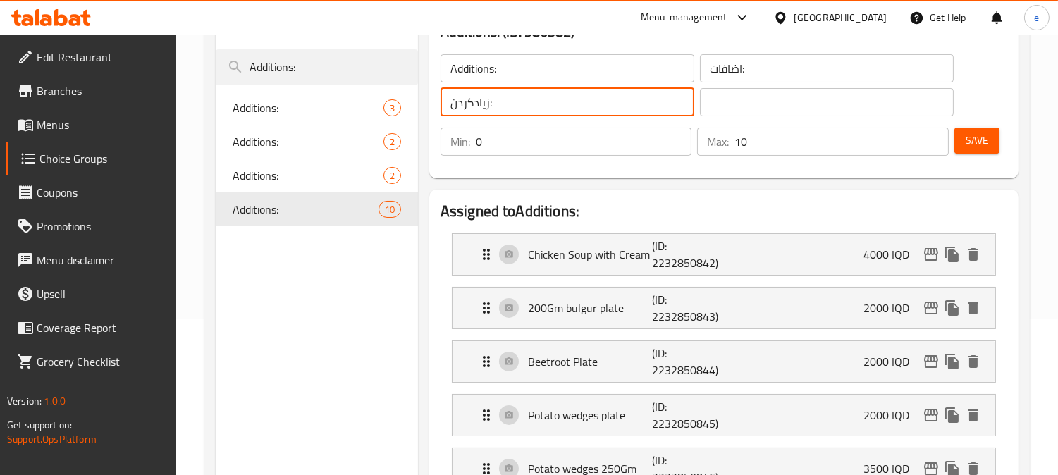
click at [482, 101] on input "زیادکردن:" at bounding box center [568, 102] width 254 height 28
click at [706, 109] on input "text" at bounding box center [827, 102] width 254 height 28
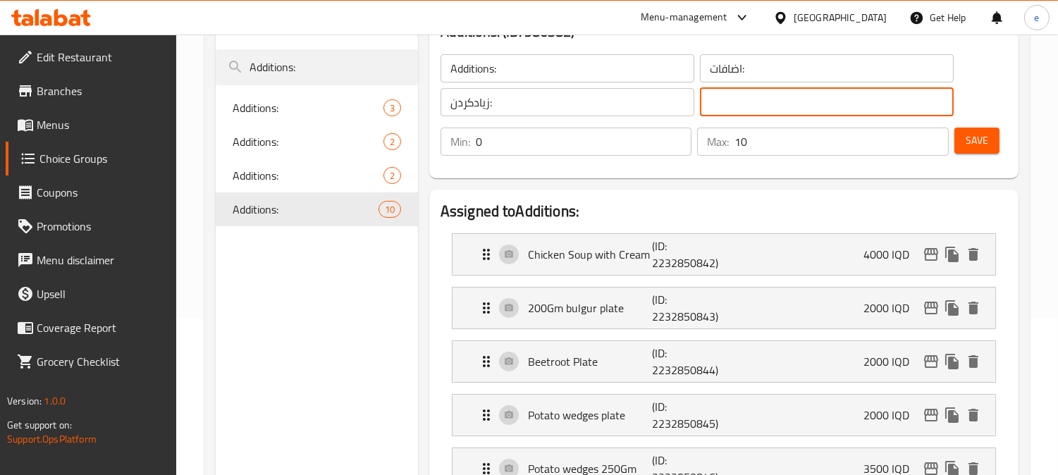
paste input "زیادکردن:"
type input "زیادکردن:"
click at [966, 133] on span "Save" at bounding box center [977, 141] width 23 height 18
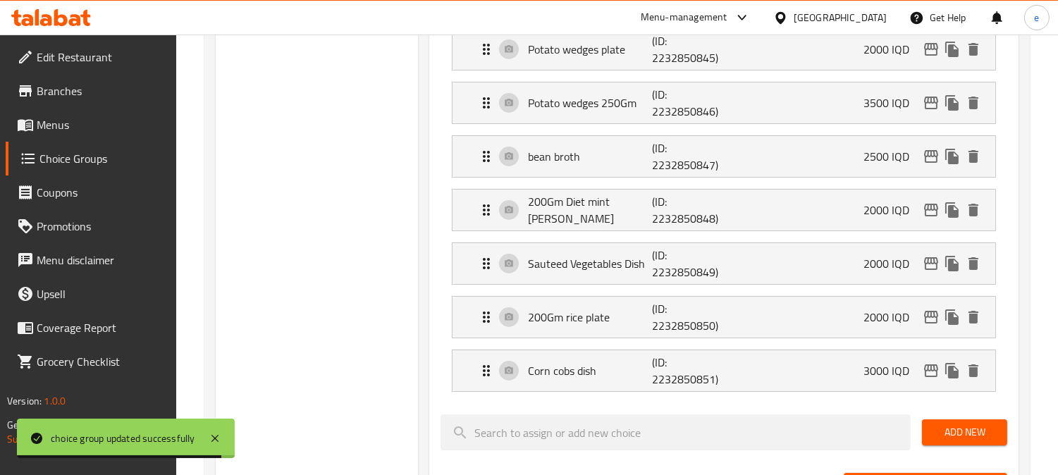
scroll to position [626, 0]
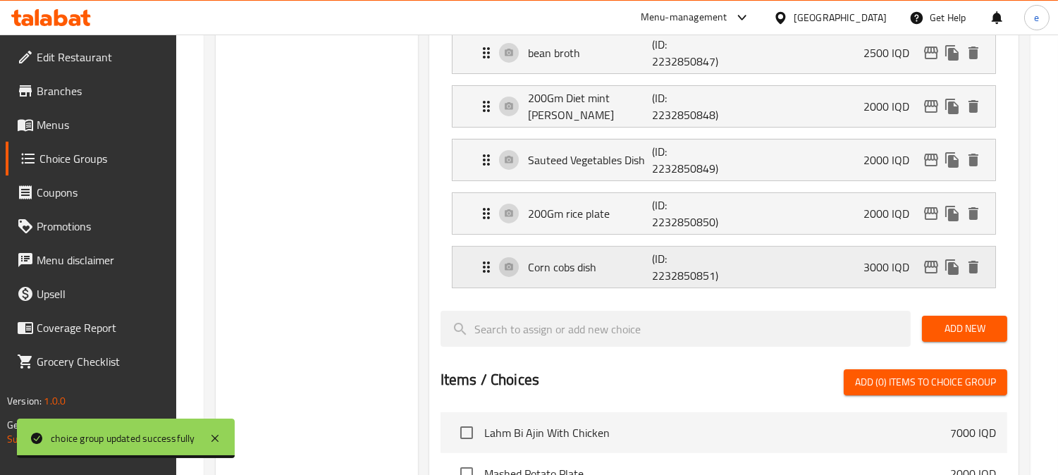
click at [722, 273] on p "(ID: 2232850851)" at bounding box center [693, 267] width 83 height 34
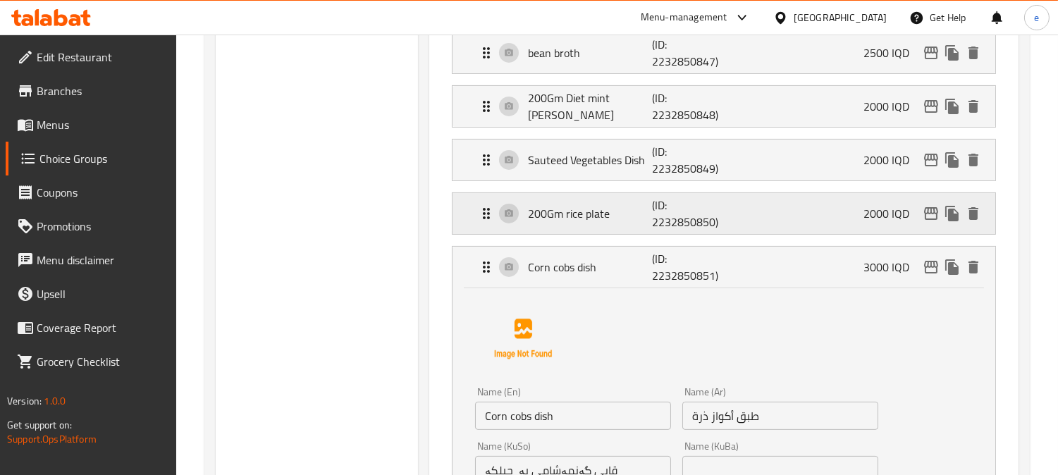
click at [693, 221] on p "(ID: 2232850850)" at bounding box center [693, 214] width 83 height 34
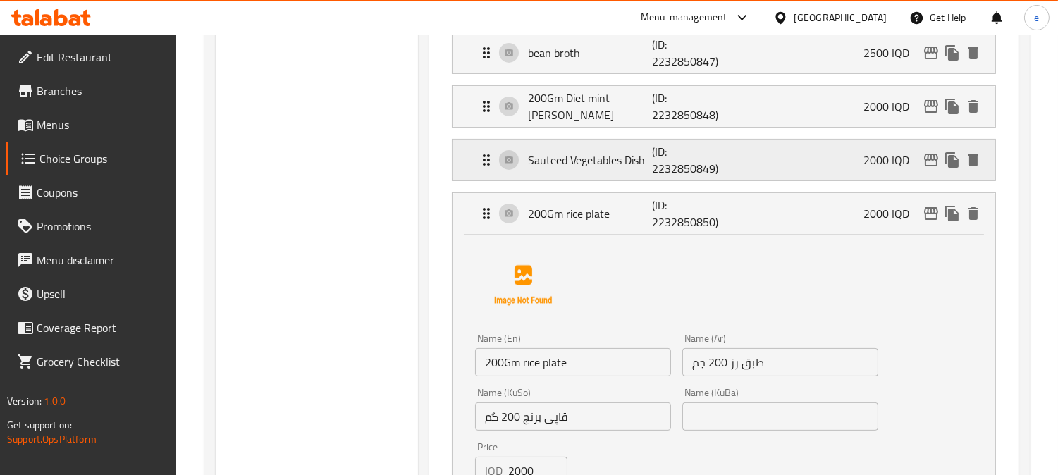
click at [674, 161] on p "(ID: 2232850849)" at bounding box center [693, 160] width 83 height 34
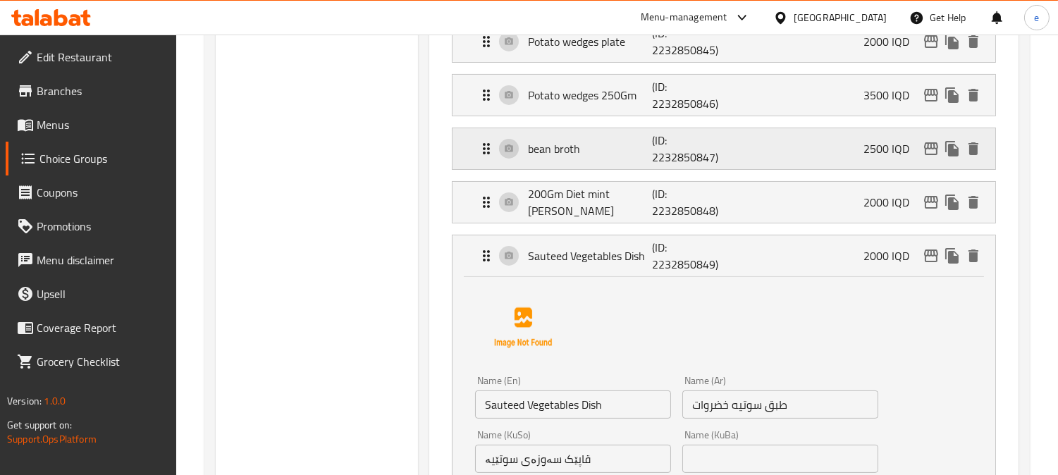
scroll to position [469, 0]
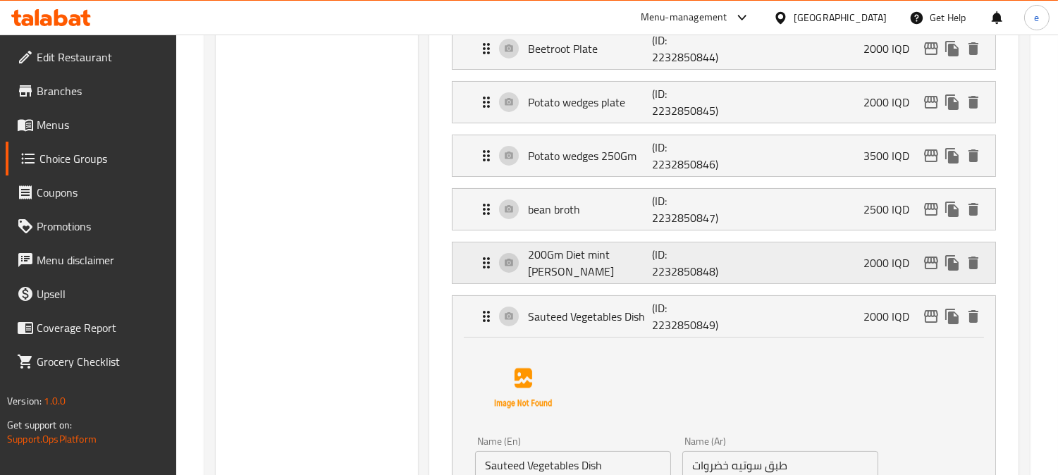
click at [689, 271] on p "(ID: 2232850848)" at bounding box center [693, 263] width 83 height 34
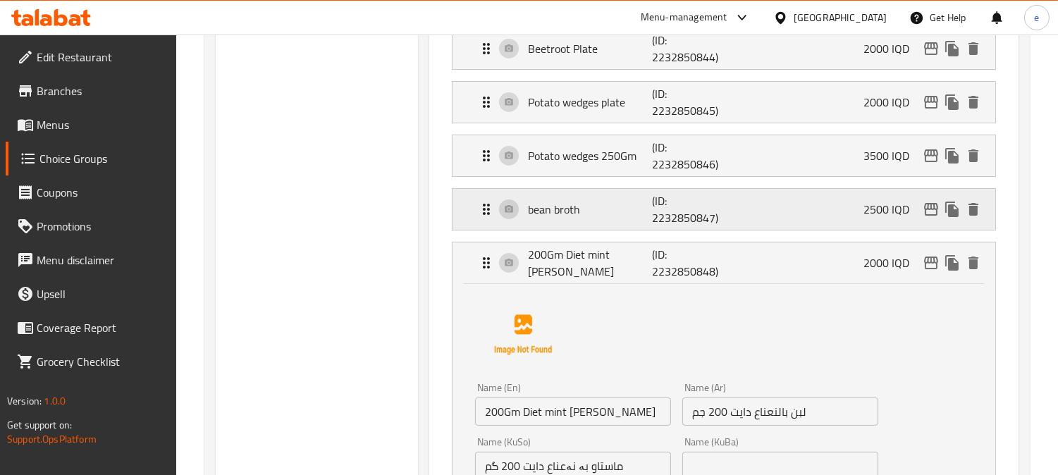
click at [674, 216] on p "(ID: 2232850847)" at bounding box center [693, 209] width 83 height 34
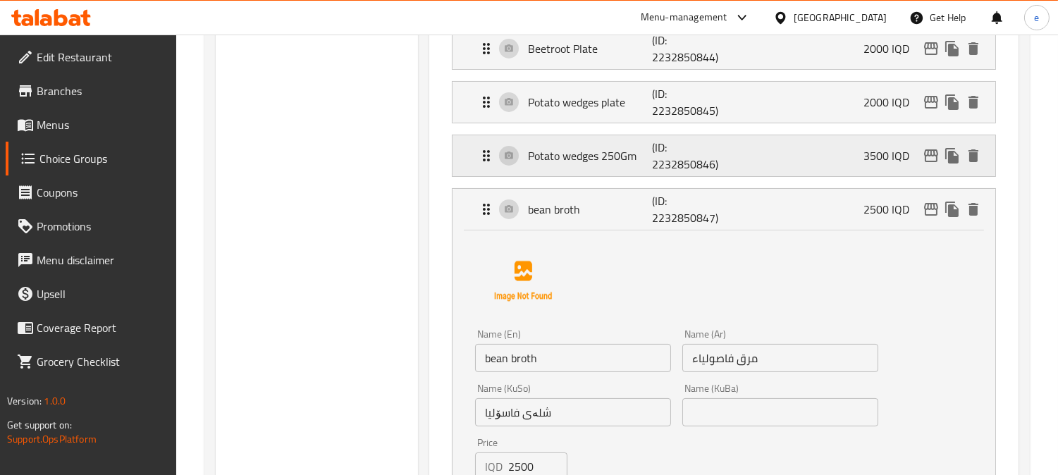
click at [674, 156] on p "(ID: 2232850846)" at bounding box center [693, 156] width 83 height 34
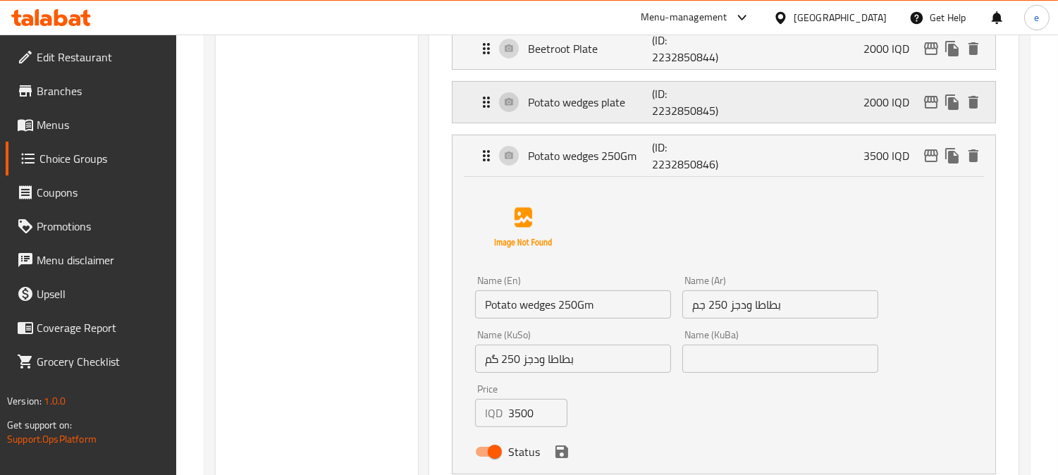
click at [667, 95] on p "(ID: 2232850845)" at bounding box center [693, 102] width 83 height 34
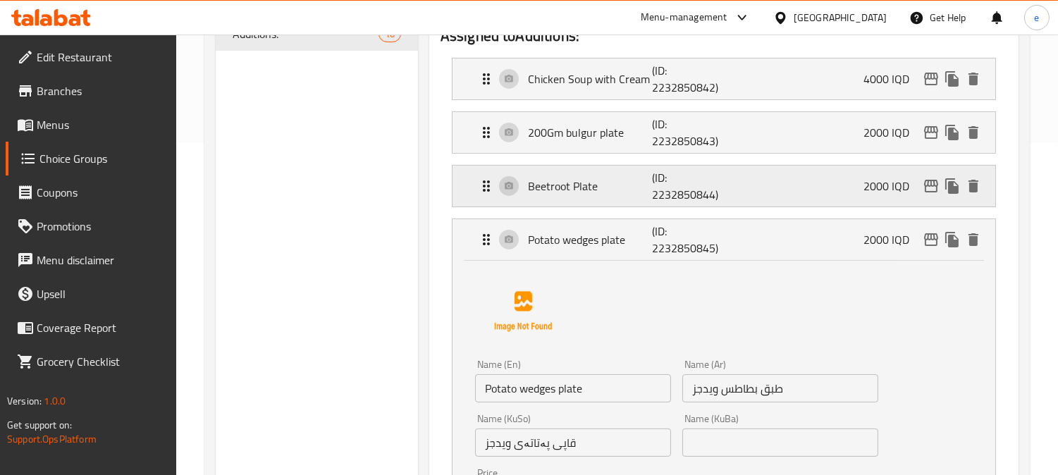
scroll to position [313, 0]
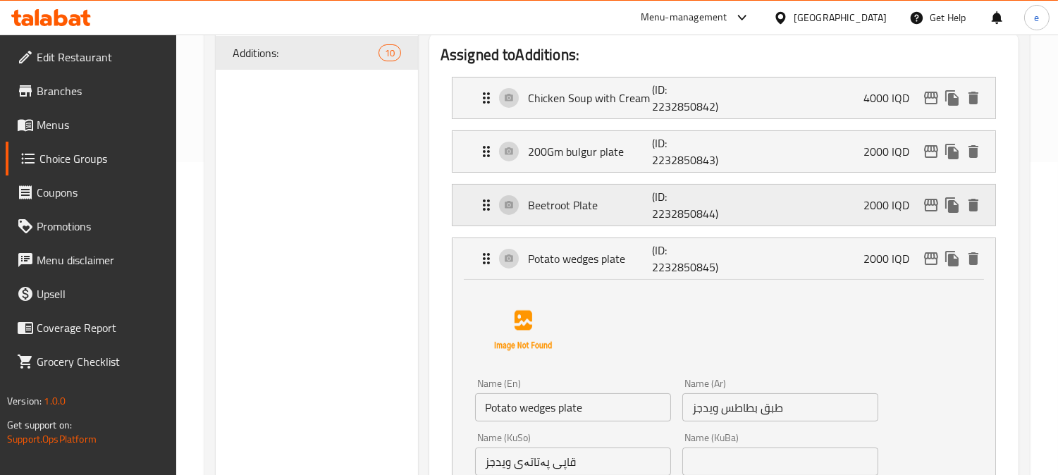
click at [696, 217] on p "(ID: 2232850844)" at bounding box center [693, 205] width 83 height 34
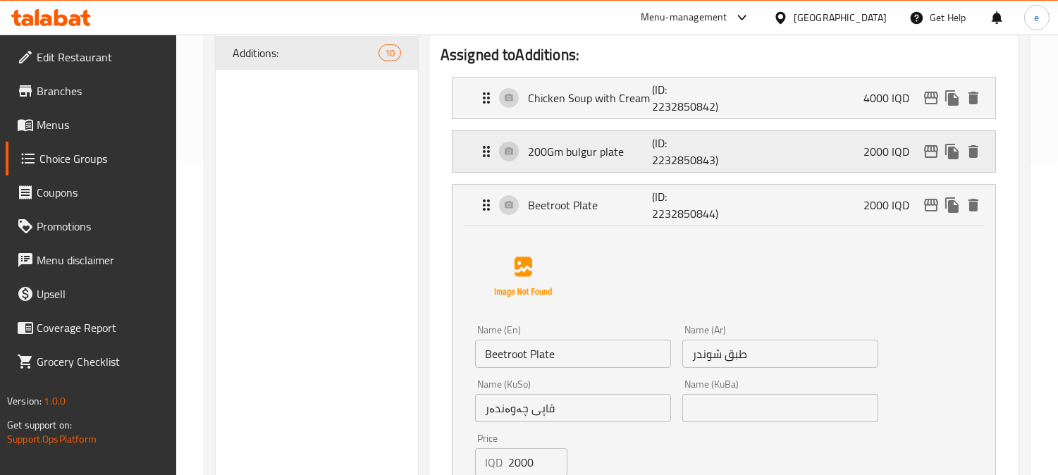
click at [671, 164] on p "(ID: 2232850843)" at bounding box center [693, 152] width 83 height 34
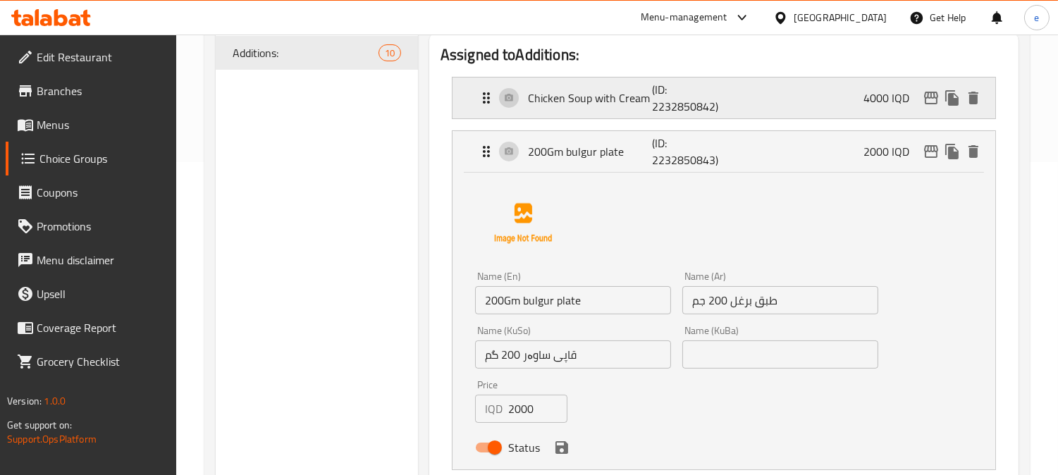
click at [667, 114] on p "(ID: 2232850842)" at bounding box center [693, 98] width 83 height 34
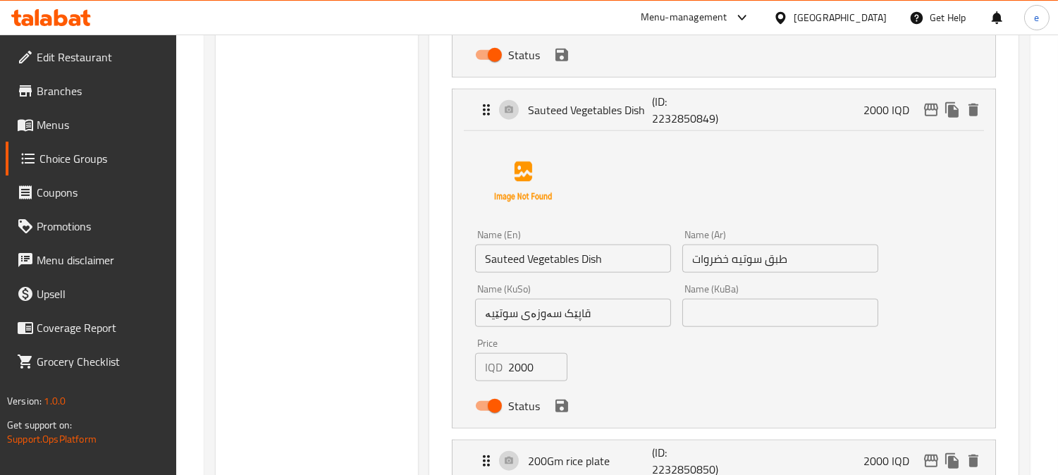
scroll to position [2775, 0]
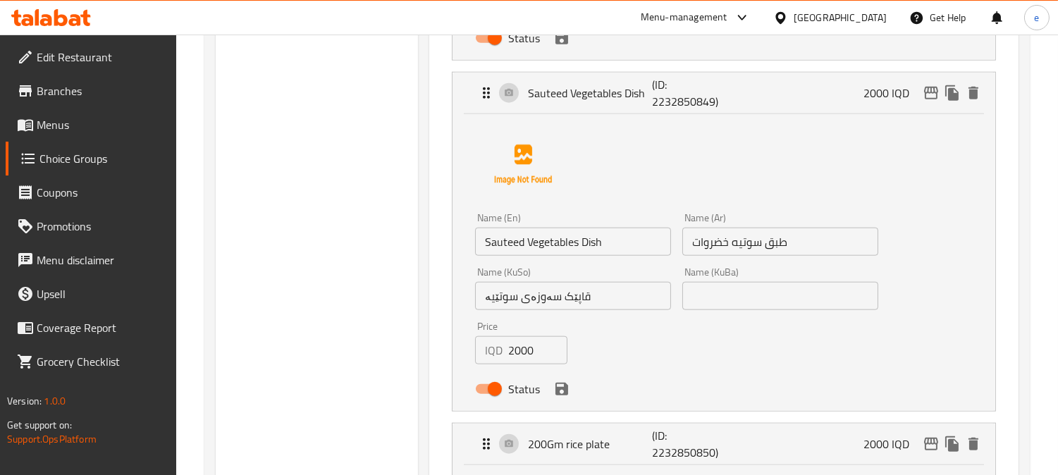
click at [708, 245] on input "طبق سوتيه خضروات" at bounding box center [780, 242] width 196 height 28
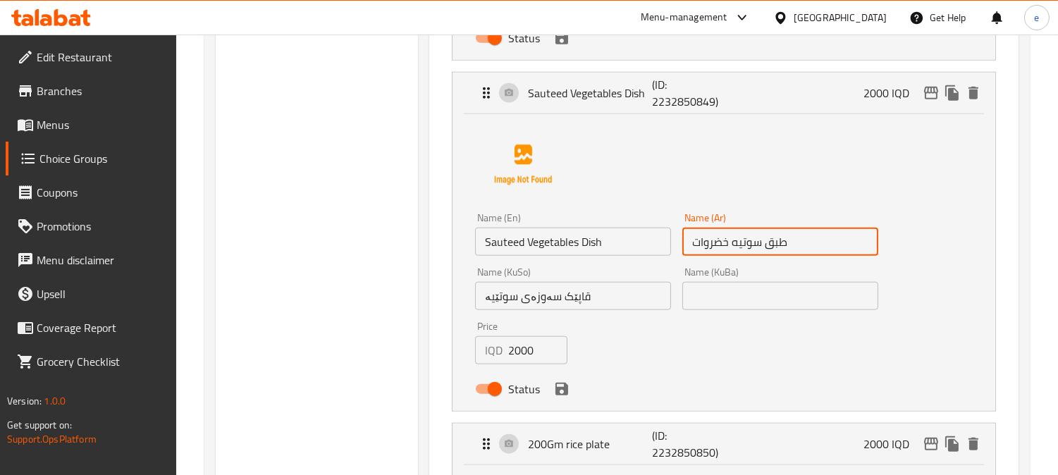
click at [708, 245] on input "طبق سوتيه خضروات" at bounding box center [780, 242] width 196 height 28
click at [722, 244] on input "طبق سوتيه" at bounding box center [780, 242] width 196 height 28
paste input "ضروات"
click at [565, 390] on icon "save" at bounding box center [561, 389] width 13 height 13
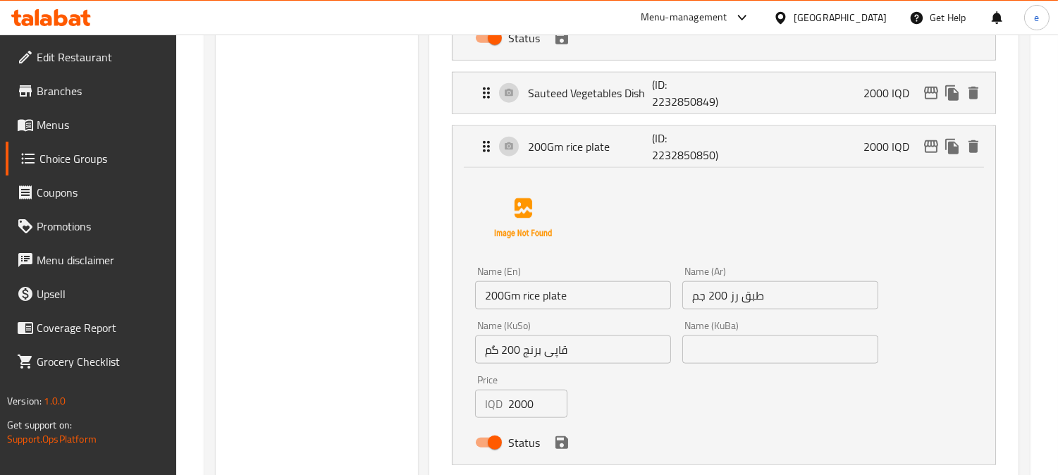
type input "طبق خضروات سوتيه"
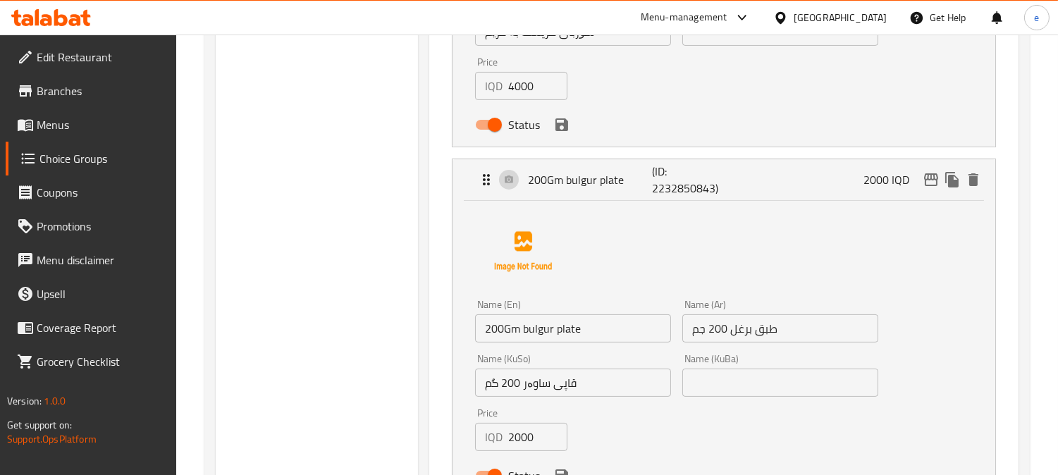
scroll to position [0, 0]
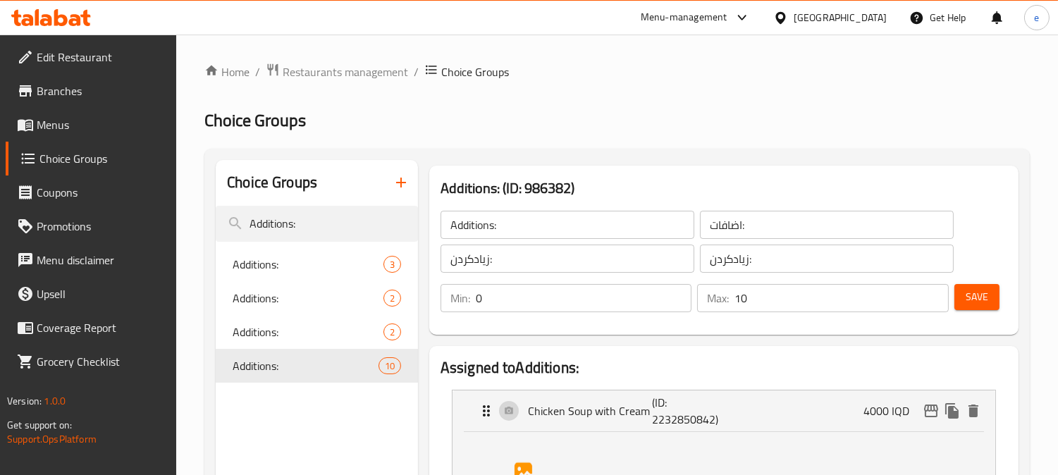
click at [980, 293] on span "Save" at bounding box center [977, 297] width 23 height 18
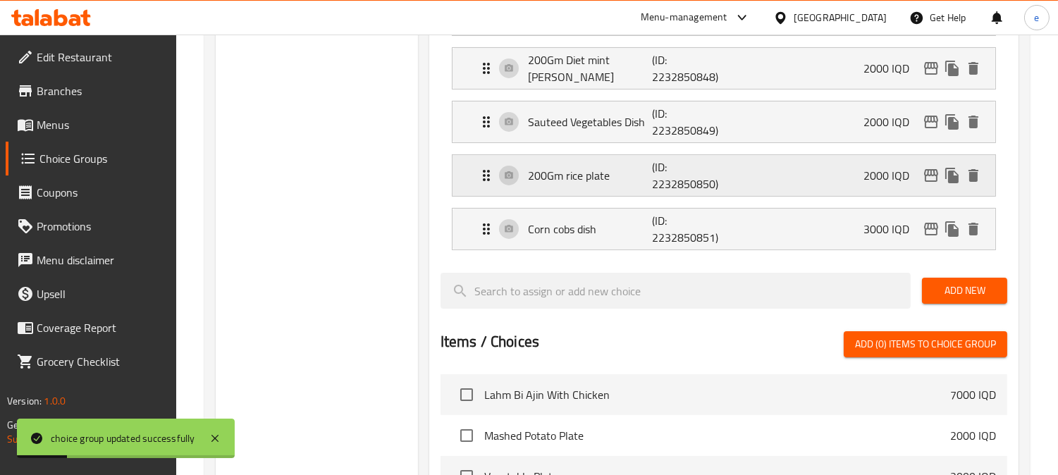
scroll to position [626, 0]
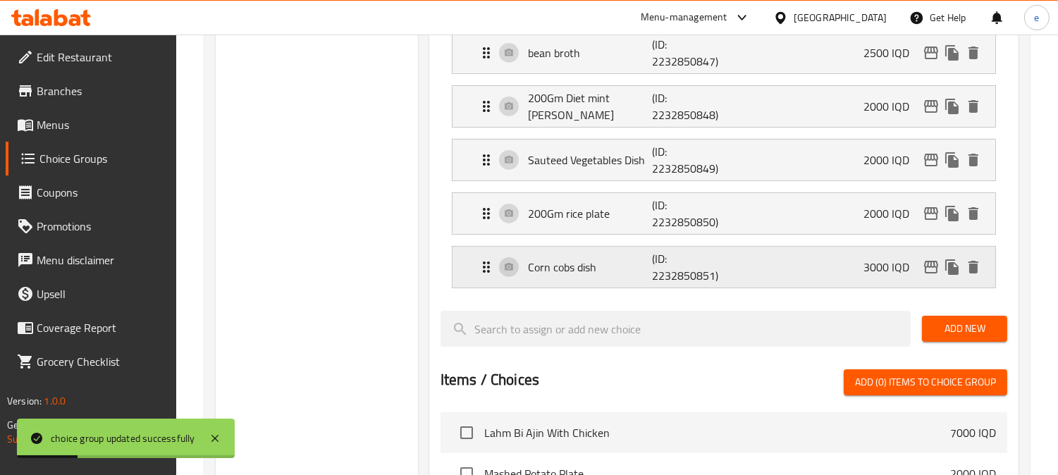
click at [689, 264] on p "(ID: 2232850851)" at bounding box center [693, 267] width 83 height 34
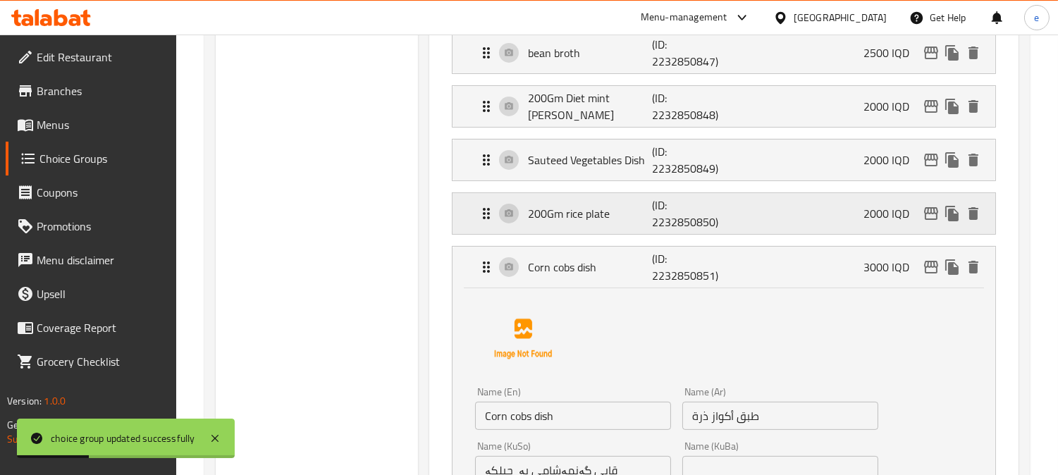
click at [682, 226] on p "(ID: 2232850850)" at bounding box center [693, 214] width 83 height 34
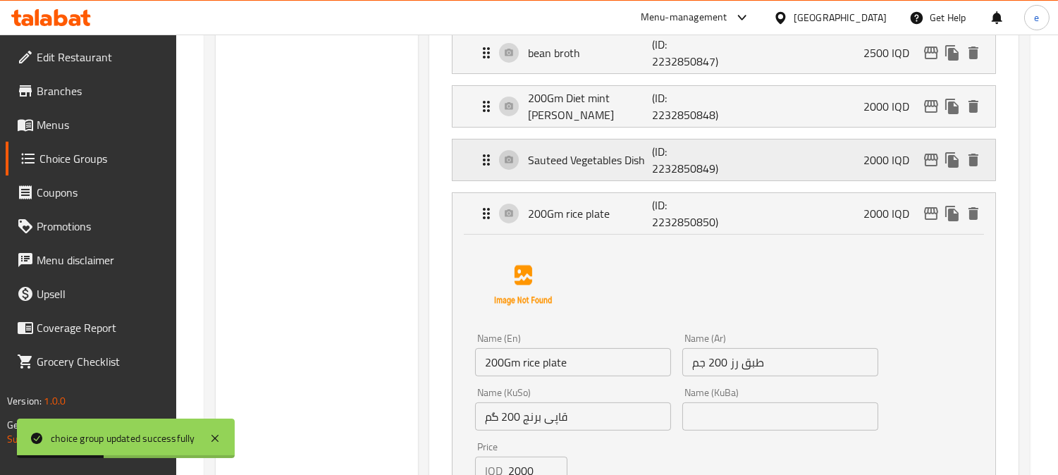
click at [672, 173] on p "(ID: 2232850849)" at bounding box center [693, 160] width 83 height 34
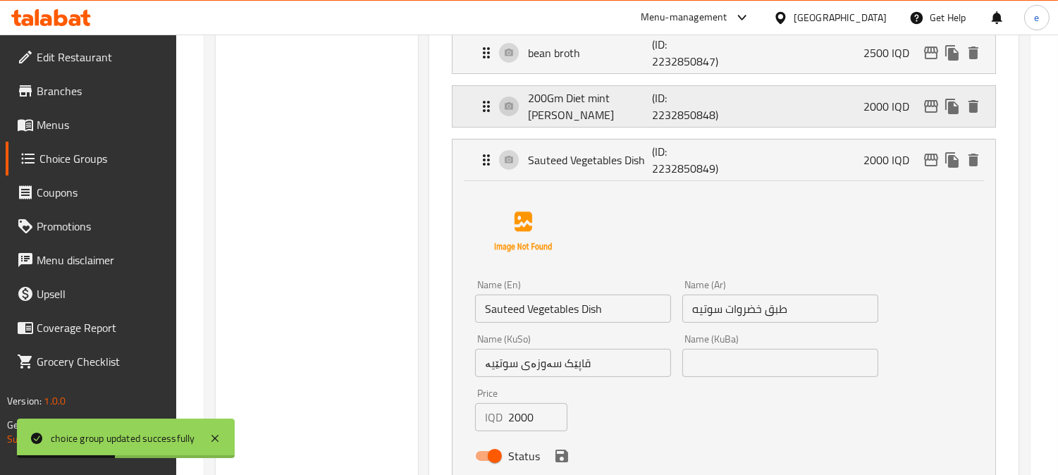
click at [667, 114] on p "(ID: 2232850848)" at bounding box center [693, 107] width 83 height 34
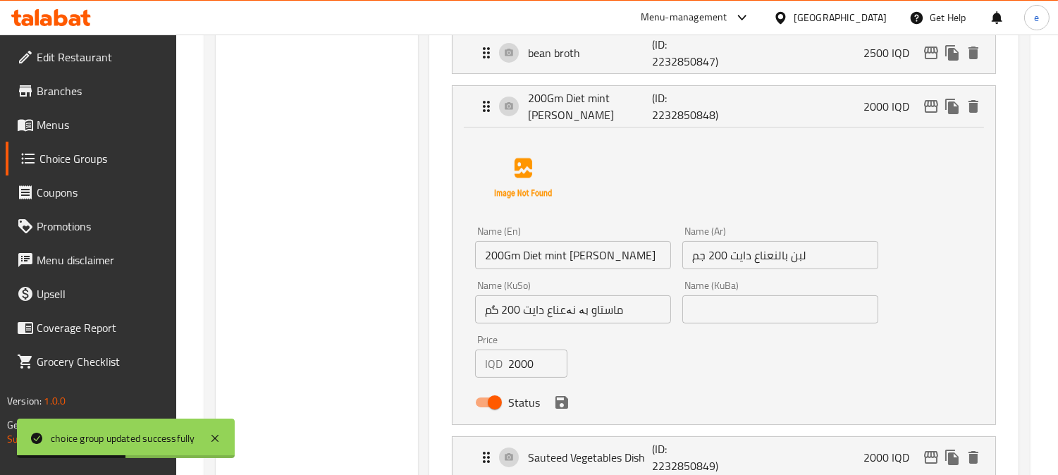
scroll to position [469, 0]
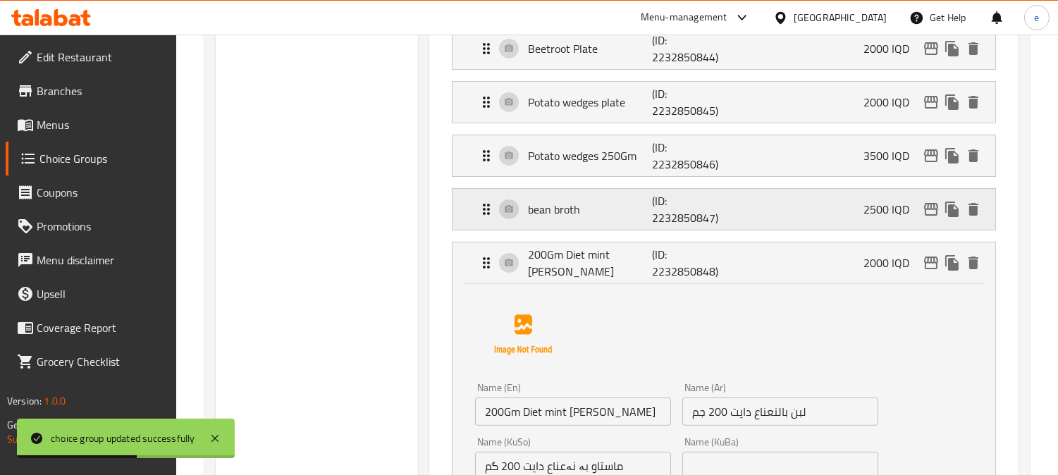
click at [691, 194] on p "(ID: 2232850847)" at bounding box center [693, 209] width 83 height 34
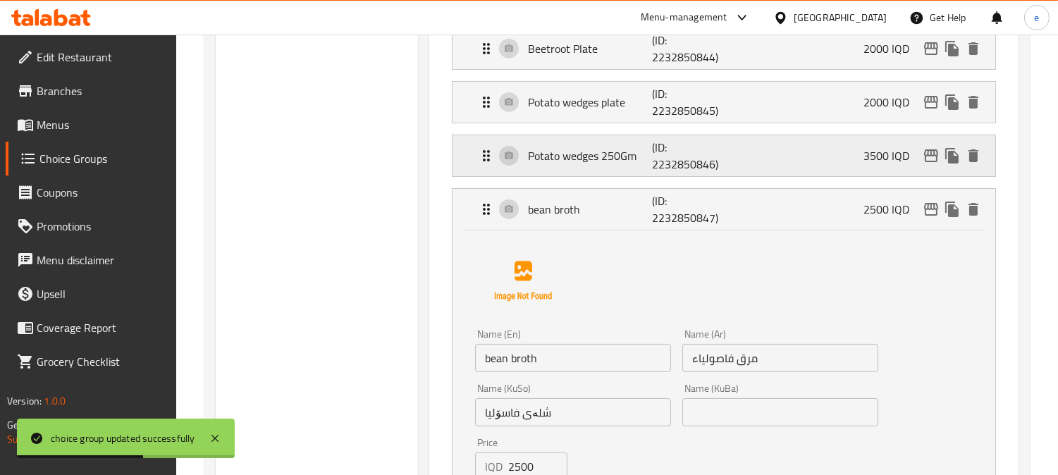
click at [689, 156] on p "(ID: 2232850846)" at bounding box center [693, 156] width 83 height 34
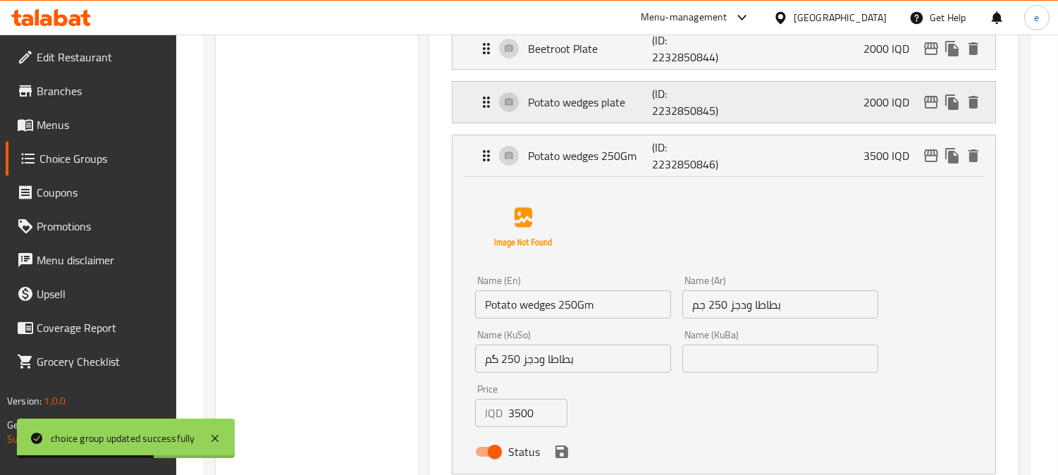
click at [679, 103] on p "(ID: 2232850845)" at bounding box center [693, 102] width 83 height 34
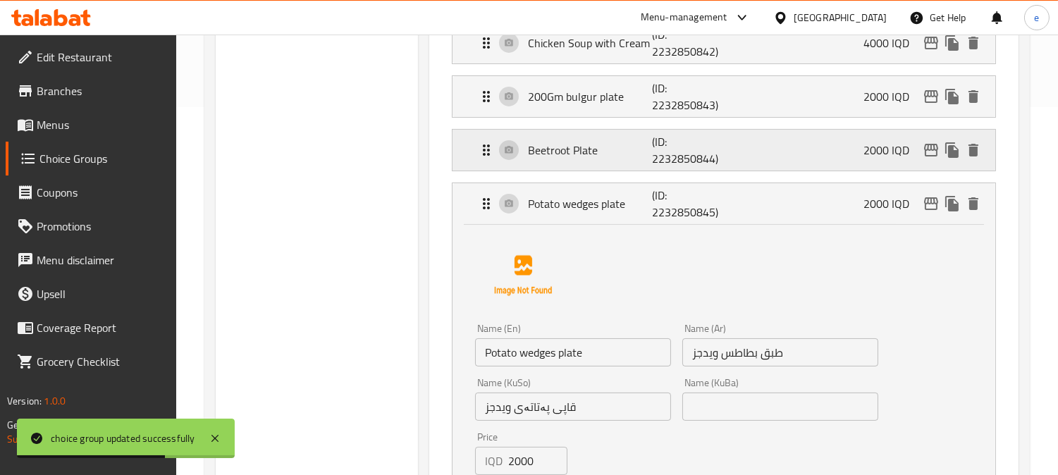
scroll to position [313, 0]
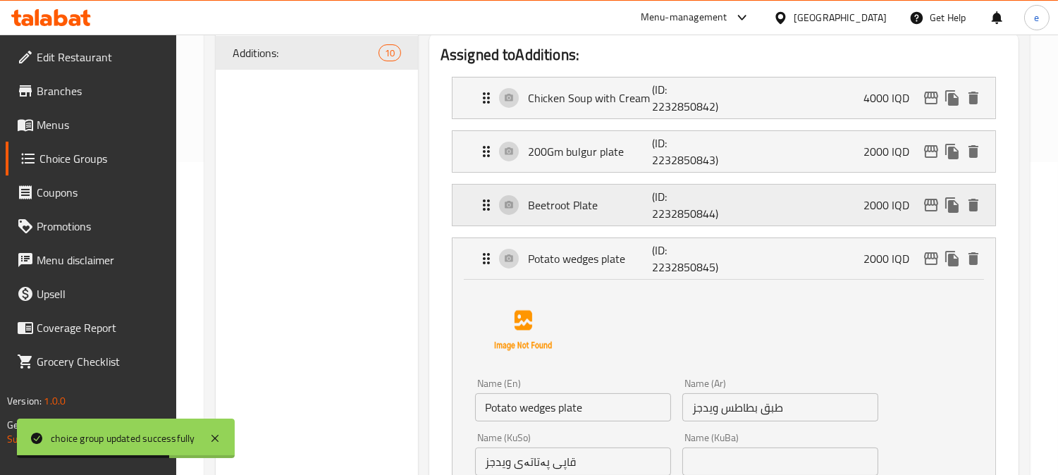
click at [684, 200] on p "(ID: 2232850844)" at bounding box center [693, 205] width 83 height 34
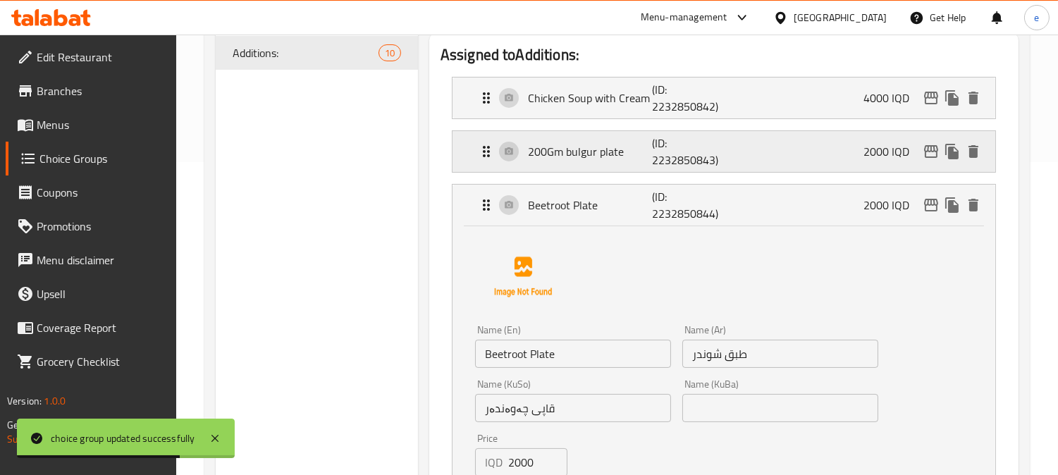
click at [682, 155] on p "(ID: 2232850843)" at bounding box center [693, 152] width 83 height 34
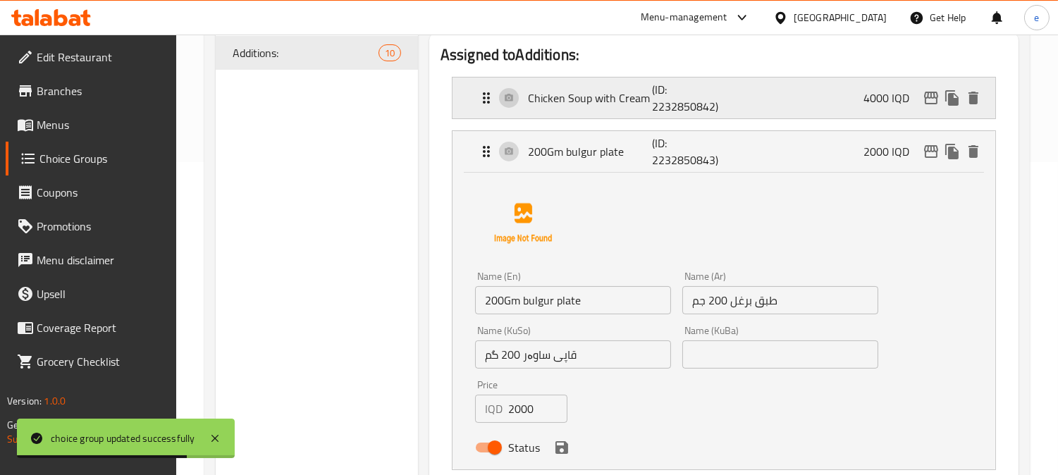
click at [678, 102] on p "(ID: 2232850842)" at bounding box center [693, 98] width 83 height 34
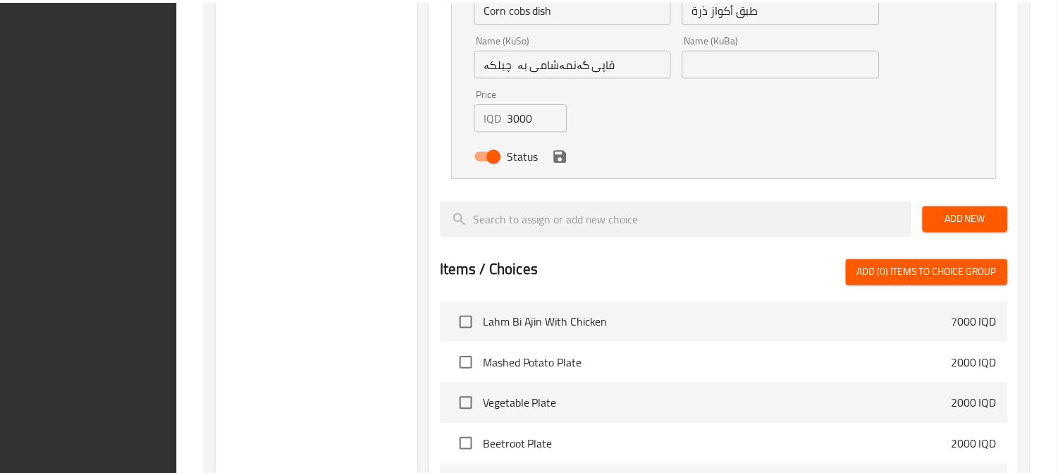
scroll to position [3971, 0]
